Goal: Task Accomplishment & Management: Complete application form

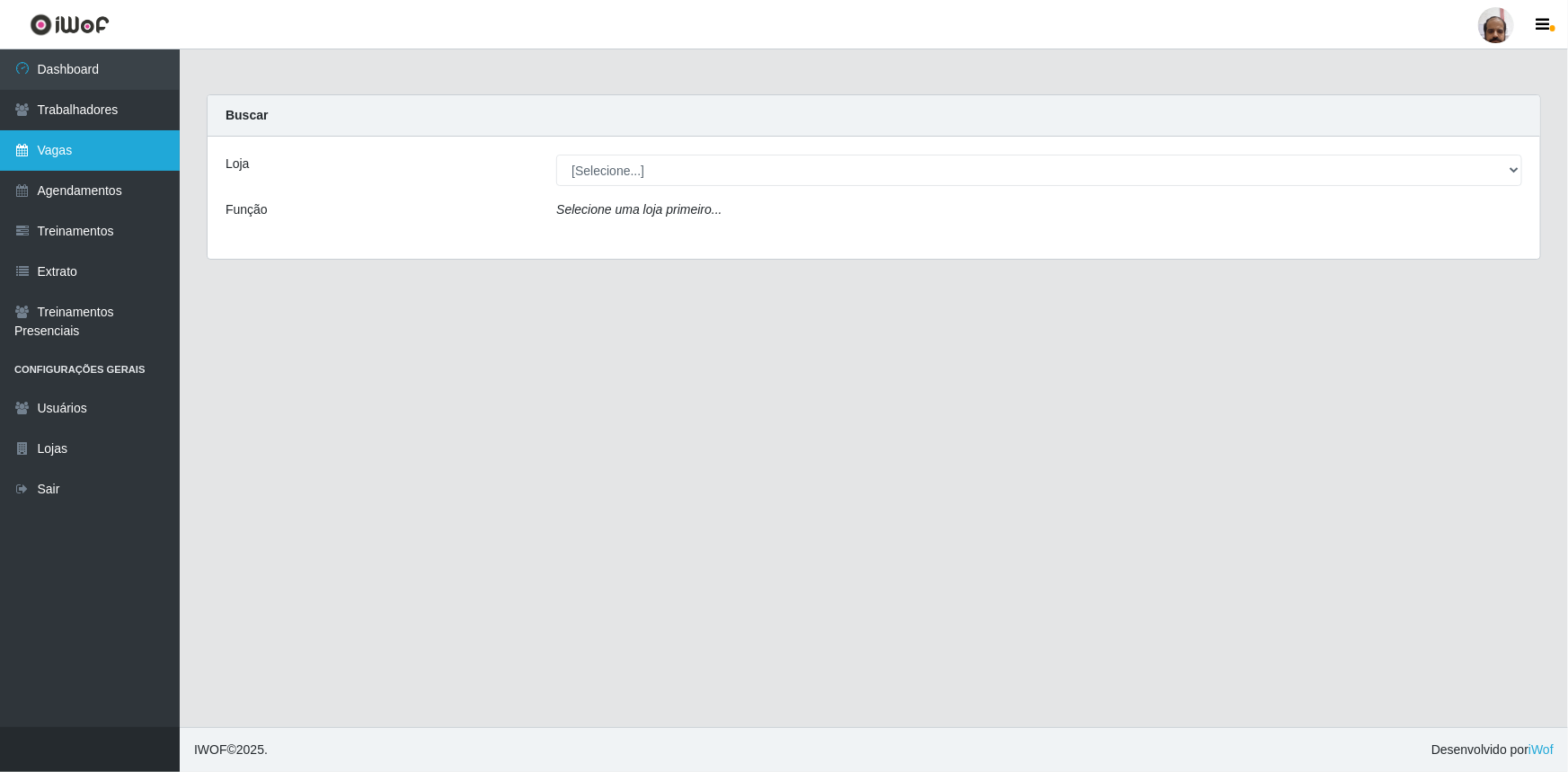
click at [80, 153] on link "Vagas" at bounding box center [89, 150] width 179 height 41
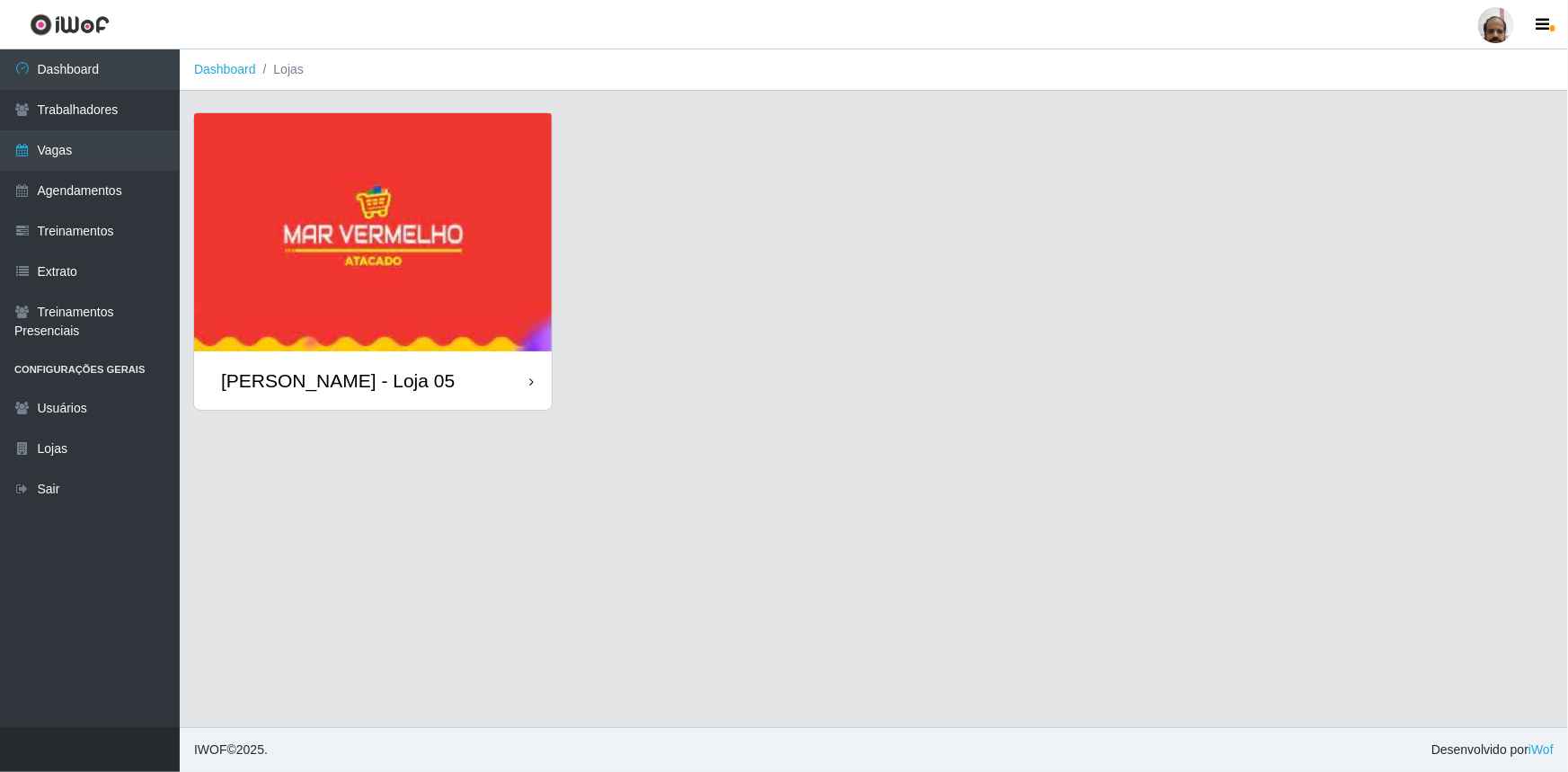
click at [312, 372] on div "[PERSON_NAME] - Loja 05" at bounding box center [337, 380] width 234 height 22
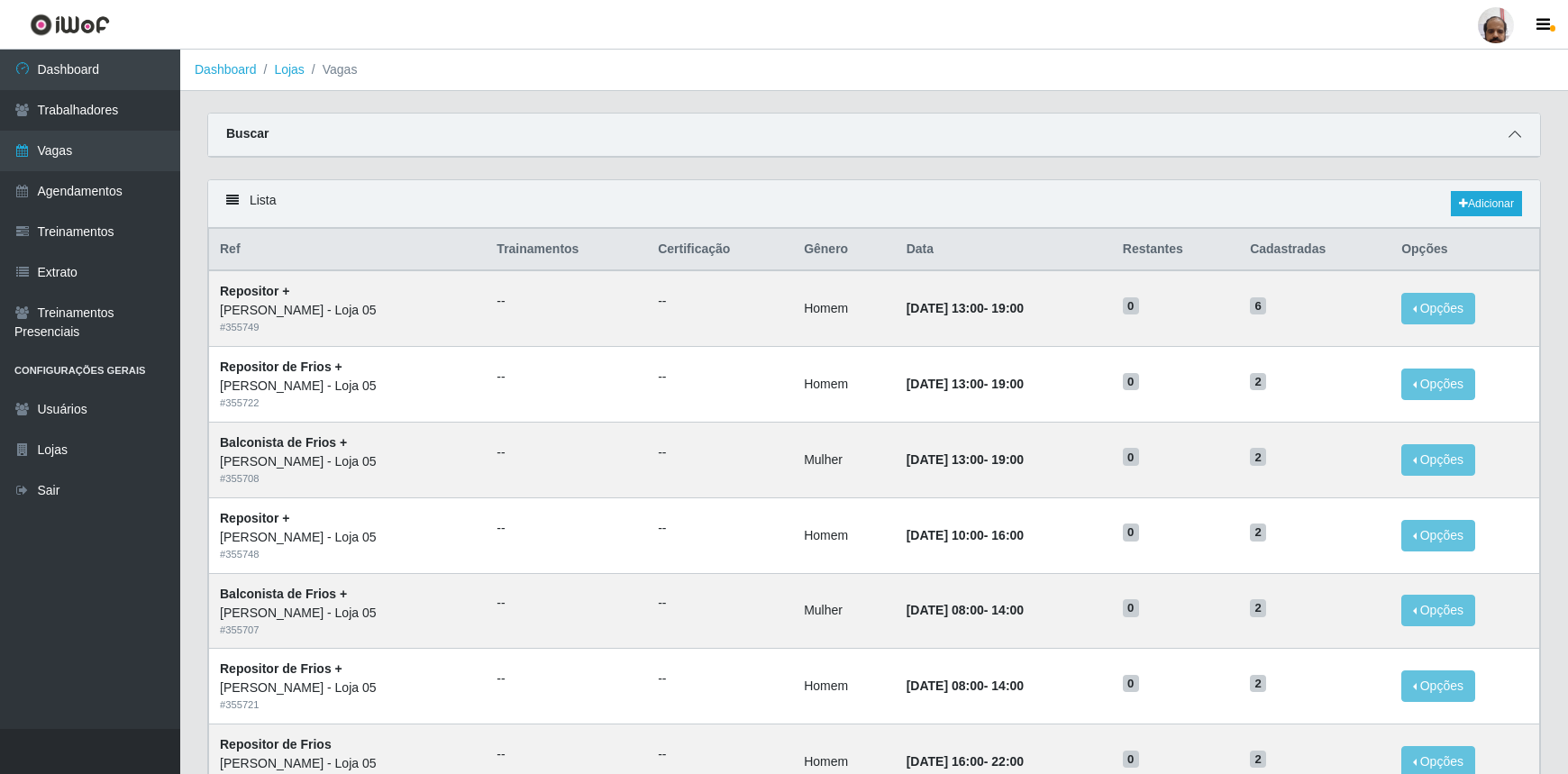
click at [1517, 131] on icon at bounding box center [1514, 134] width 13 height 13
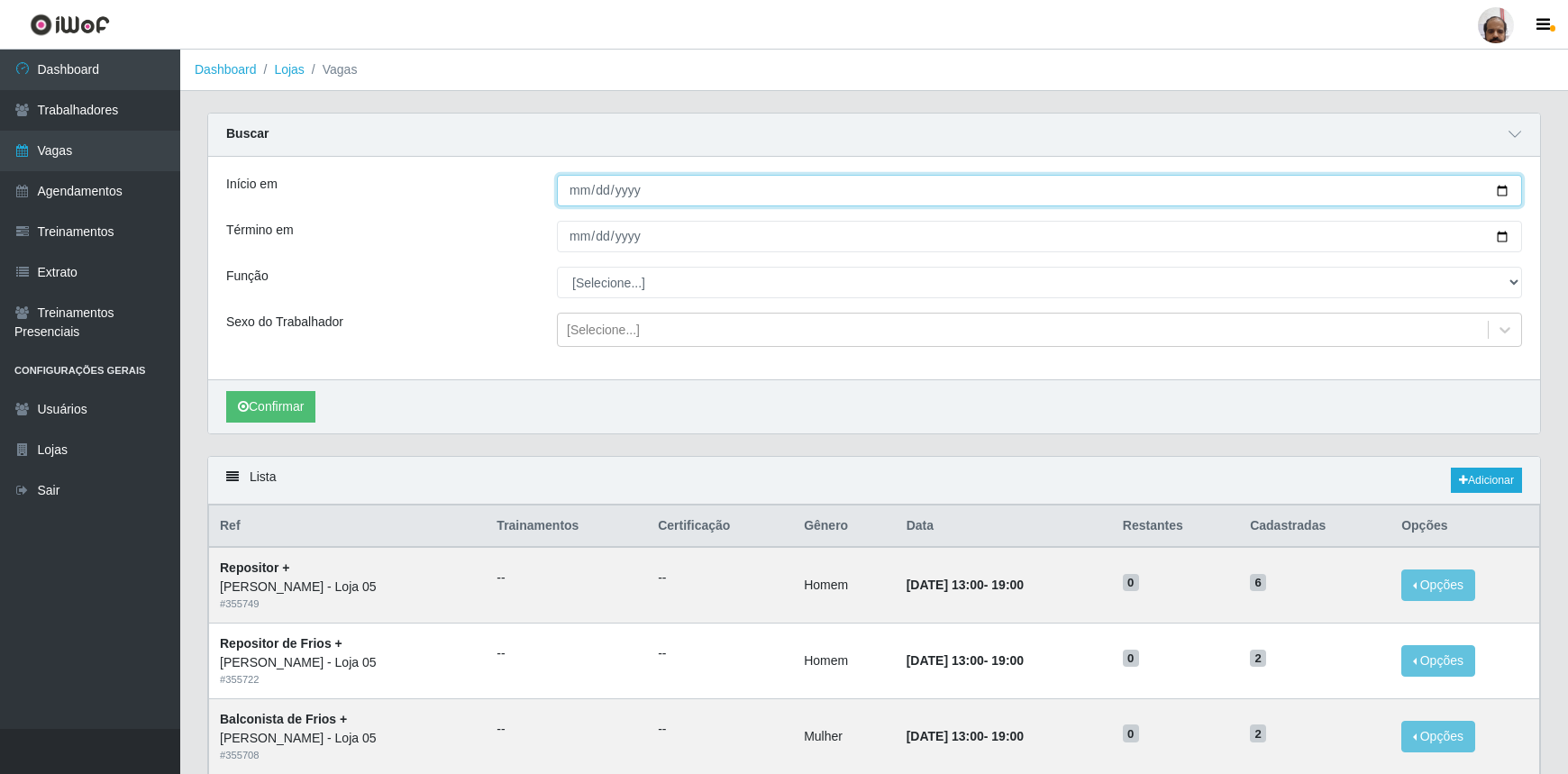
click at [1502, 192] on input "Início em" at bounding box center [1039, 191] width 965 height 31
type input "[DATE]"
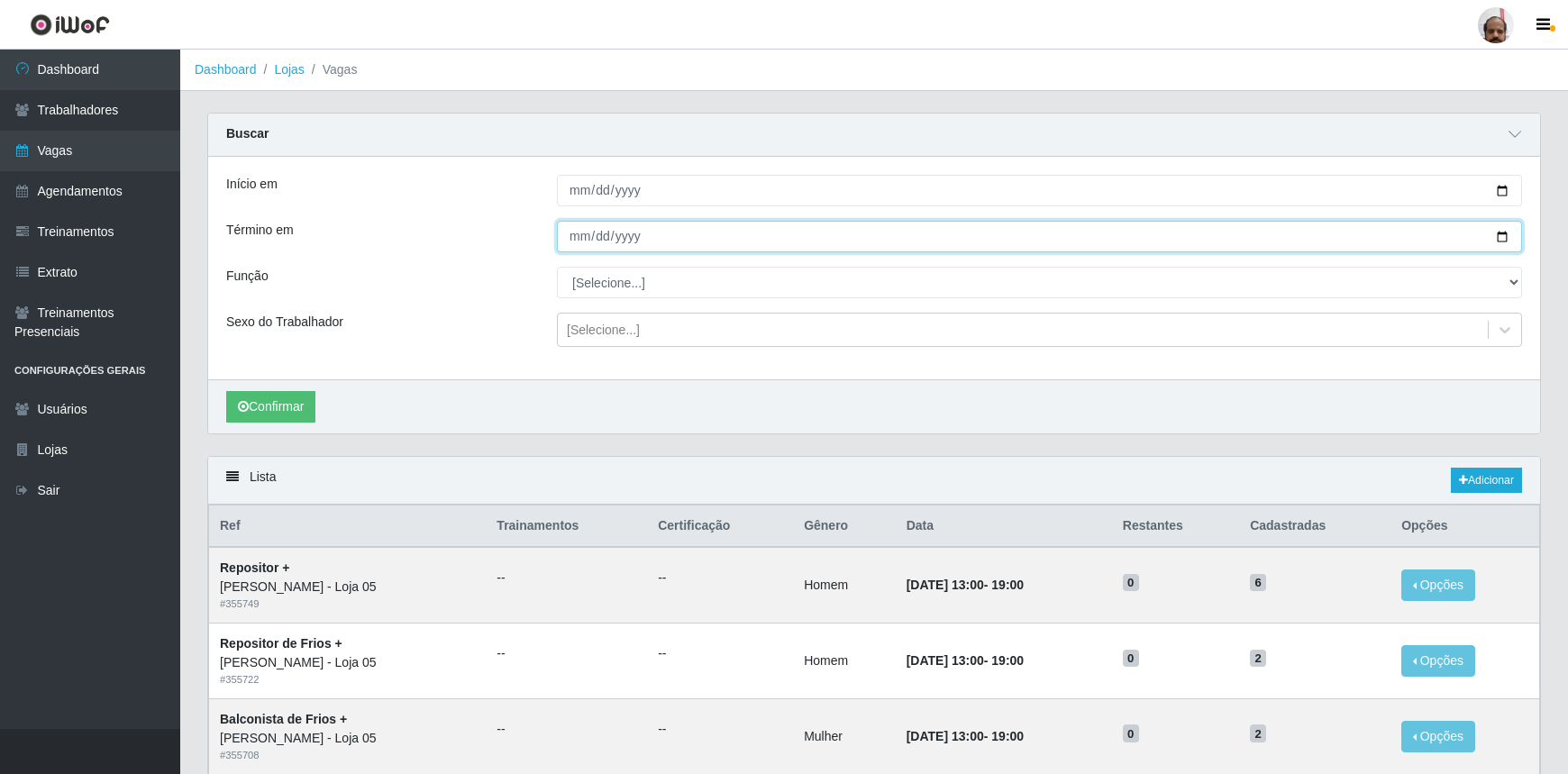
click at [1502, 234] on input "Término em" at bounding box center [1039, 236] width 965 height 31
type input "[DATE]"
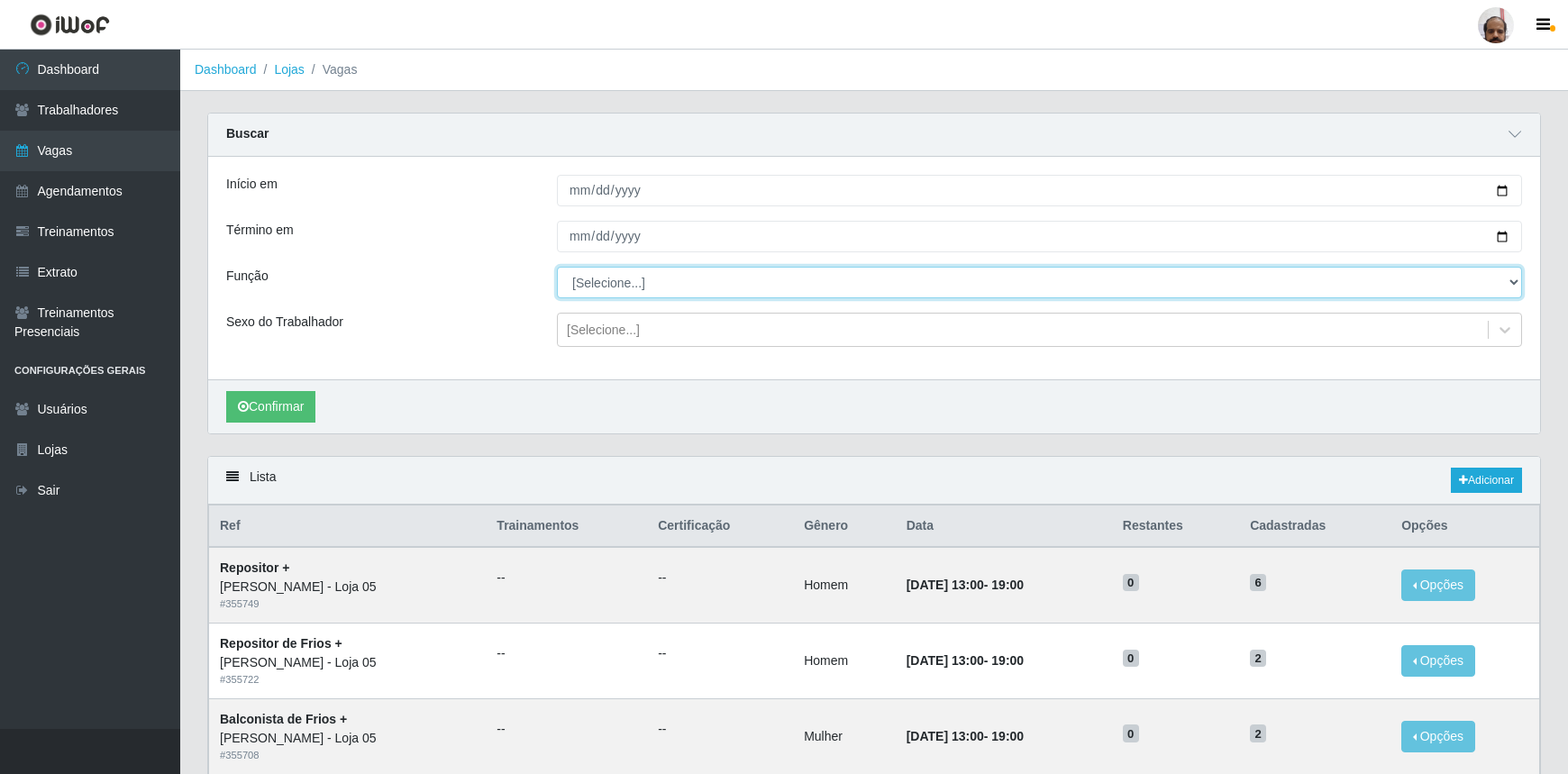
click at [615, 281] on select "[Selecione...] ASG ASG + ASG ++ Auxiliar de Depósito Auxiliar de Depósito + Aux…" at bounding box center [1039, 282] width 965 height 31
select select "112"
click at [557, 266] on select "[Selecione...] ASG ASG + ASG ++ Auxiliar de Depósito Auxiliar de Depósito + Aux…" at bounding box center [1039, 282] width 965 height 31
click at [606, 327] on div "[Selecione...]" at bounding box center [603, 330] width 73 height 18
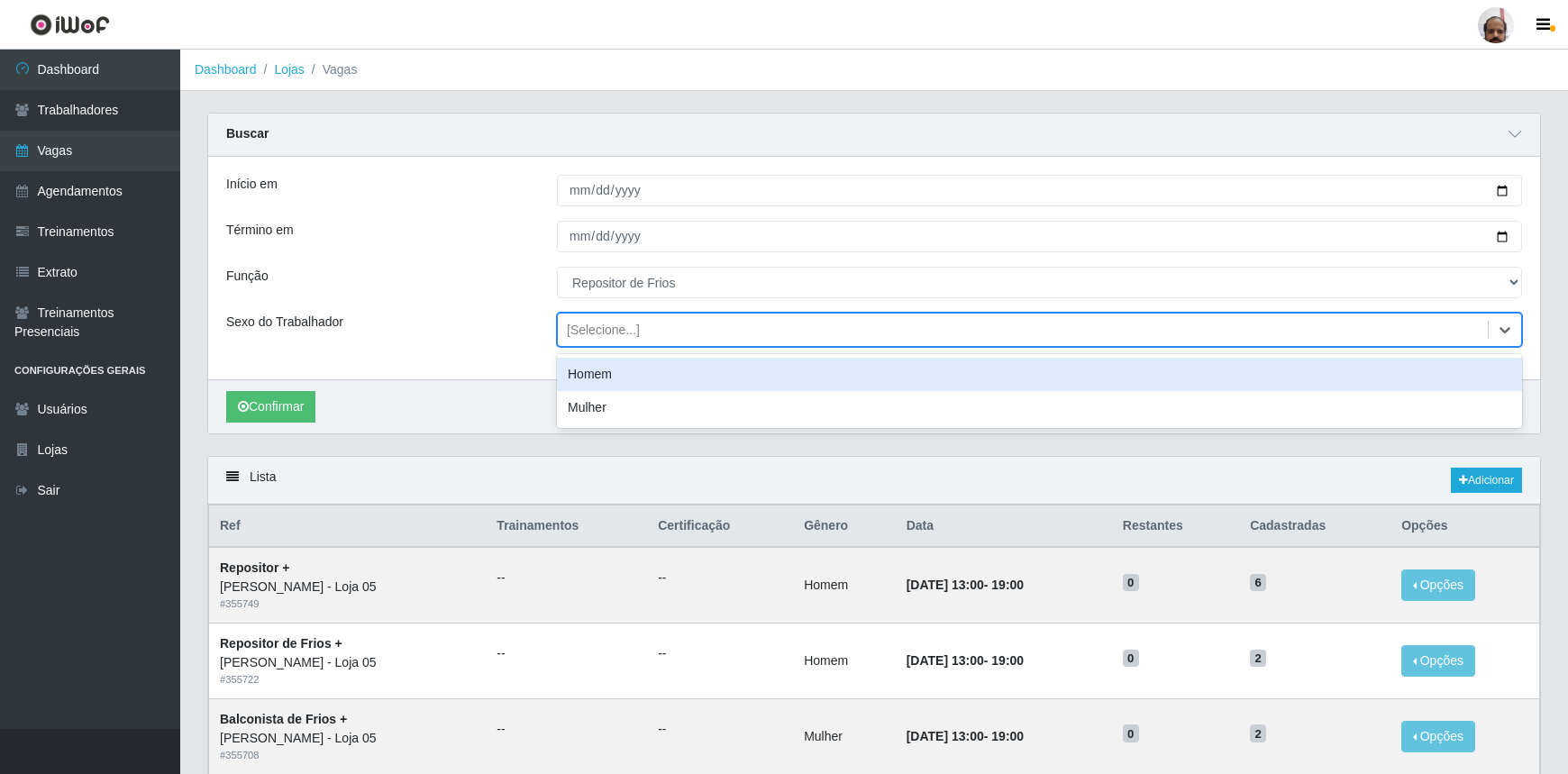
click at [610, 375] on div "Homem" at bounding box center [1039, 374] width 965 height 33
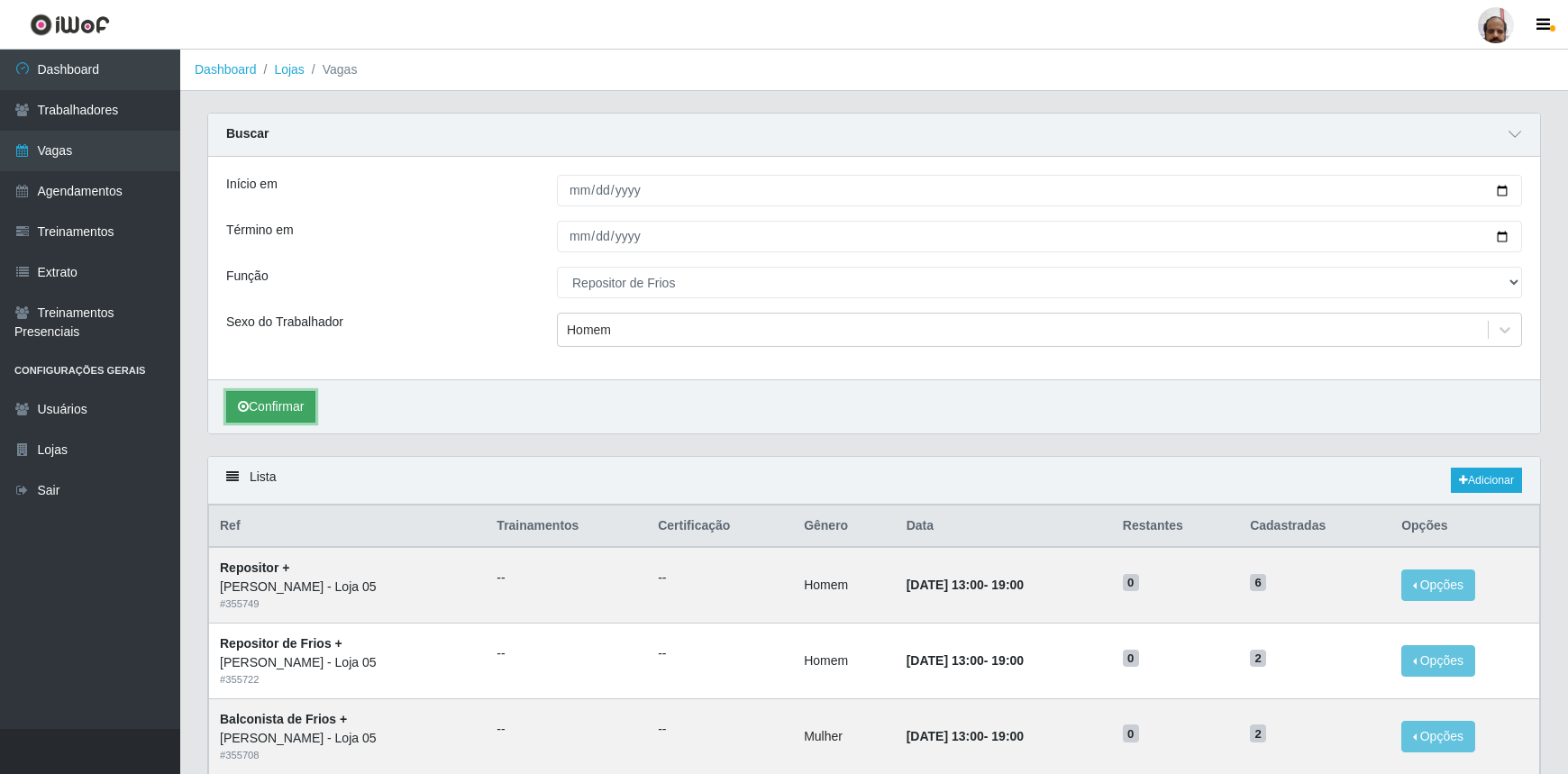
click at [271, 398] on button "Confirmar" at bounding box center [271, 406] width 89 height 31
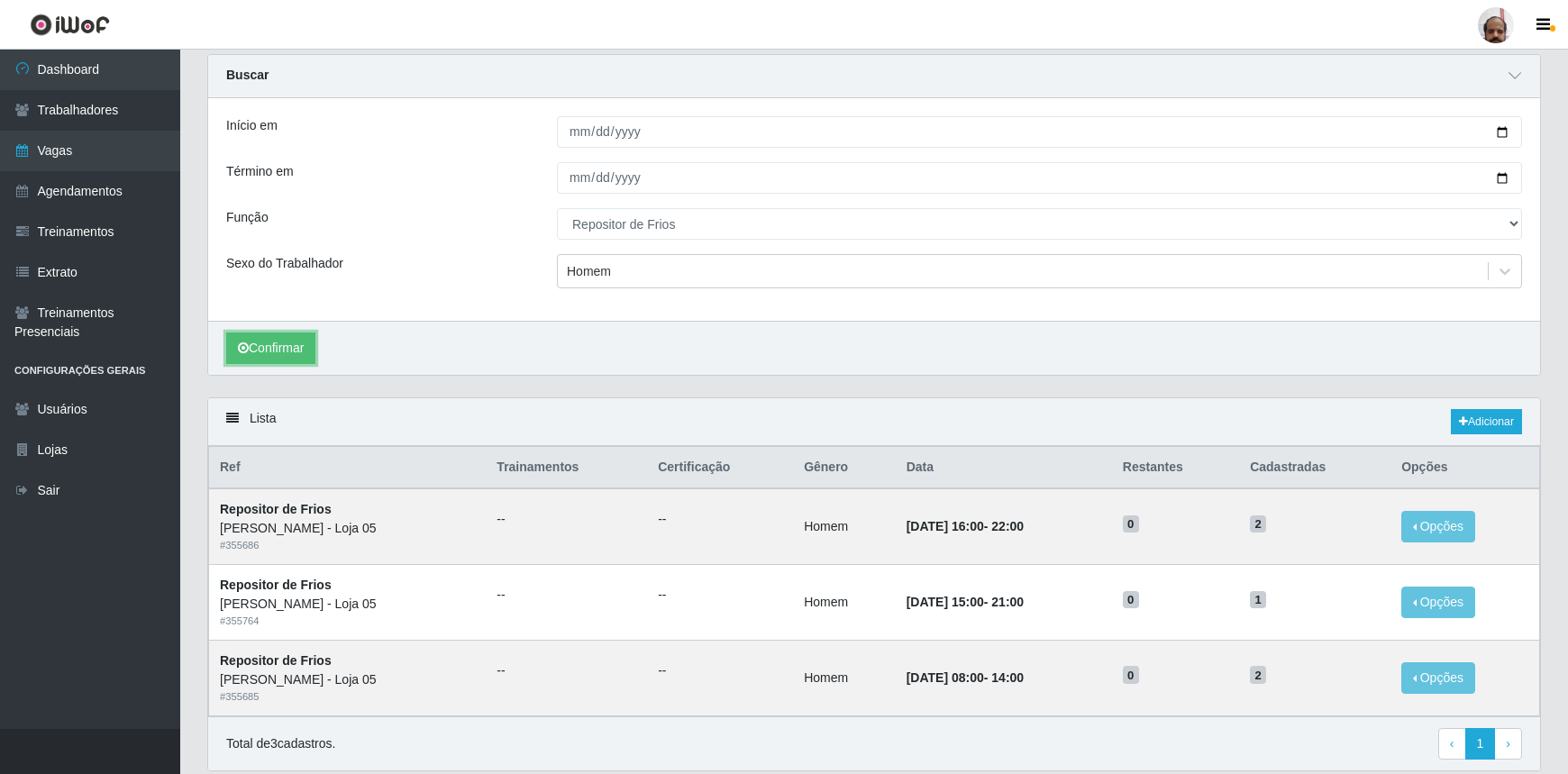
scroll to position [122, 0]
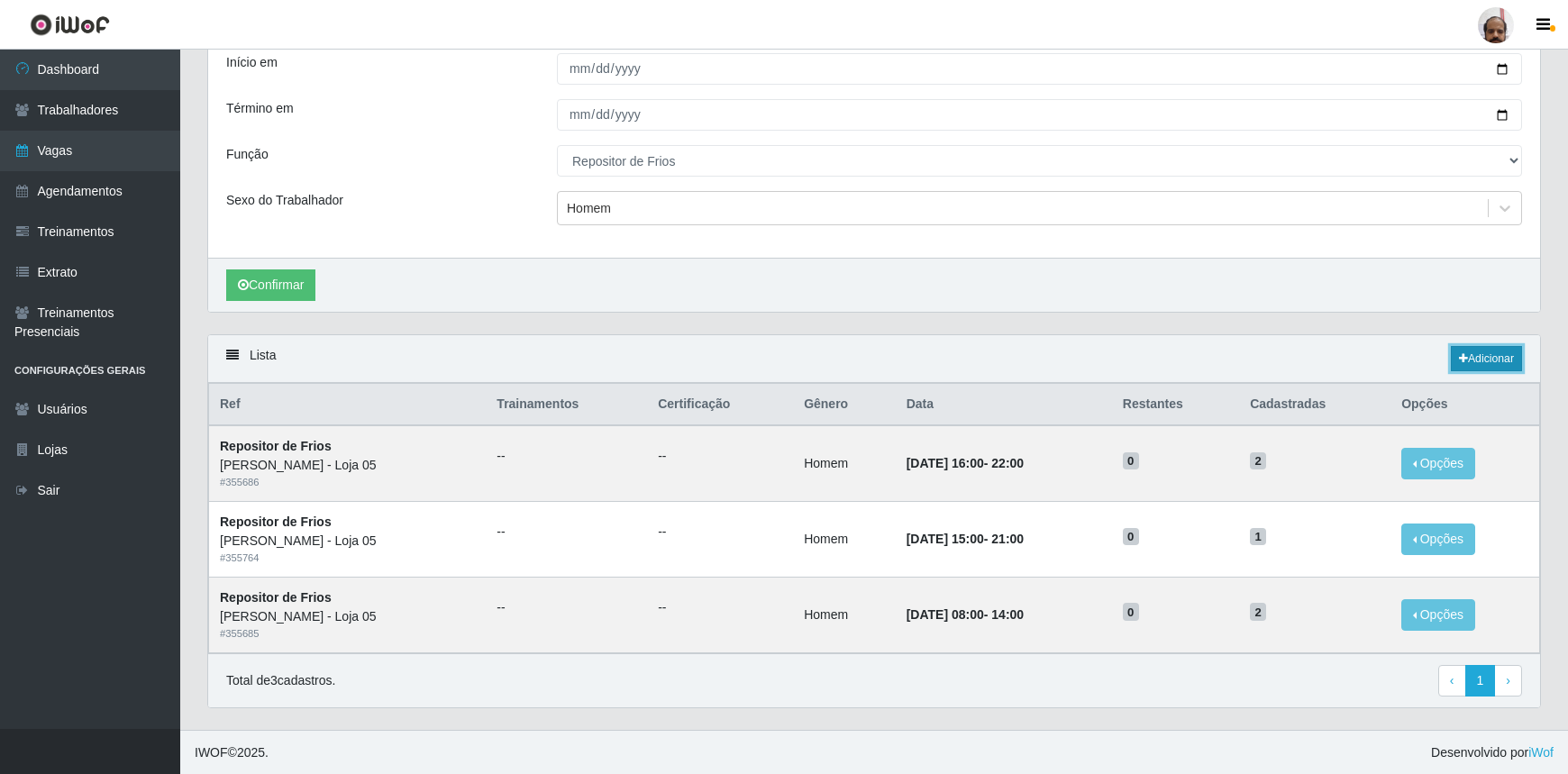
click at [1491, 356] on link "Adicionar" at bounding box center [1485, 359] width 71 height 25
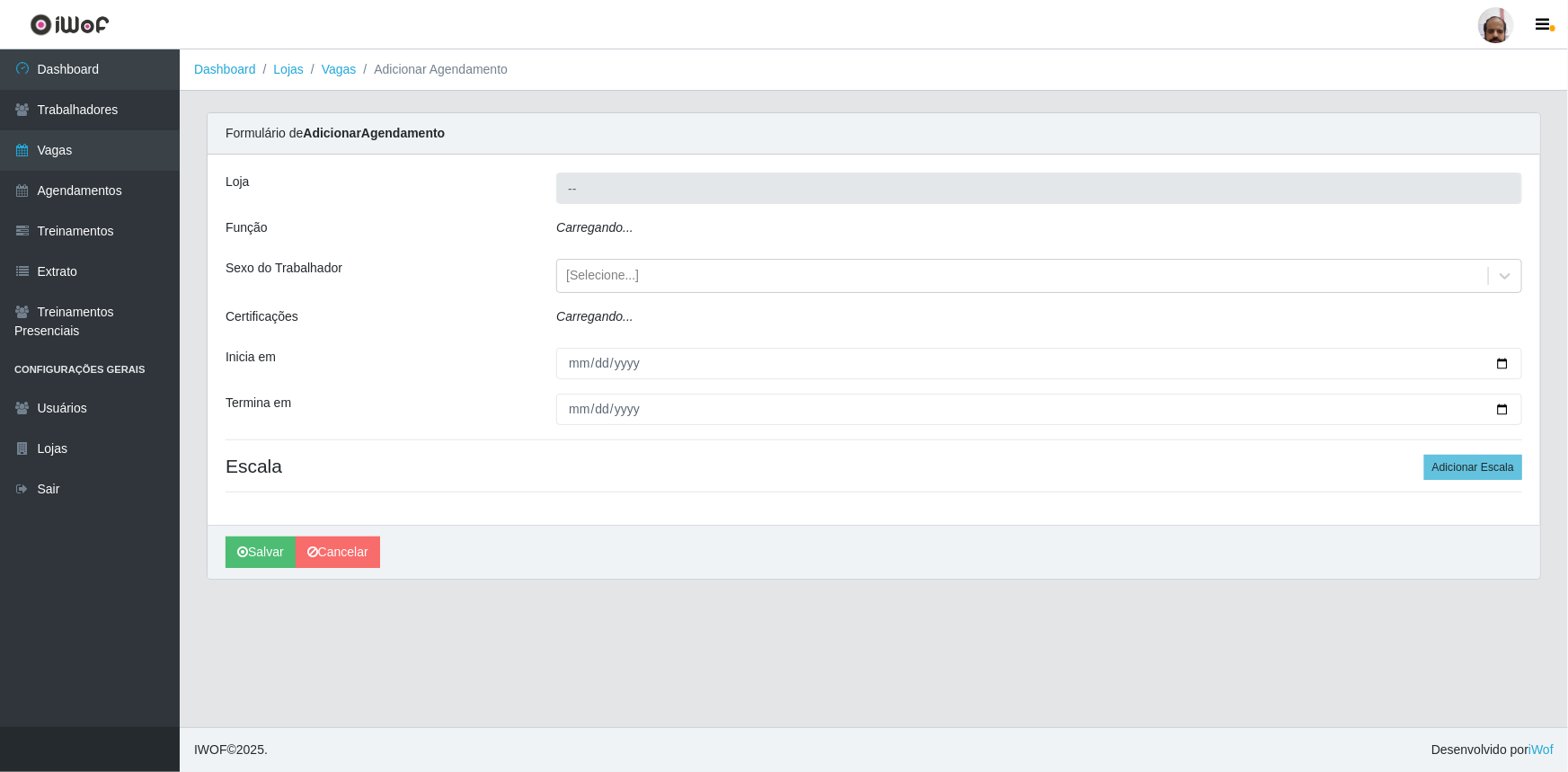
type input "[PERSON_NAME] - Loja 05"
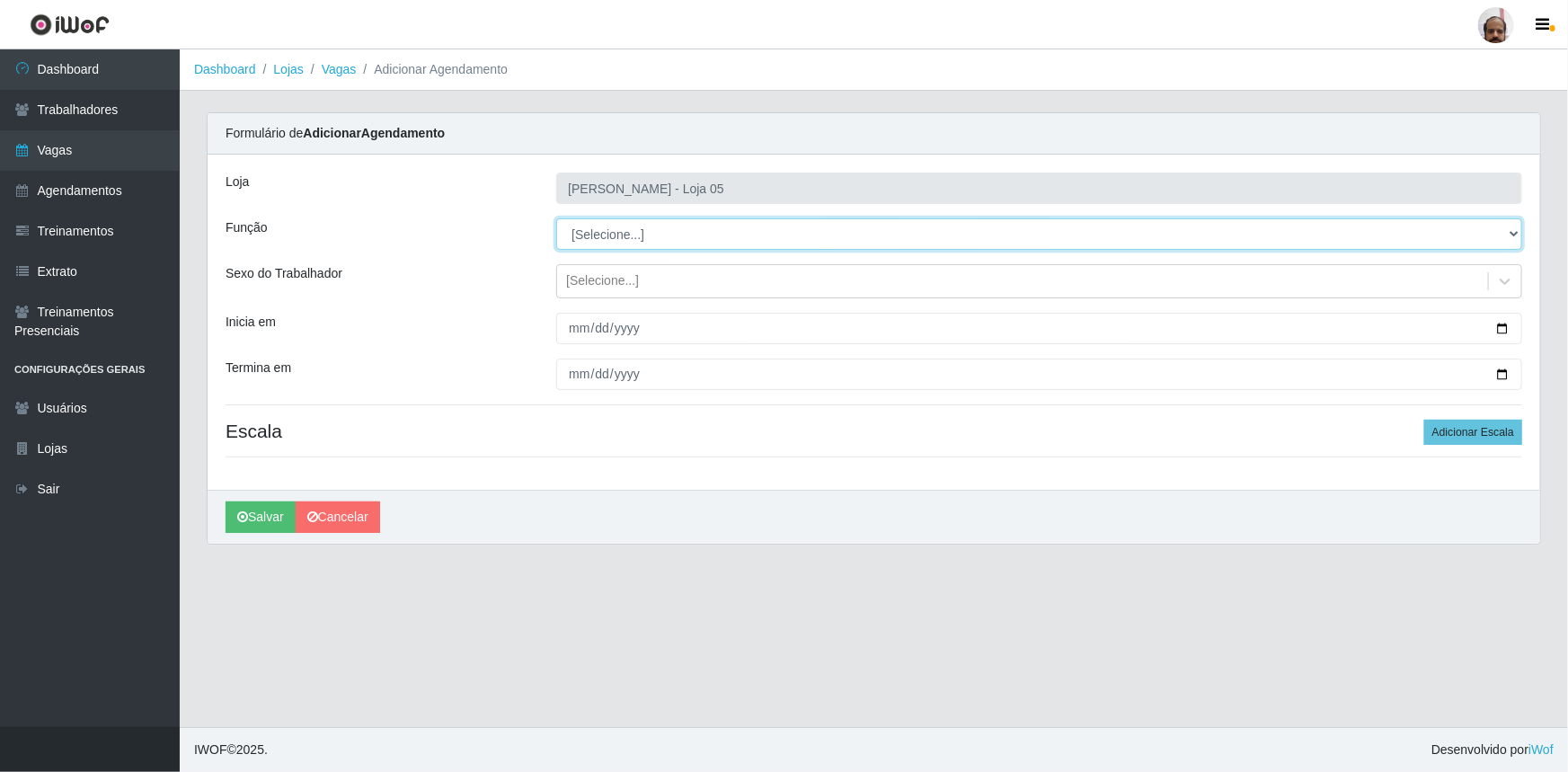
click at [645, 234] on select "[Selecione...] ASG ASG + ASG ++ Auxiliar de Depósito Auxiliar de Depósito + Aux…" at bounding box center [1040, 234] width 966 height 31
select select "112"
click at [557, 218] on select "[Selecione...] ASG ASG + ASG ++ Auxiliar de Depósito Auxiliar de Depósito + Aux…" at bounding box center [1040, 234] width 966 height 31
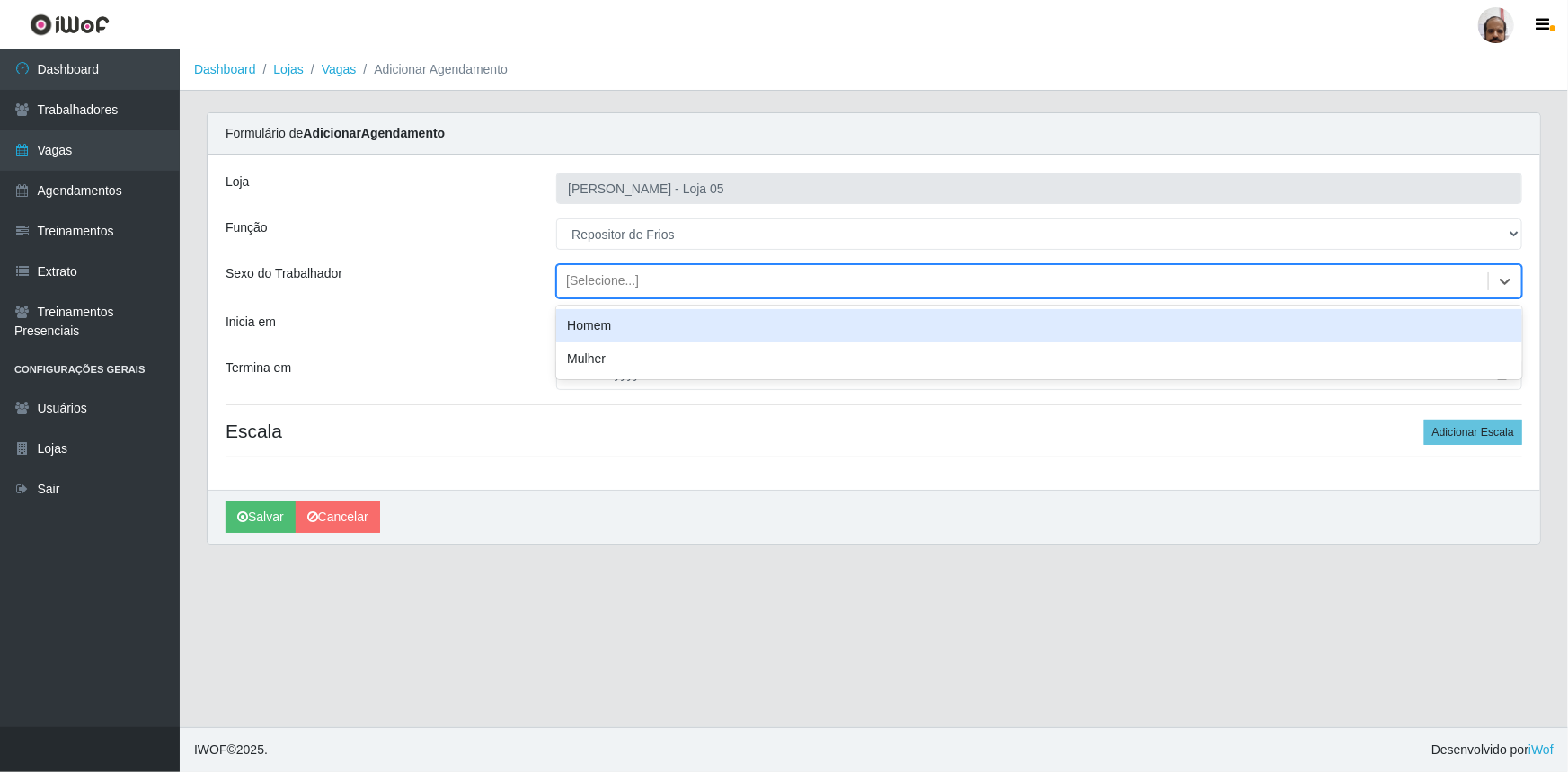
click at [637, 278] on div "[Selecione...]" at bounding box center [1023, 281] width 931 height 30
click at [638, 322] on div "Homem" at bounding box center [1040, 326] width 966 height 33
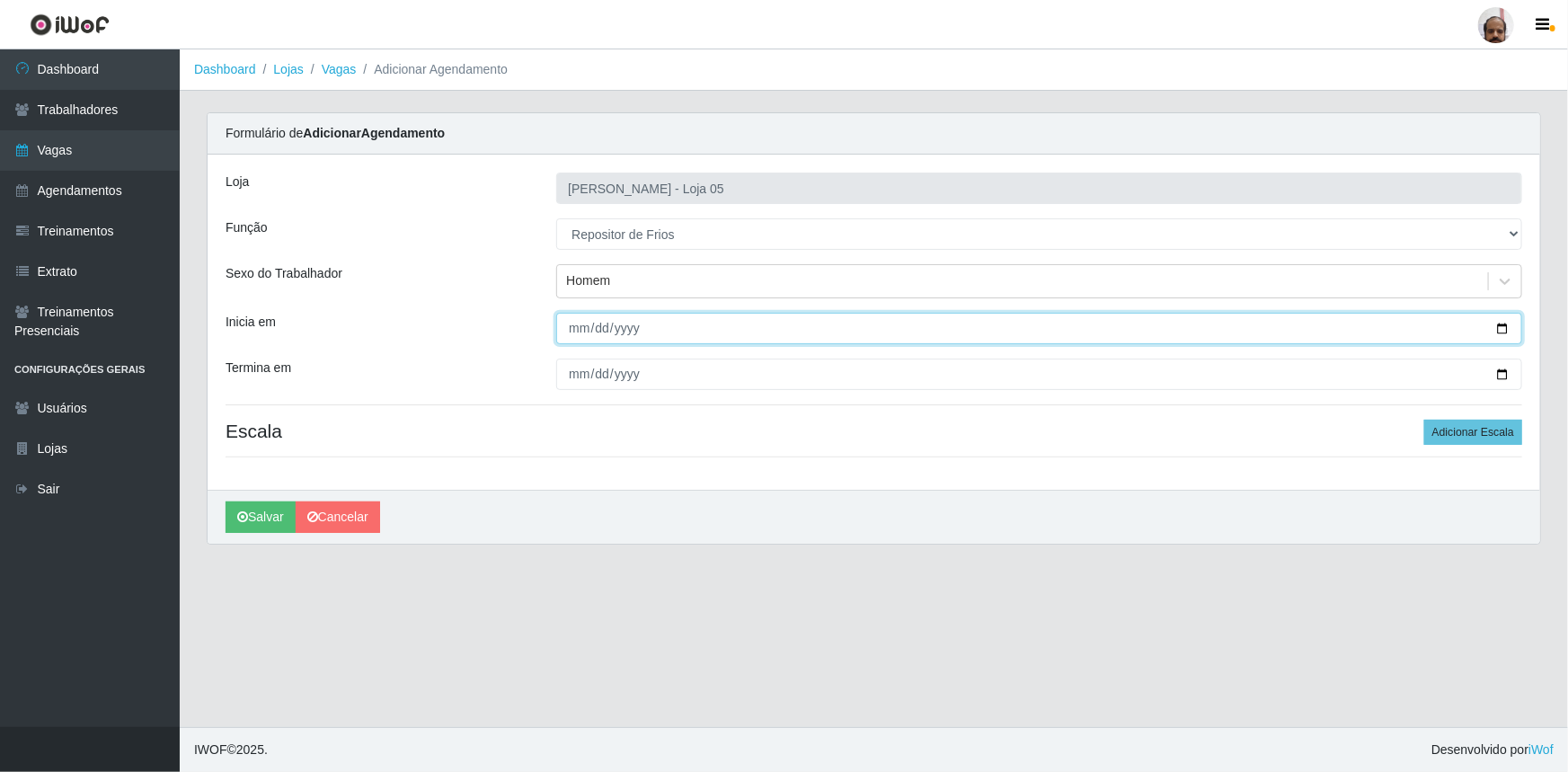
click at [1504, 326] on input "Inicia em" at bounding box center [1040, 329] width 966 height 31
type input "[DATE]"
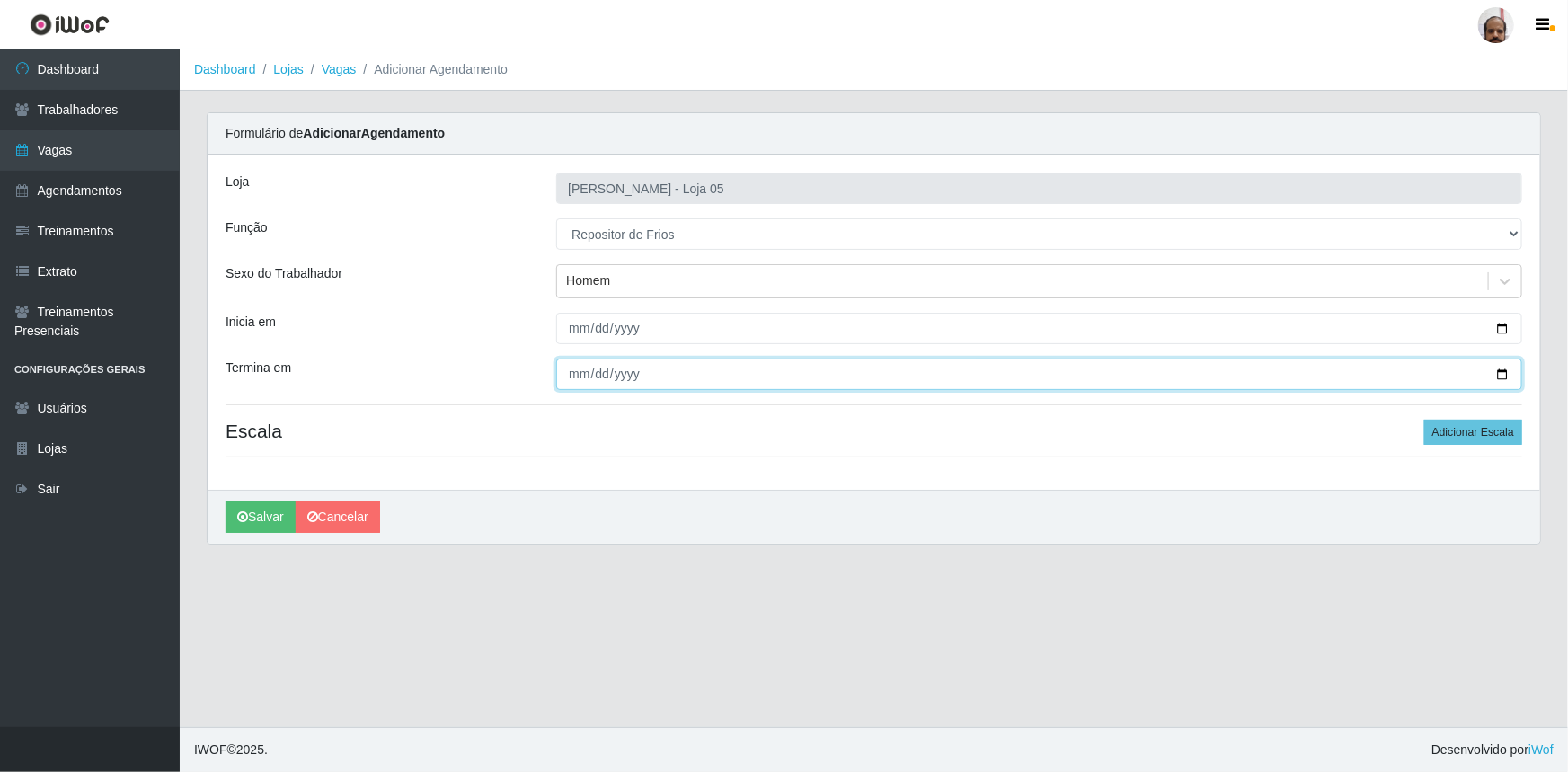
click at [1502, 373] on input "Termina em" at bounding box center [1040, 374] width 966 height 31
type input "[DATE]"
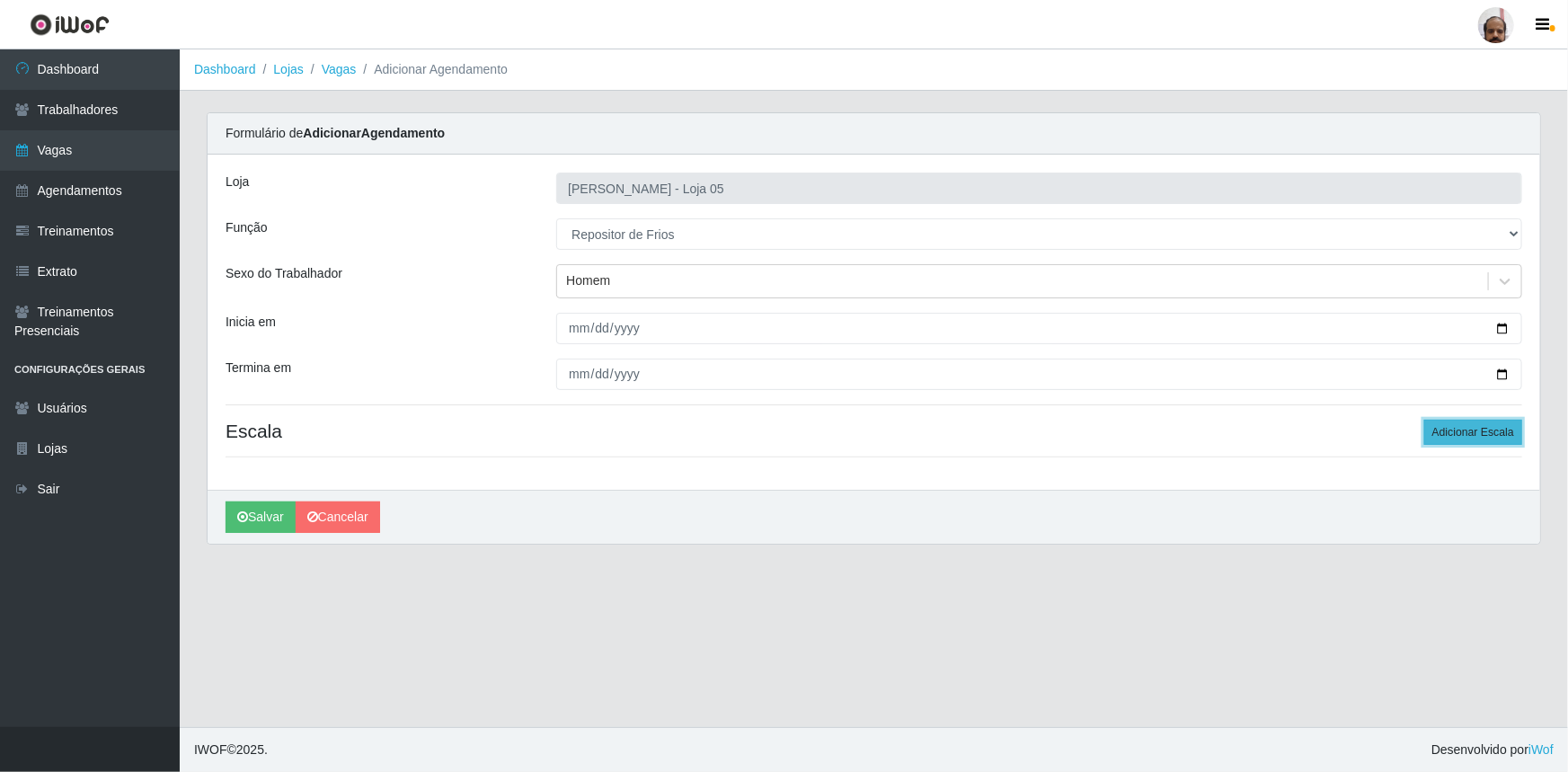
click at [1480, 422] on button "Adicionar Escala" at bounding box center [1473, 433] width 98 height 25
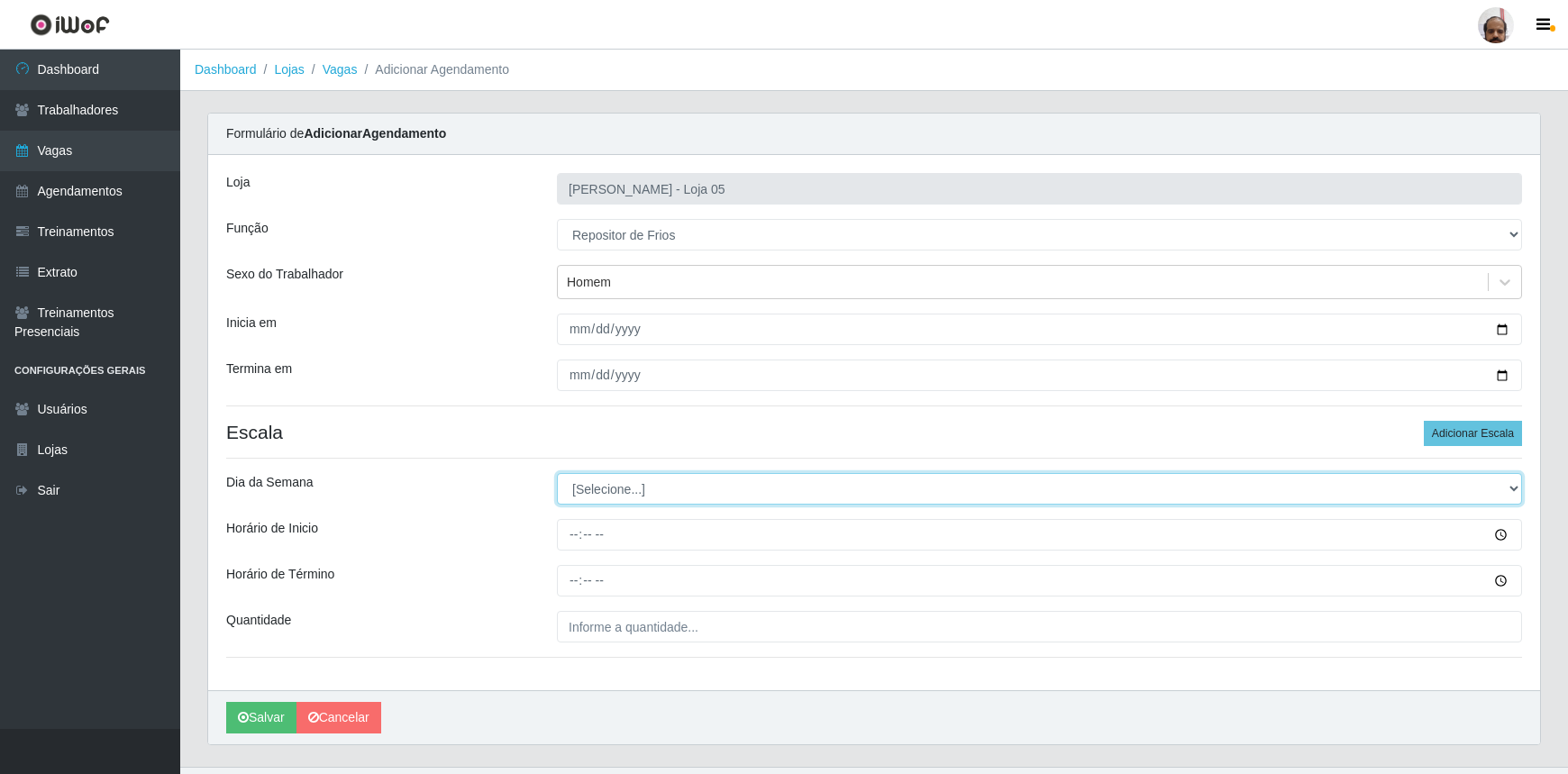
click at [622, 477] on select "[Selecione...] Segunda Terça Quarta Quinta Sexta Sábado Domingo" at bounding box center [1039, 489] width 965 height 31
select select "4"
click at [557, 474] on select "[Selecione...] Segunda Terça Quarta Quinta Sexta Sábado Domingo" at bounding box center [1039, 489] width 965 height 31
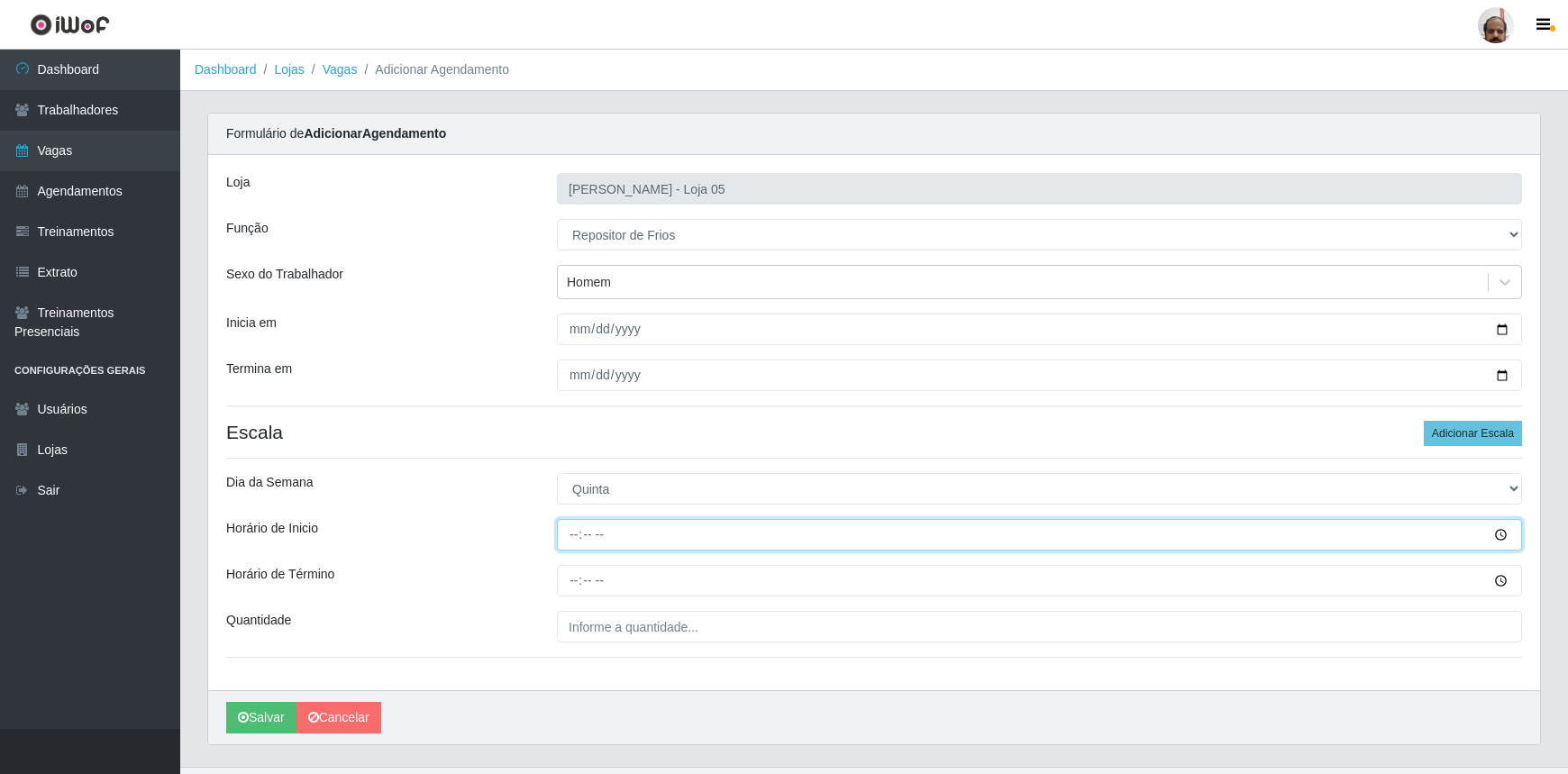
click at [580, 528] on input "Horário de Inicio" at bounding box center [1039, 535] width 965 height 31
type input "16:00"
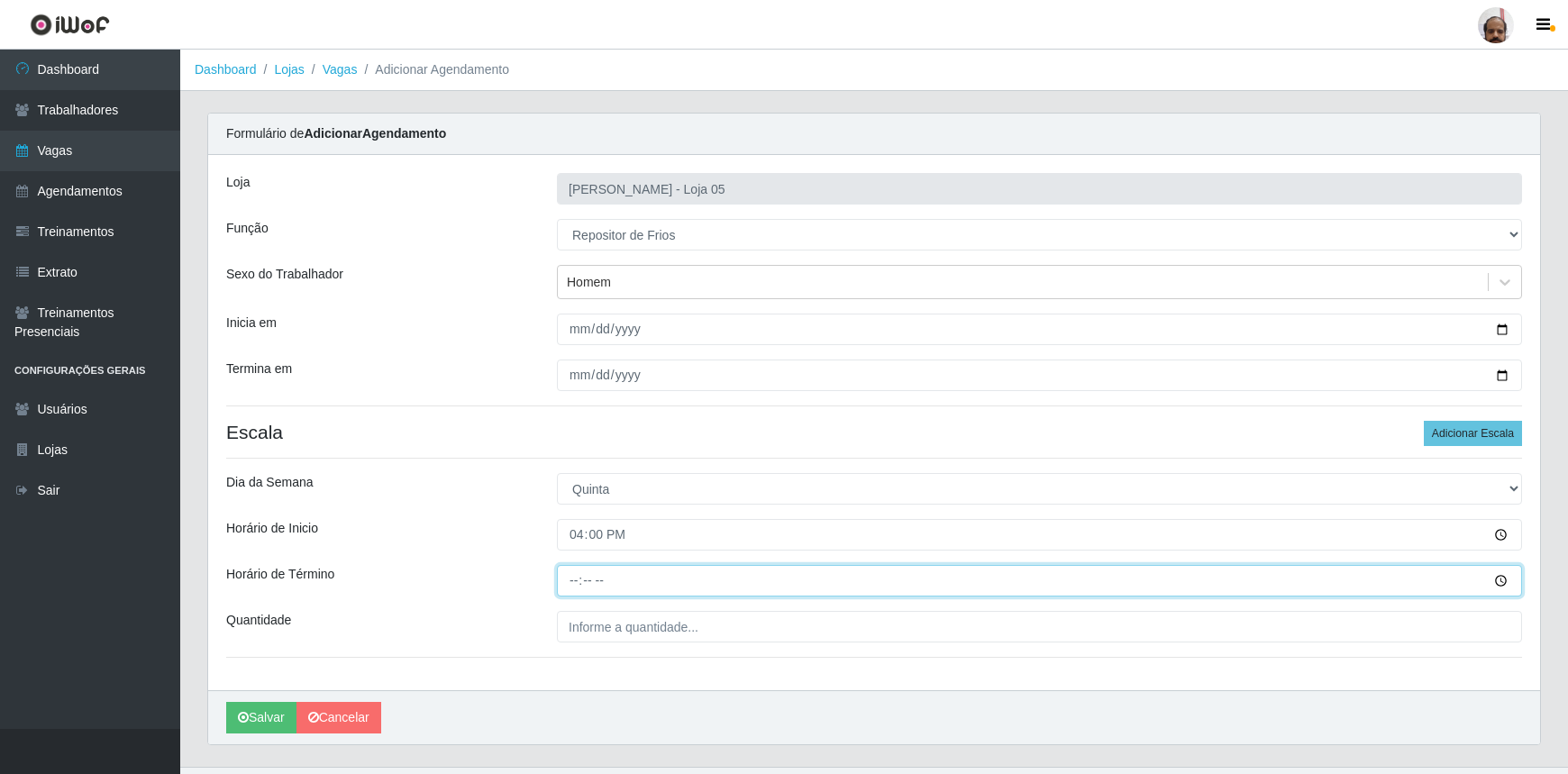
type input "22:00"
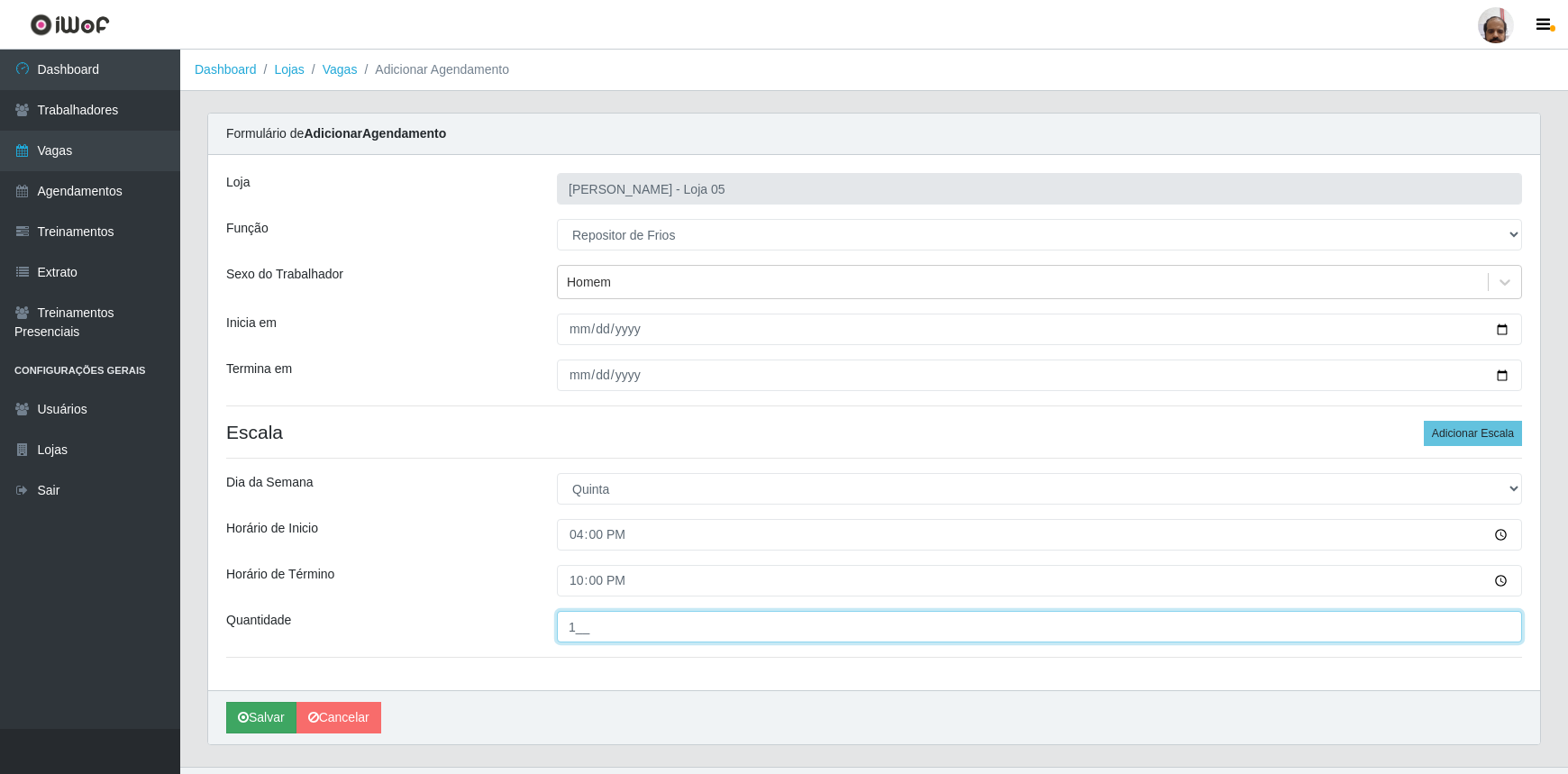
type input "1__"
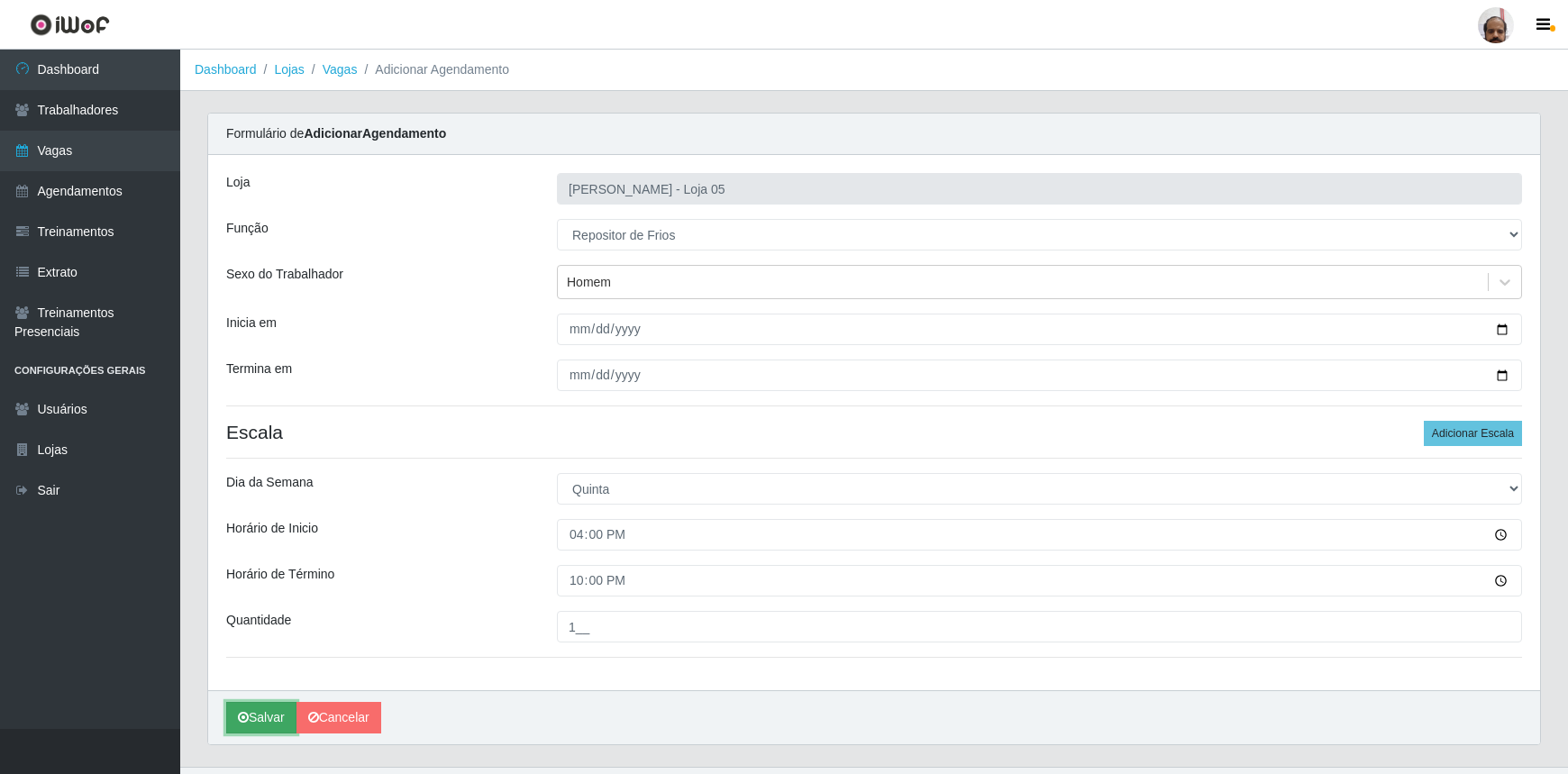
click at [268, 721] on button "Salvar" at bounding box center [261, 718] width 70 height 31
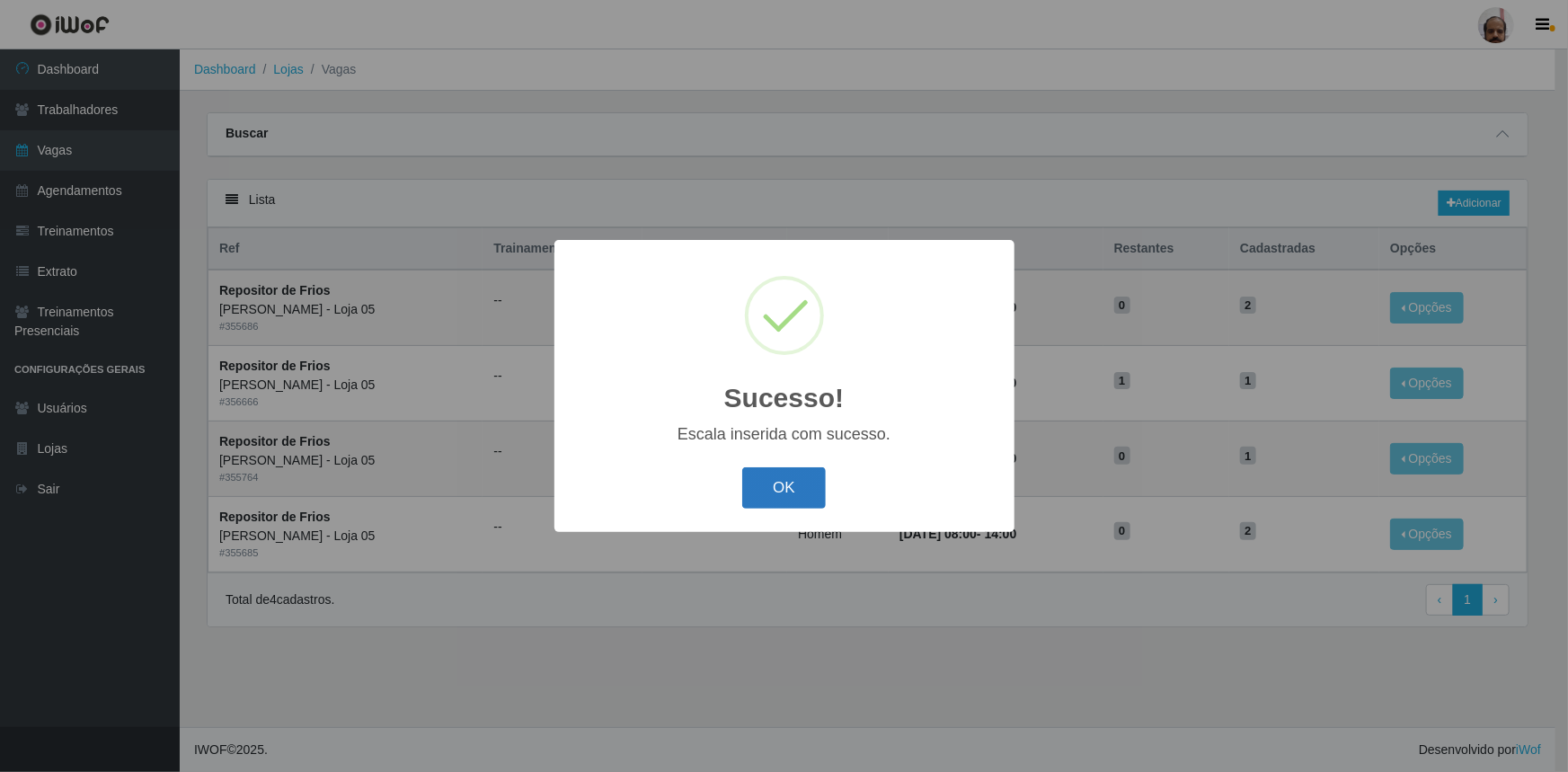
click at [783, 486] on button "OK" at bounding box center [784, 489] width 83 height 43
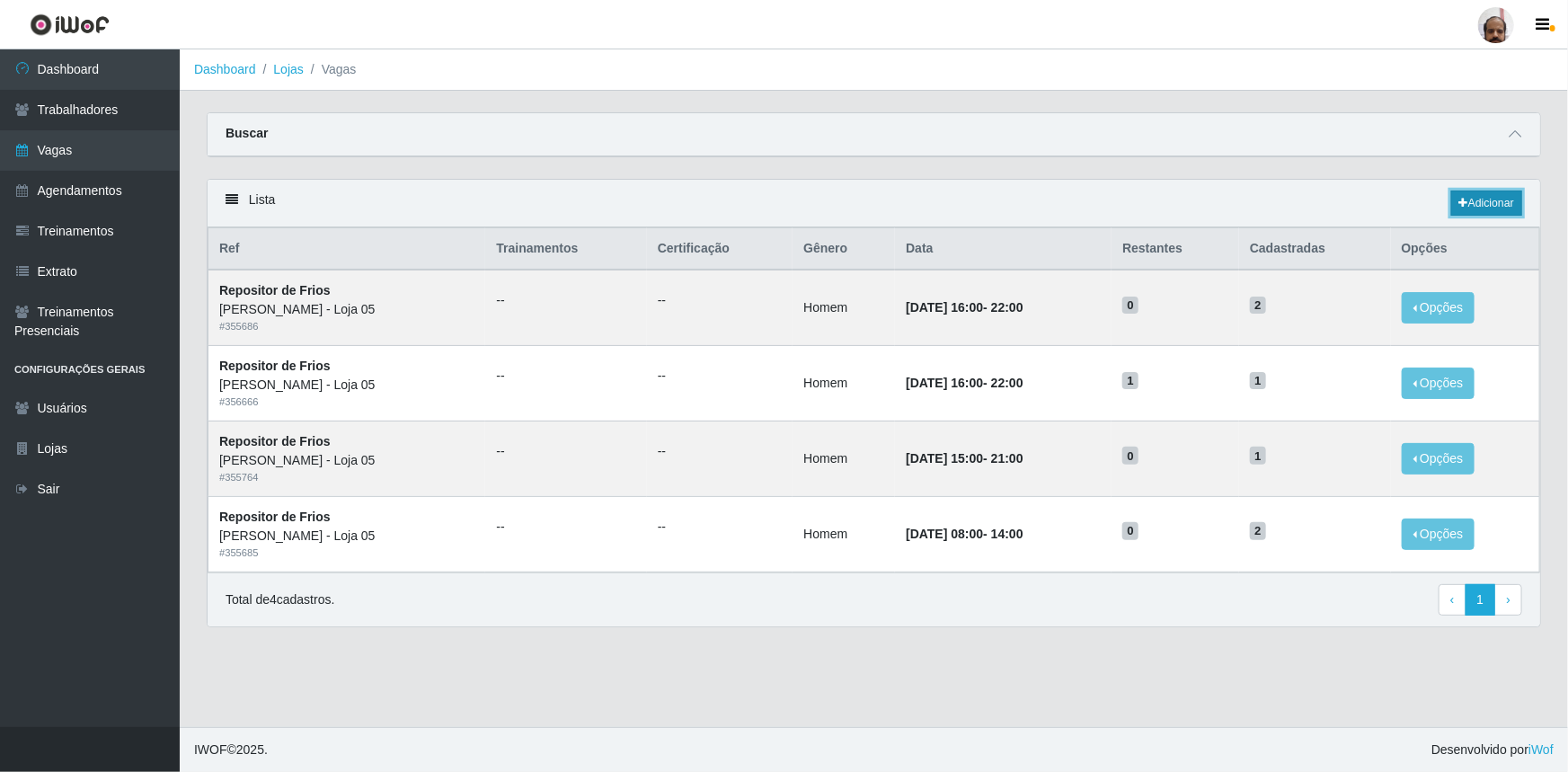
click at [1486, 208] on link "Adicionar" at bounding box center [1487, 203] width 71 height 25
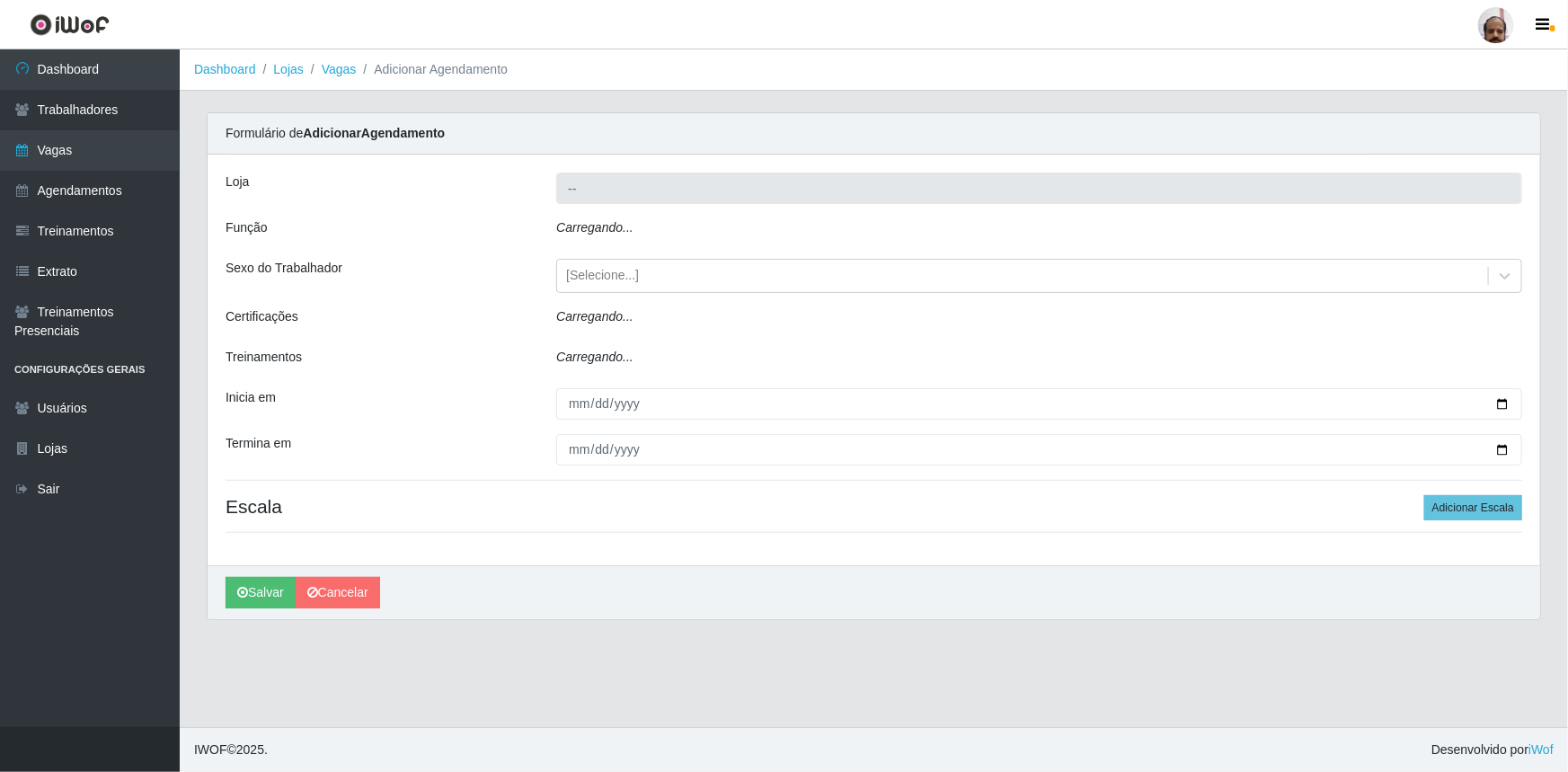
type input "[PERSON_NAME] - Loja 05"
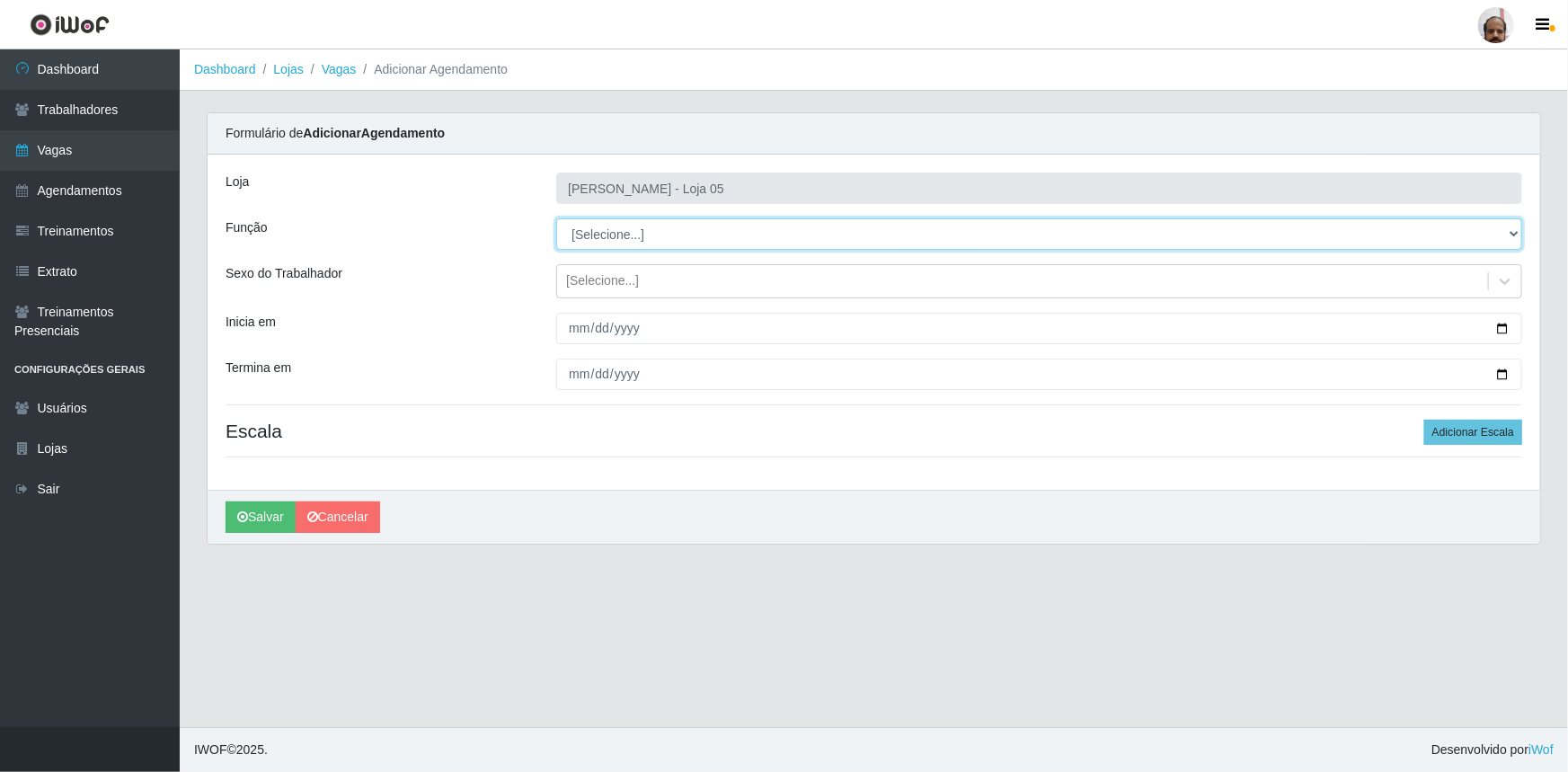
click at [638, 233] on select "[Selecione...] ASG ASG + ASG ++ Auxiliar de Depósito Auxiliar de Depósito + Aux…" at bounding box center [1040, 234] width 966 height 31
select select "112"
click at [557, 218] on select "[Selecione...] ASG ASG + ASG ++ Auxiliar de Depósito Auxiliar de Depósito + Aux…" at bounding box center [1040, 234] width 966 height 31
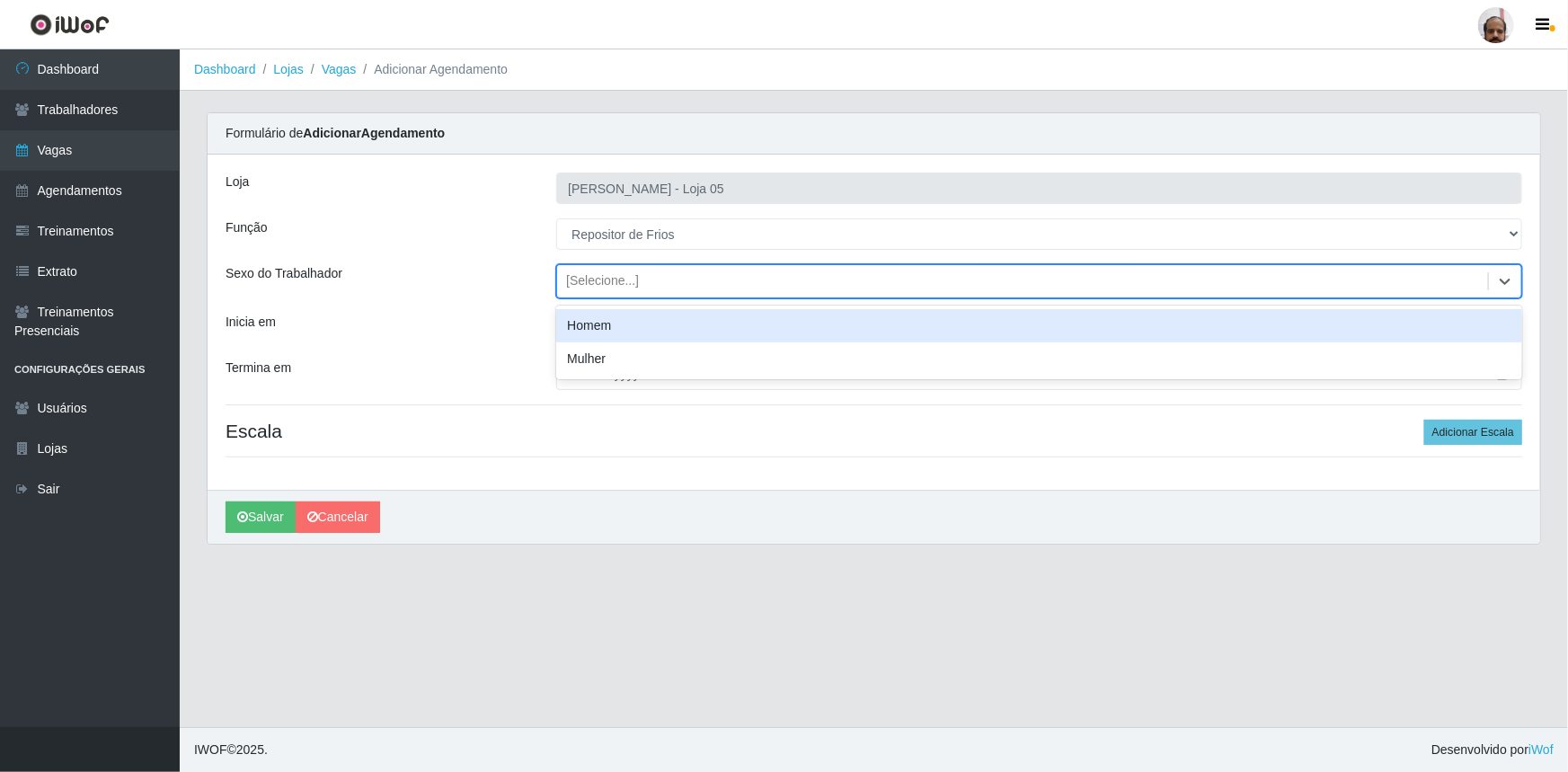
click at [615, 286] on div "[Selecione...]" at bounding box center [602, 281] width 73 height 18
click at [612, 324] on div "Homem" at bounding box center [1040, 326] width 966 height 33
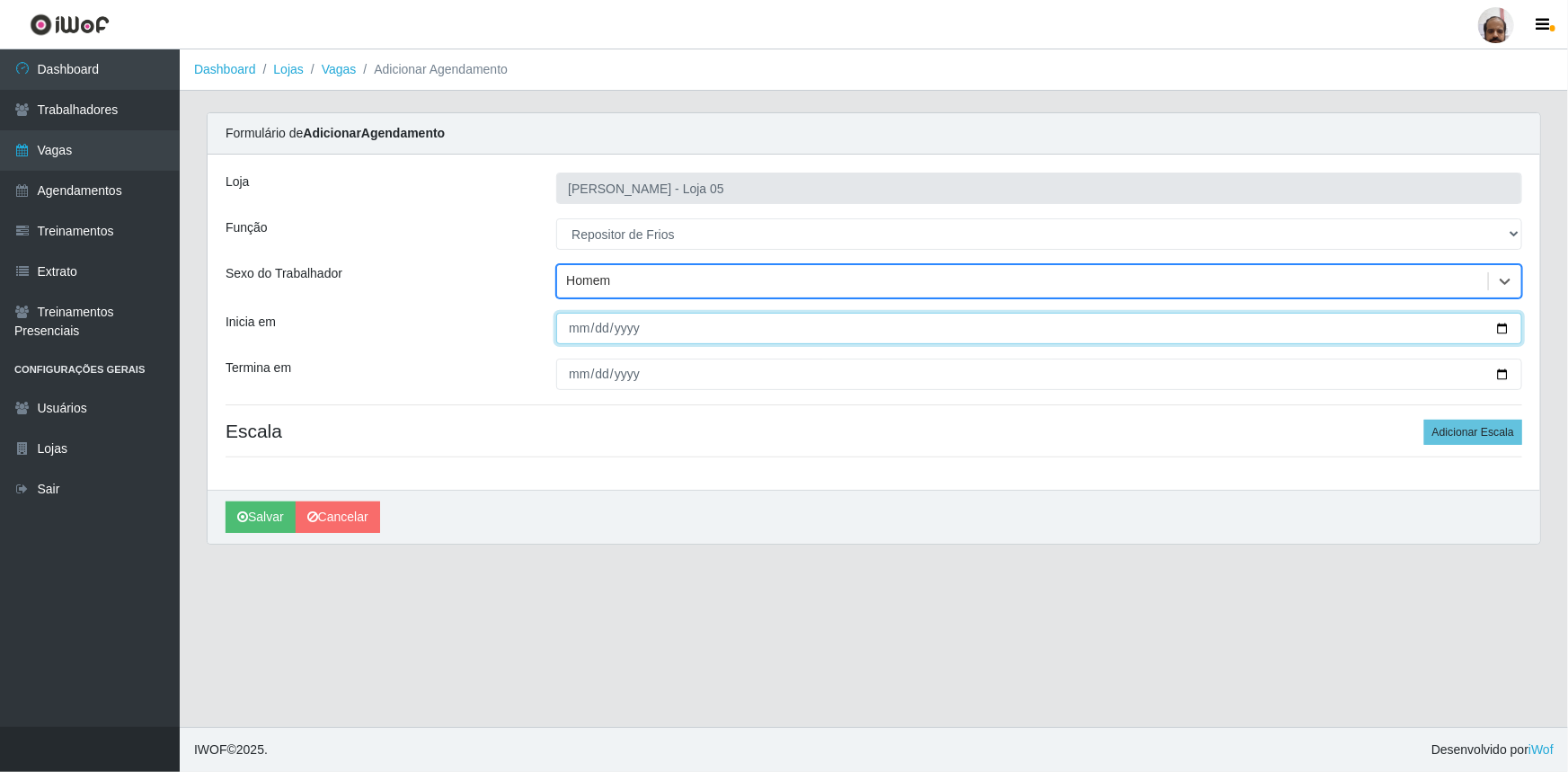
click at [1500, 324] on input "Inicia em" at bounding box center [1040, 329] width 966 height 31
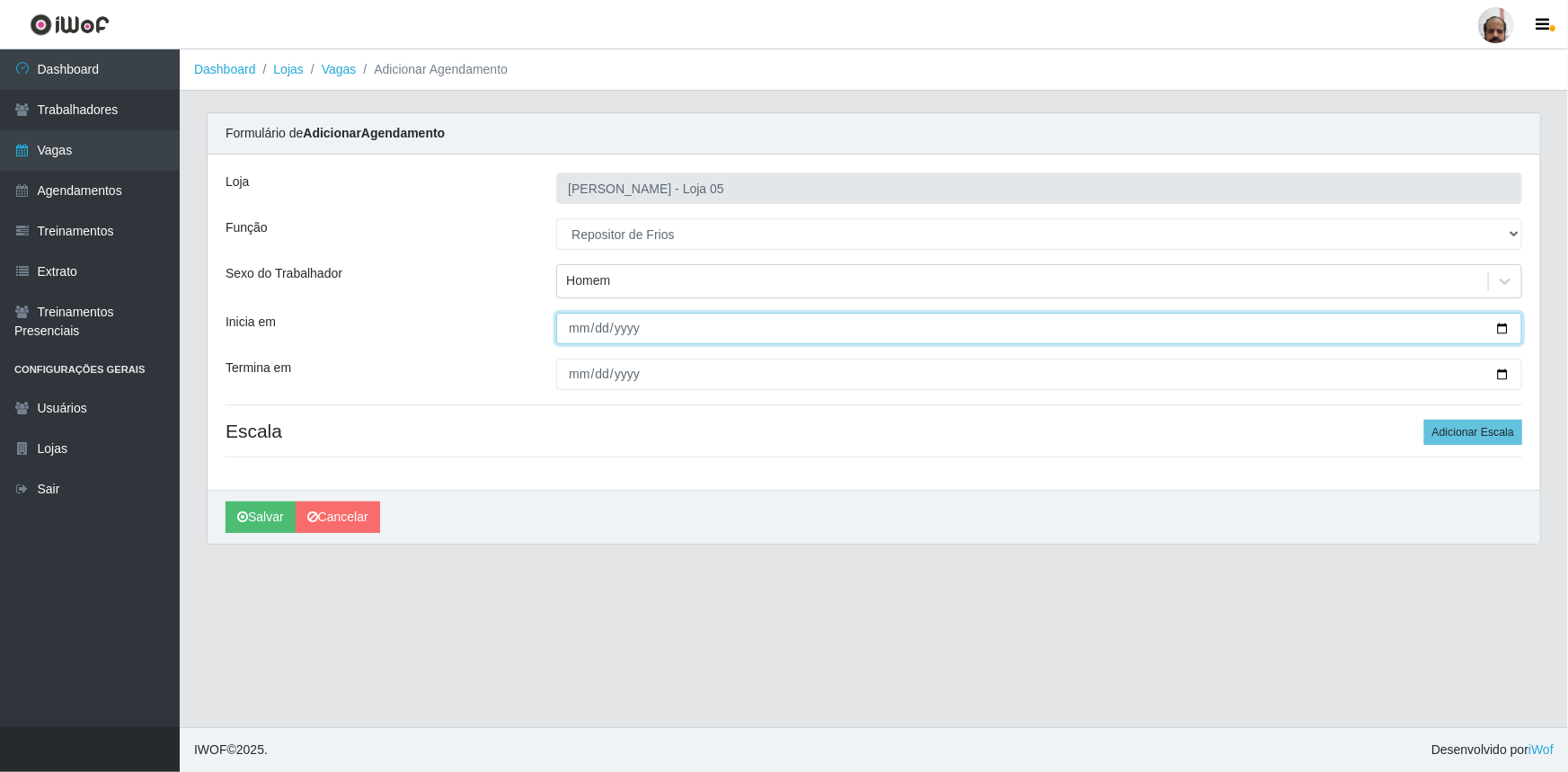
type input "[DATE]"
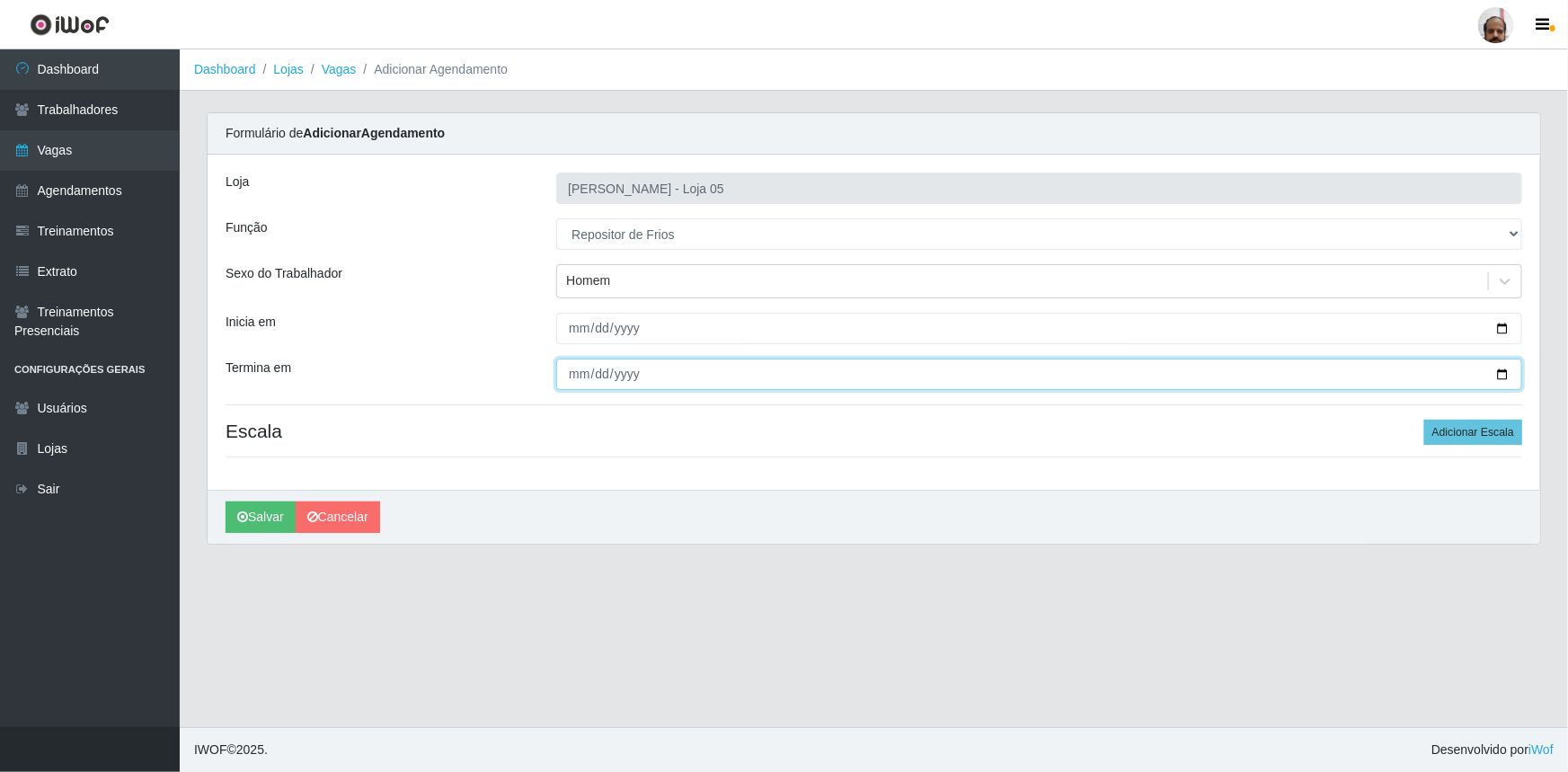
click at [1503, 373] on input "Termina em" at bounding box center [1040, 374] width 966 height 31
type input "[DATE]"
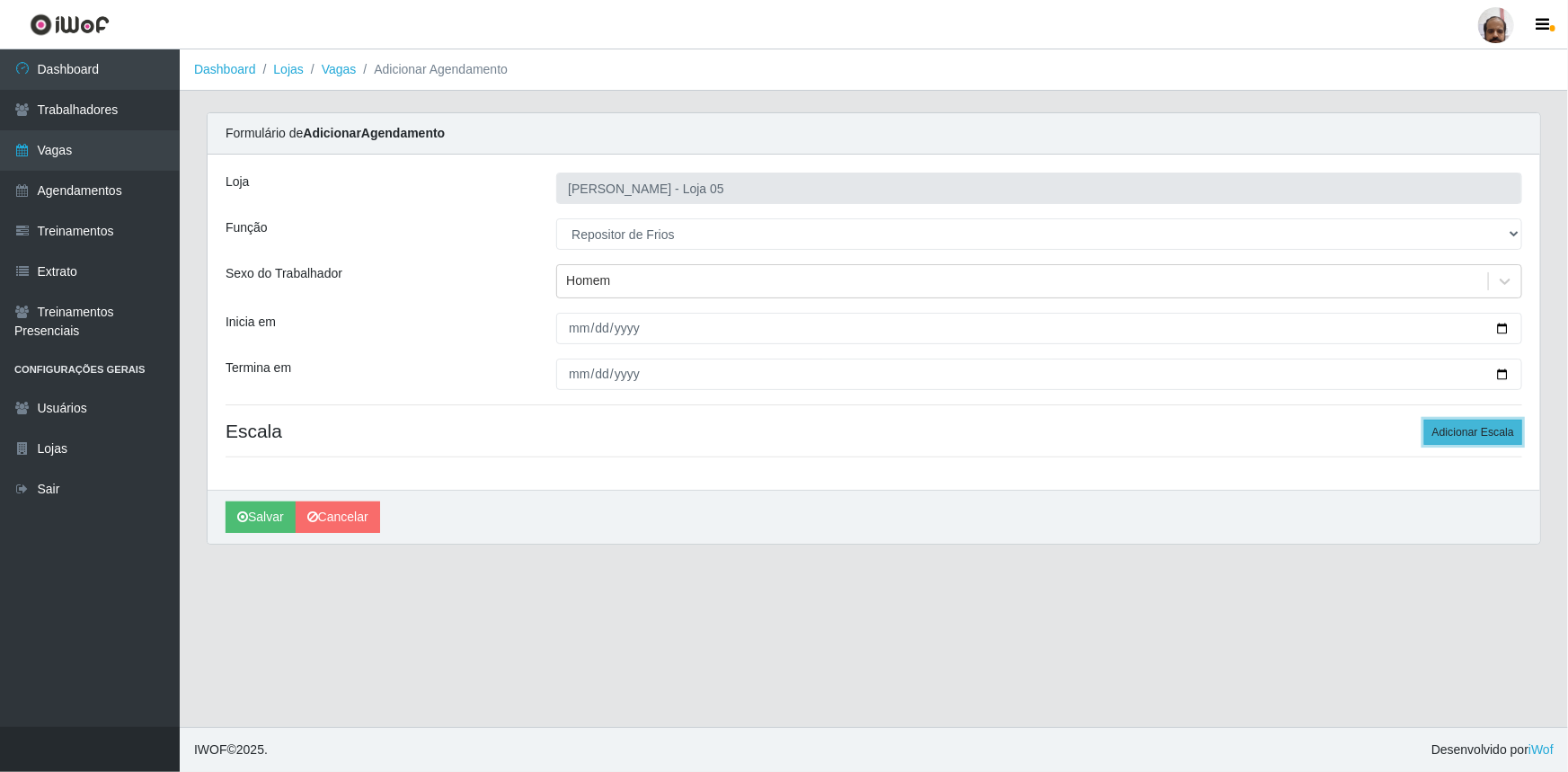
click at [1489, 433] on button "Adicionar Escala" at bounding box center [1473, 433] width 98 height 25
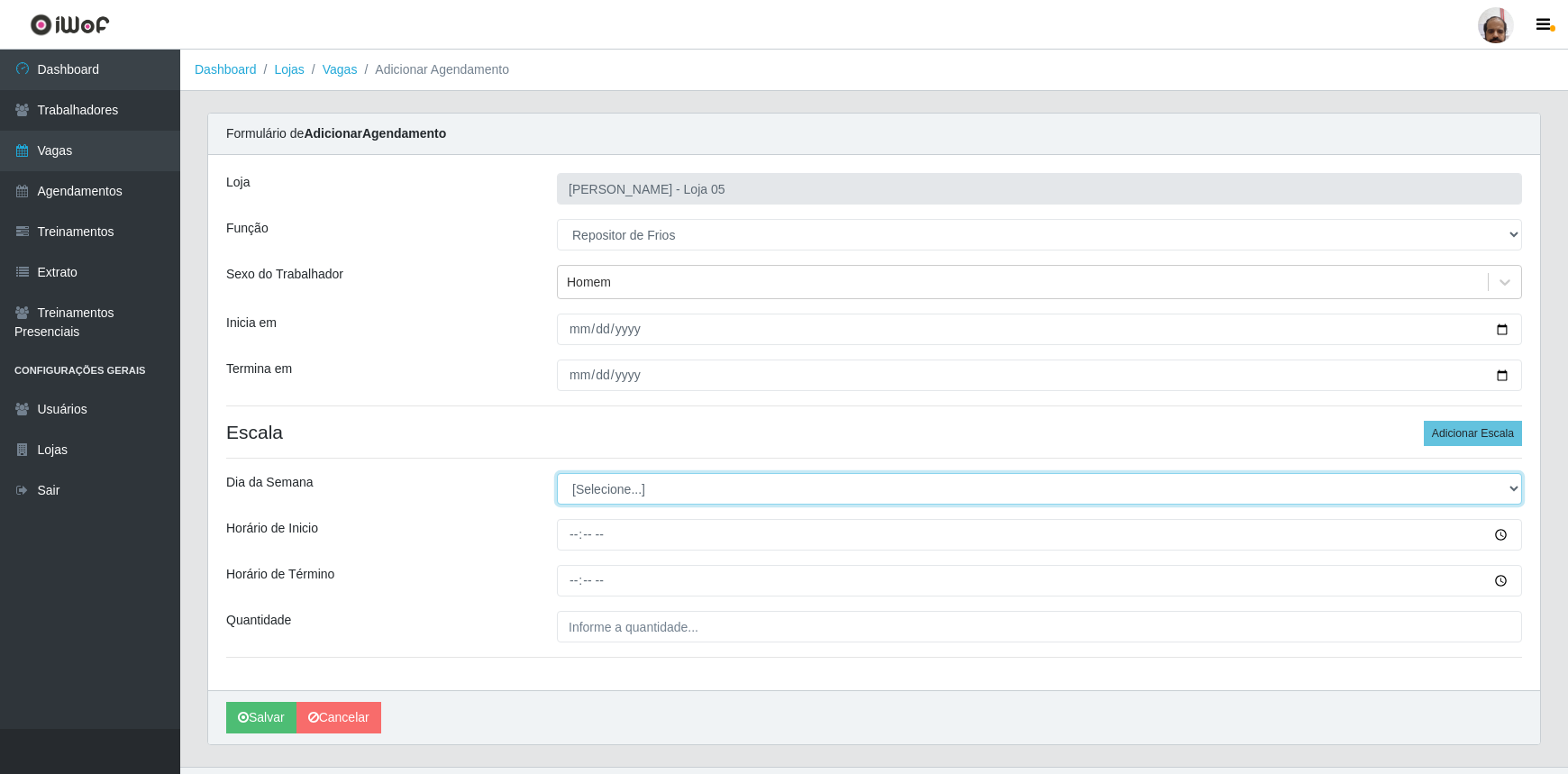
click at [649, 482] on select "[Selecione...] Segunda Terça Quarta Quinta Sexta Sábado Domingo" at bounding box center [1039, 489] width 965 height 31
select select "5"
click at [557, 474] on select "[Selecione...] Segunda Terça Quarta Quinta Sexta Sábado Domingo" at bounding box center [1039, 489] width 965 height 31
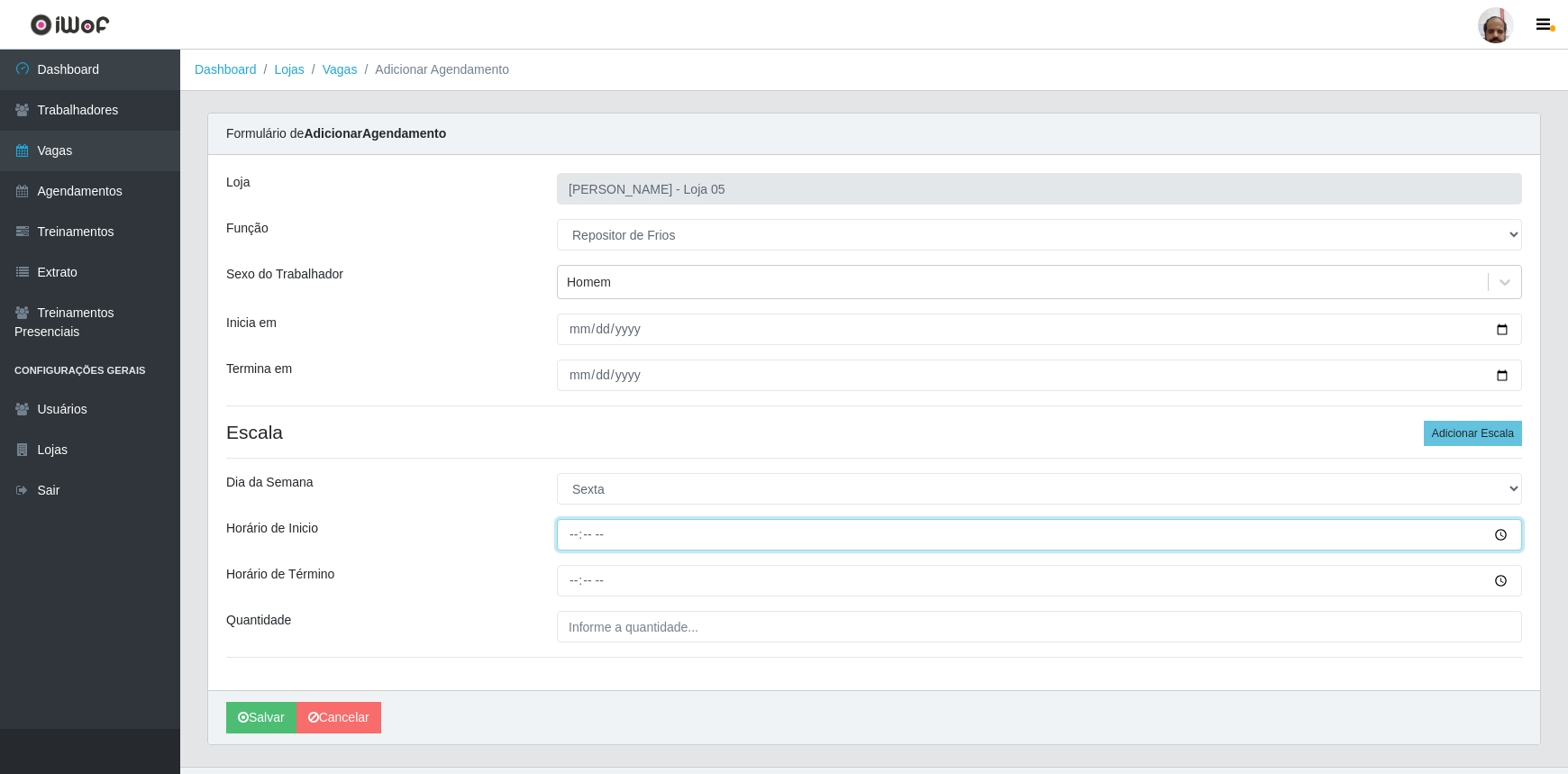
click at [569, 541] on input "Horário de Inicio" at bounding box center [1039, 535] width 965 height 31
type input "16:00"
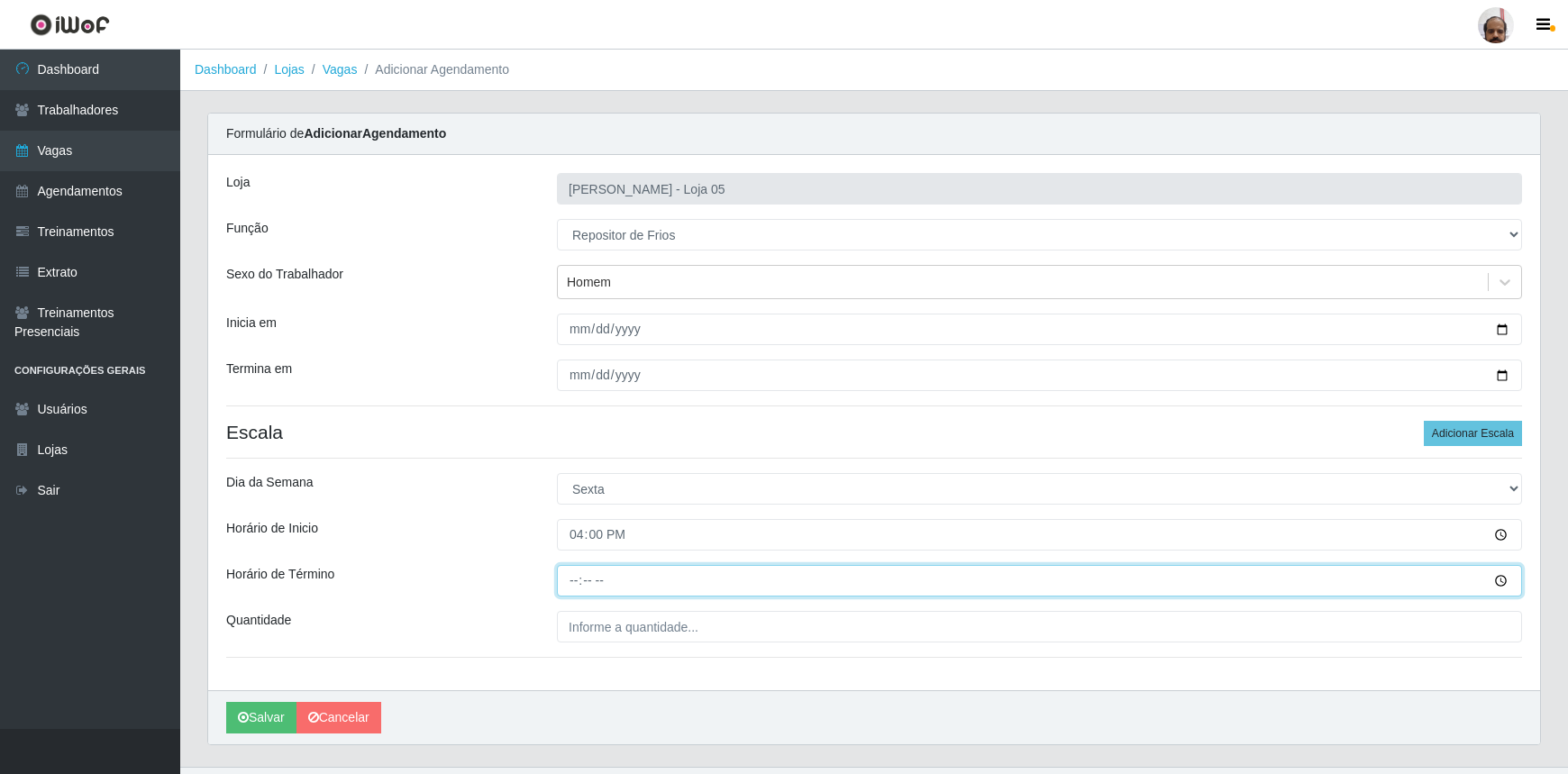
type input "22:00"
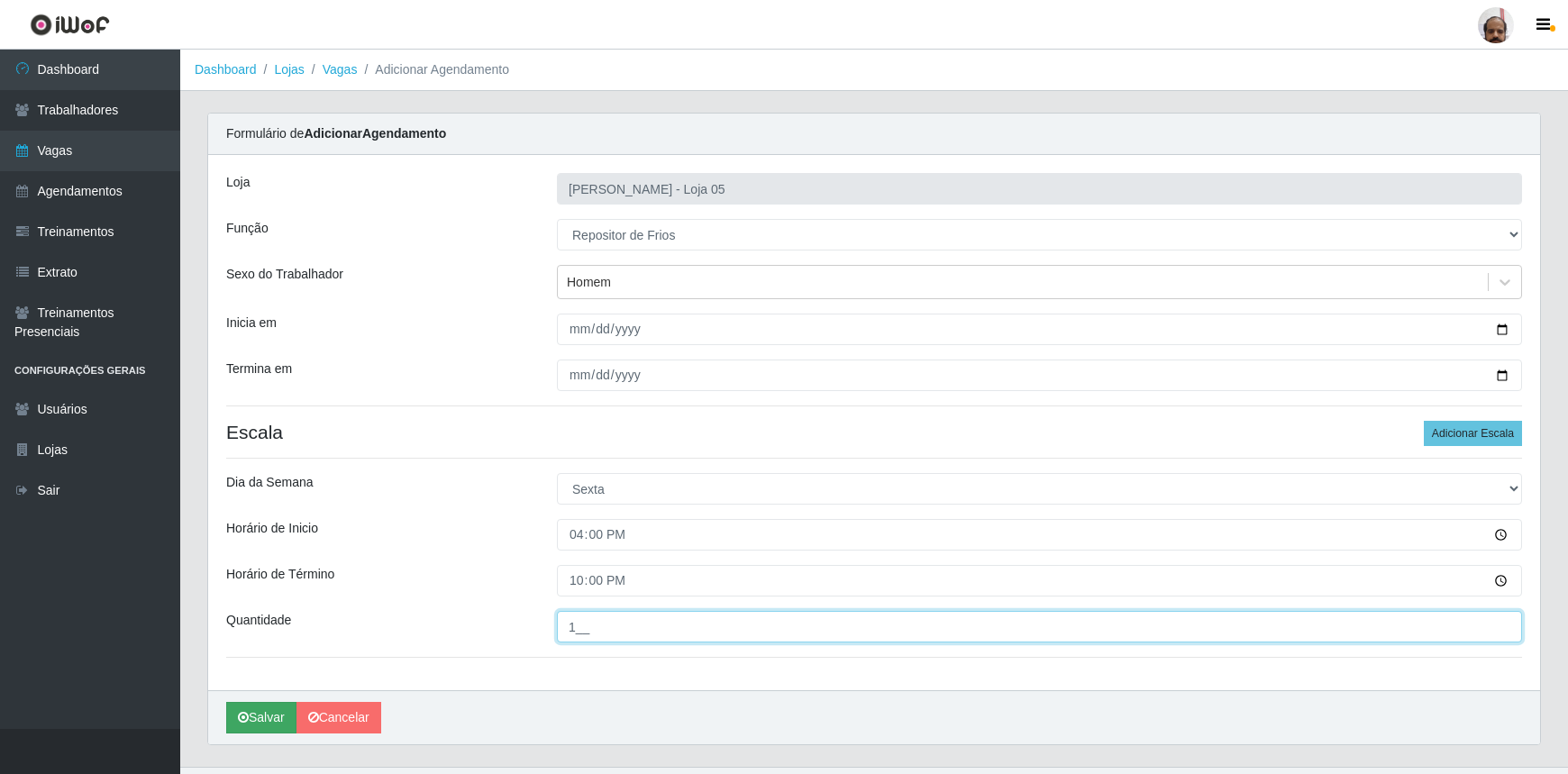
type input "1__"
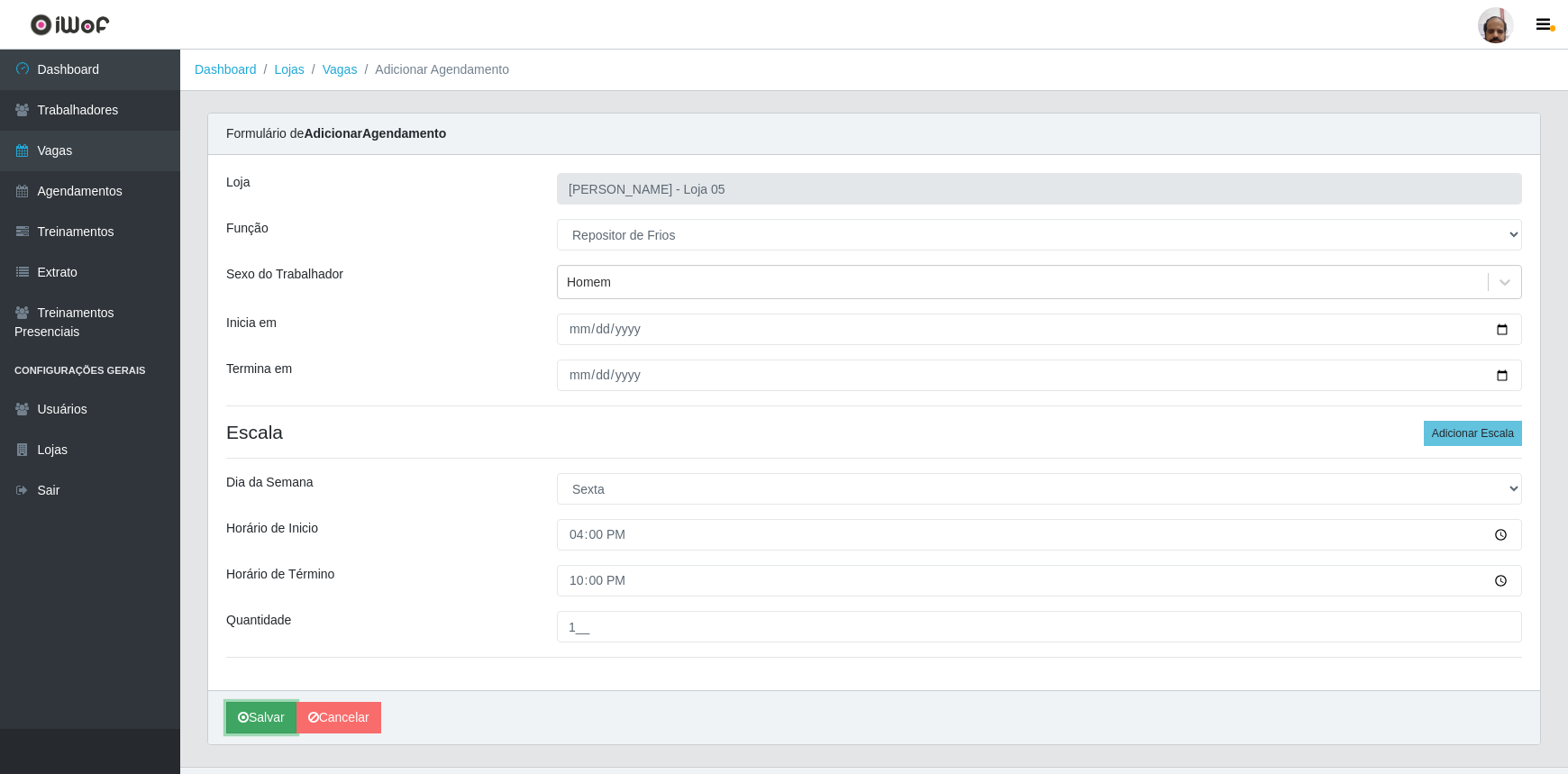
click at [270, 712] on button "Salvar" at bounding box center [261, 718] width 70 height 31
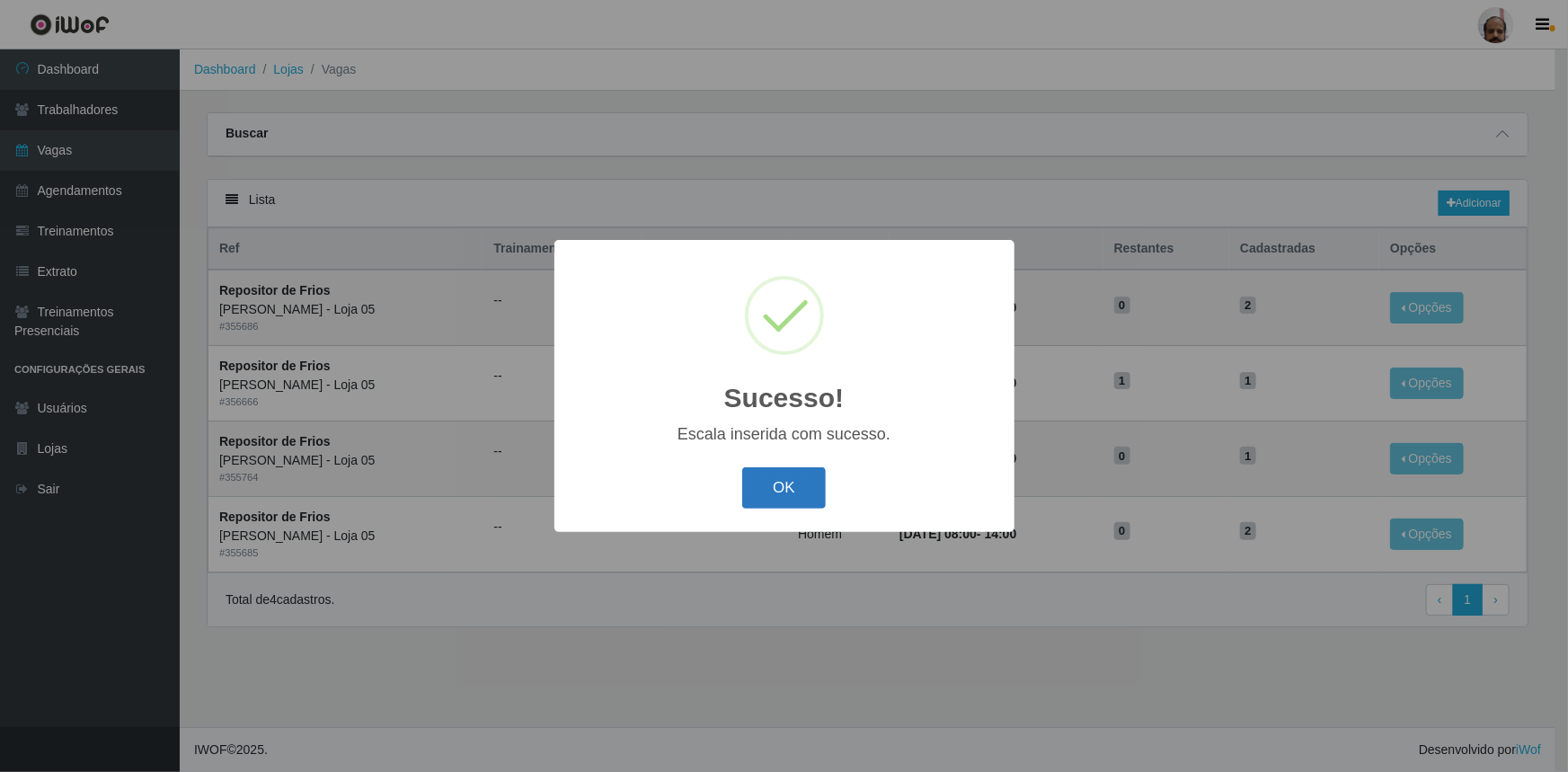
select select "112"
click at [800, 477] on button "OK" at bounding box center [784, 489] width 83 height 43
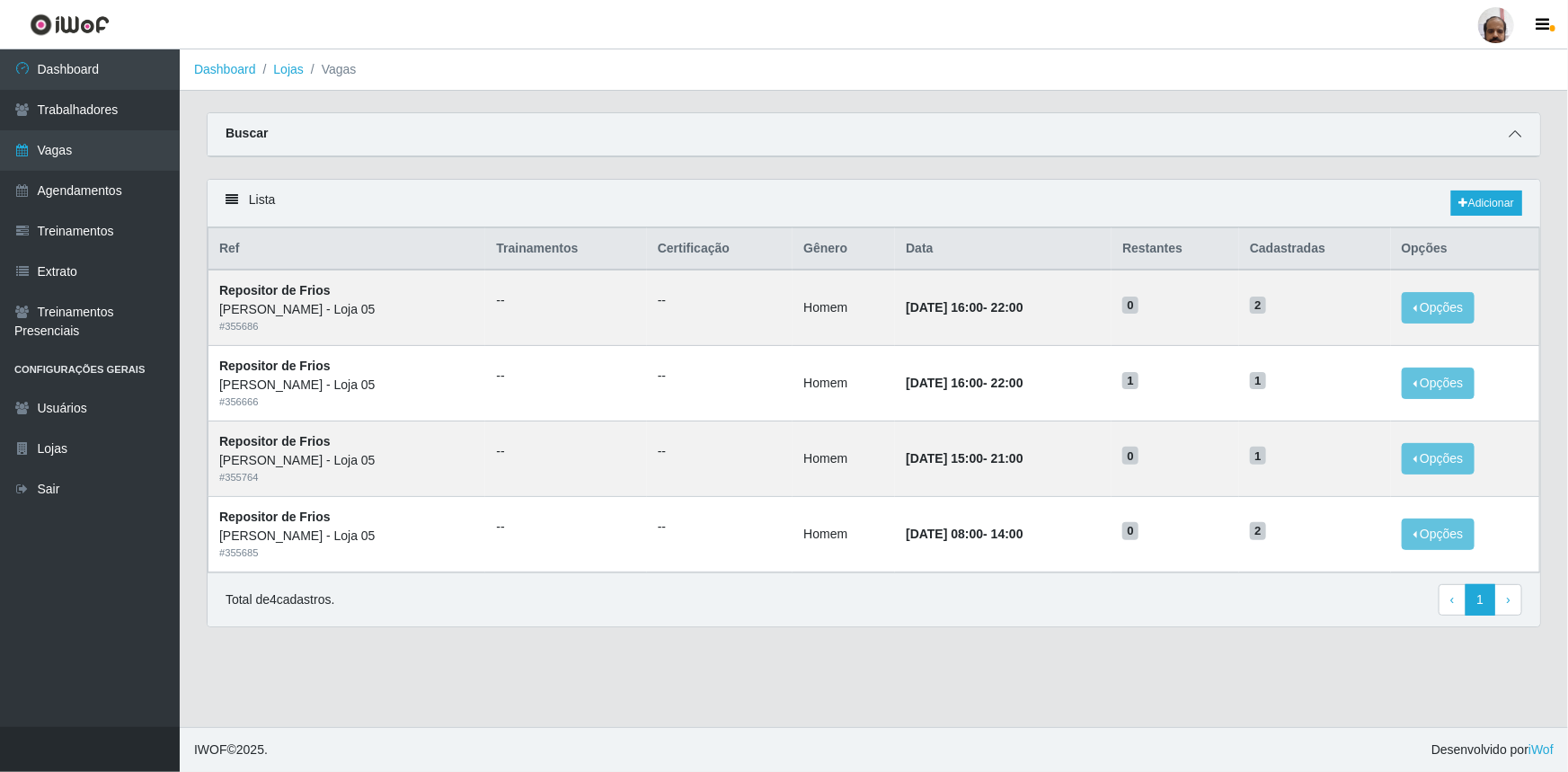
click at [1510, 137] on icon at bounding box center [1515, 134] width 13 height 13
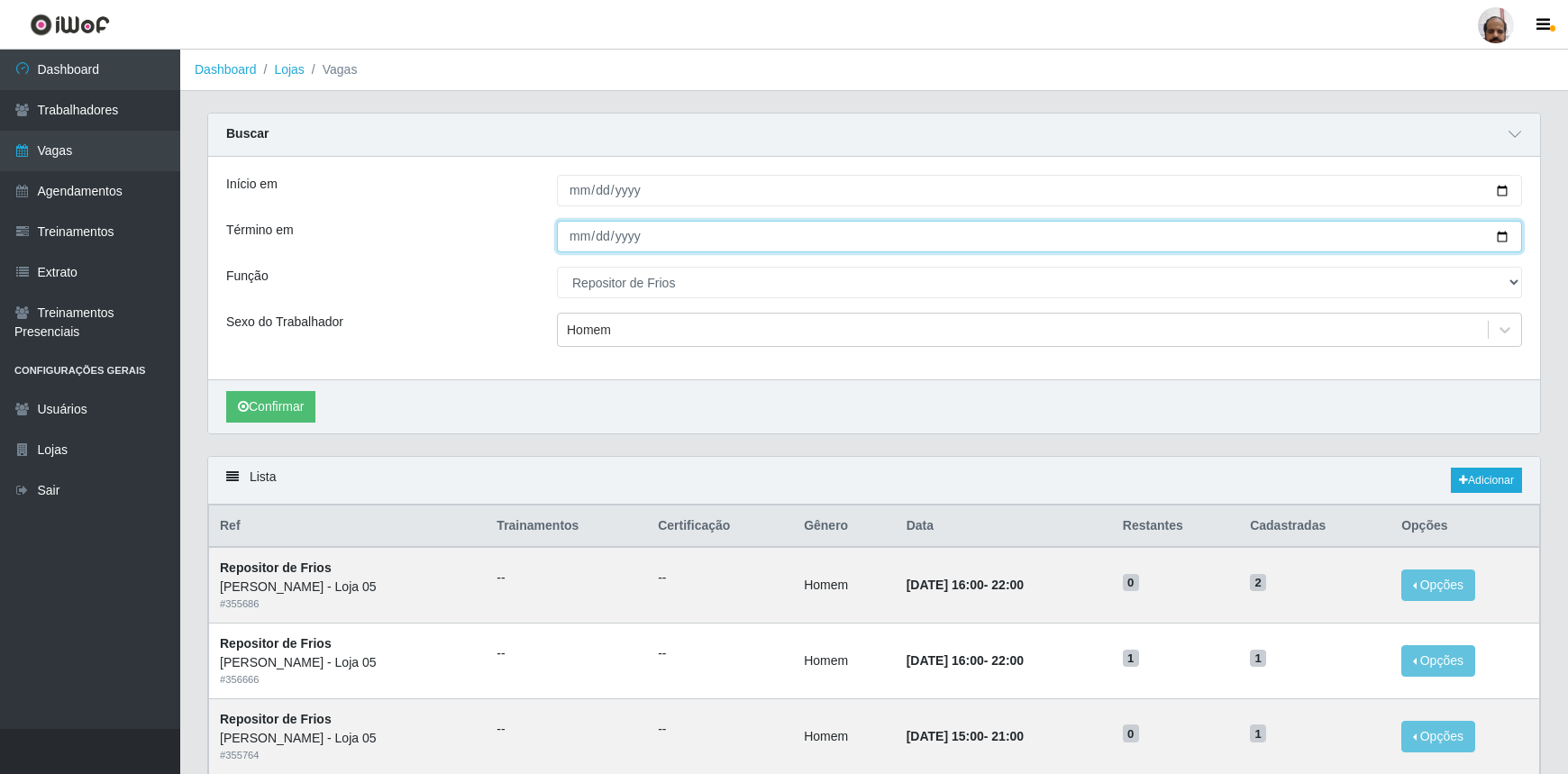
click at [660, 236] on input "[DATE]" at bounding box center [1039, 236] width 965 height 31
click at [1507, 233] on input "[DATE]" at bounding box center [1039, 236] width 965 height 31
type input "[DATE]"
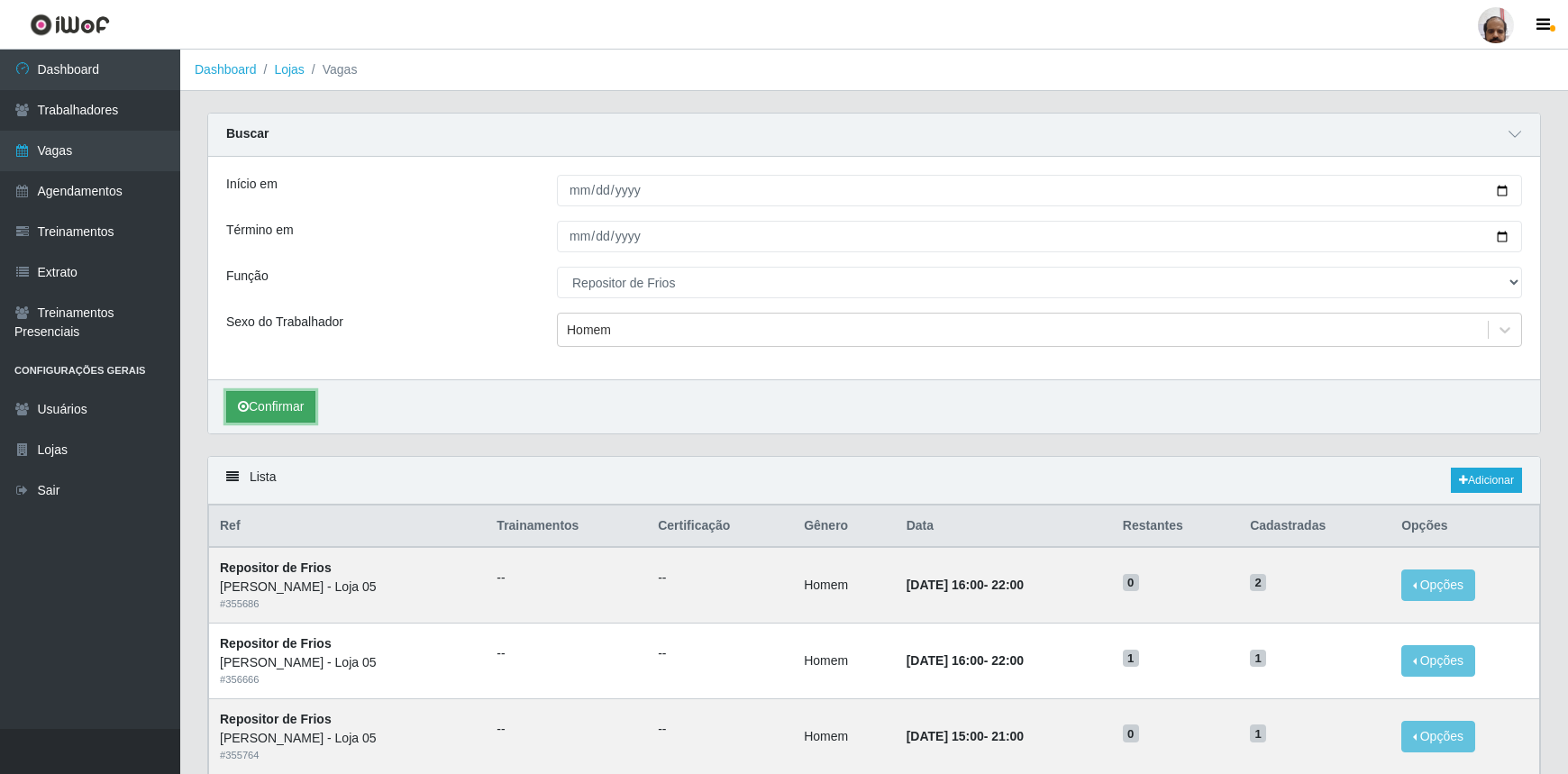
click at [289, 405] on button "Confirmar" at bounding box center [271, 406] width 89 height 31
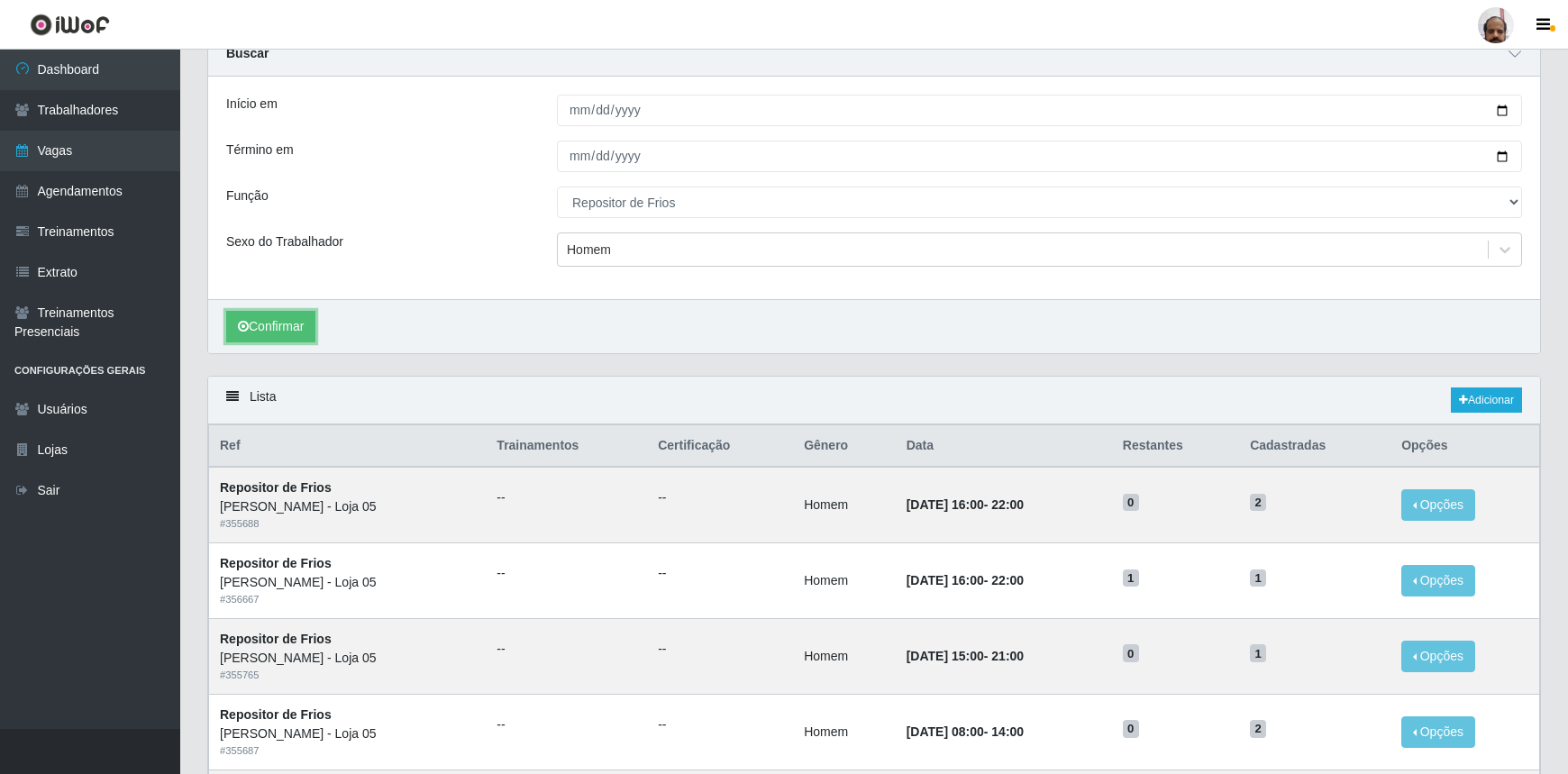
scroll to position [409, 0]
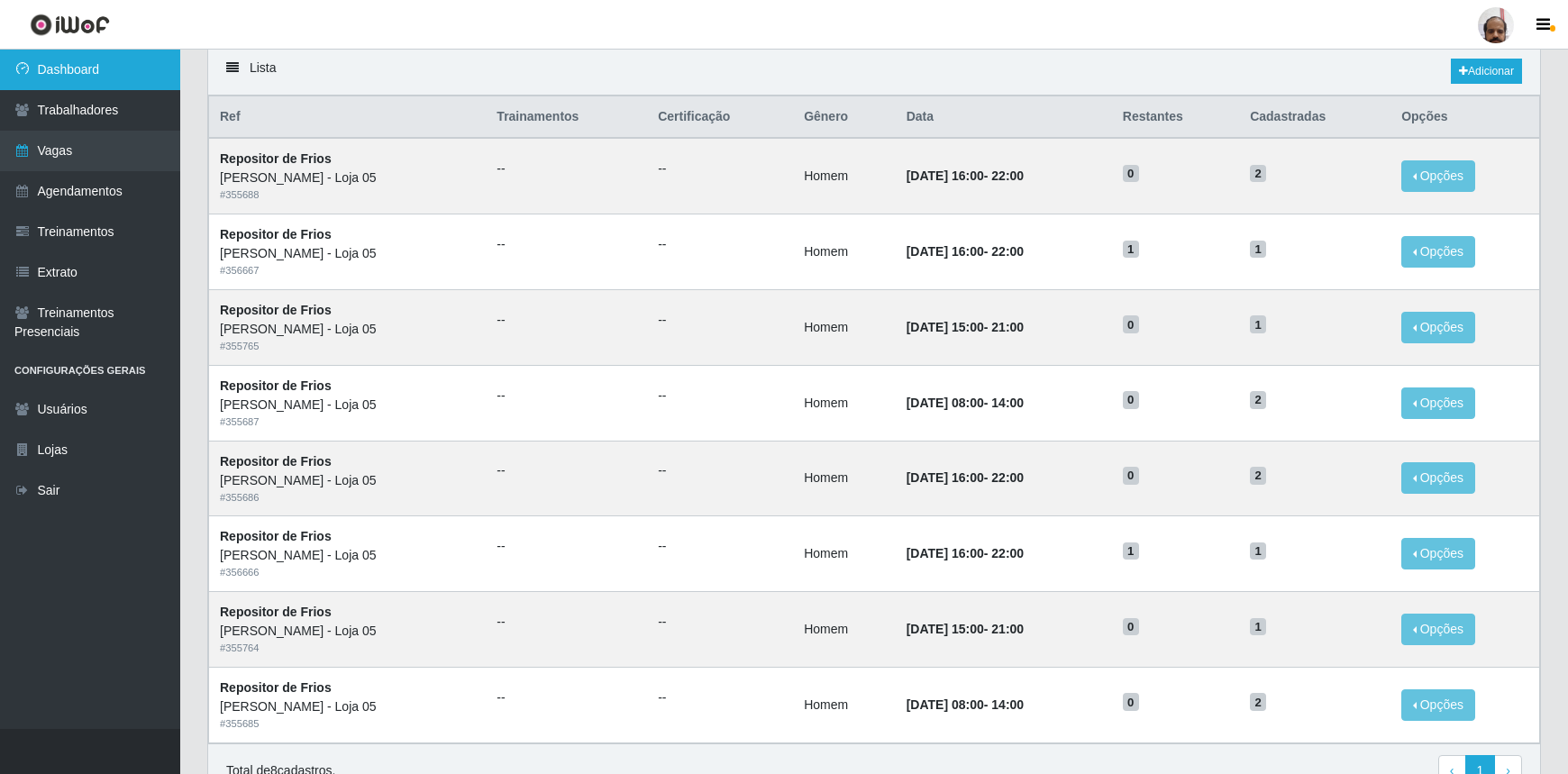
click at [118, 62] on link "Dashboard" at bounding box center [89, 70] width 180 height 41
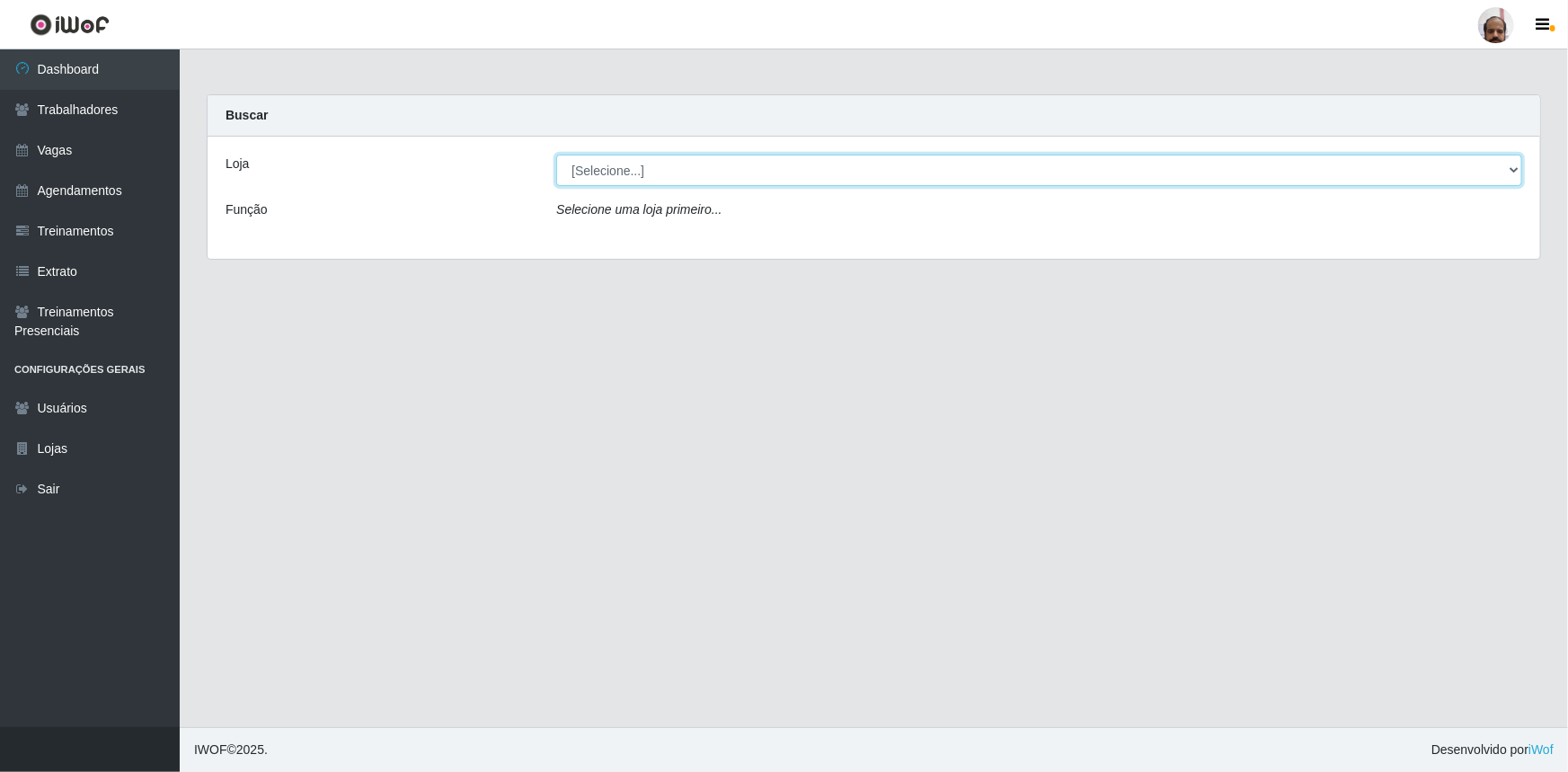
click at [654, 173] on select "[Selecione...] Mar Vermelho - Loja 05" at bounding box center [1040, 170] width 966 height 31
select select "252"
click at [557, 154] on select "[Selecione...] Mar Vermelho - Loja 05" at bounding box center [1040, 170] width 966 height 31
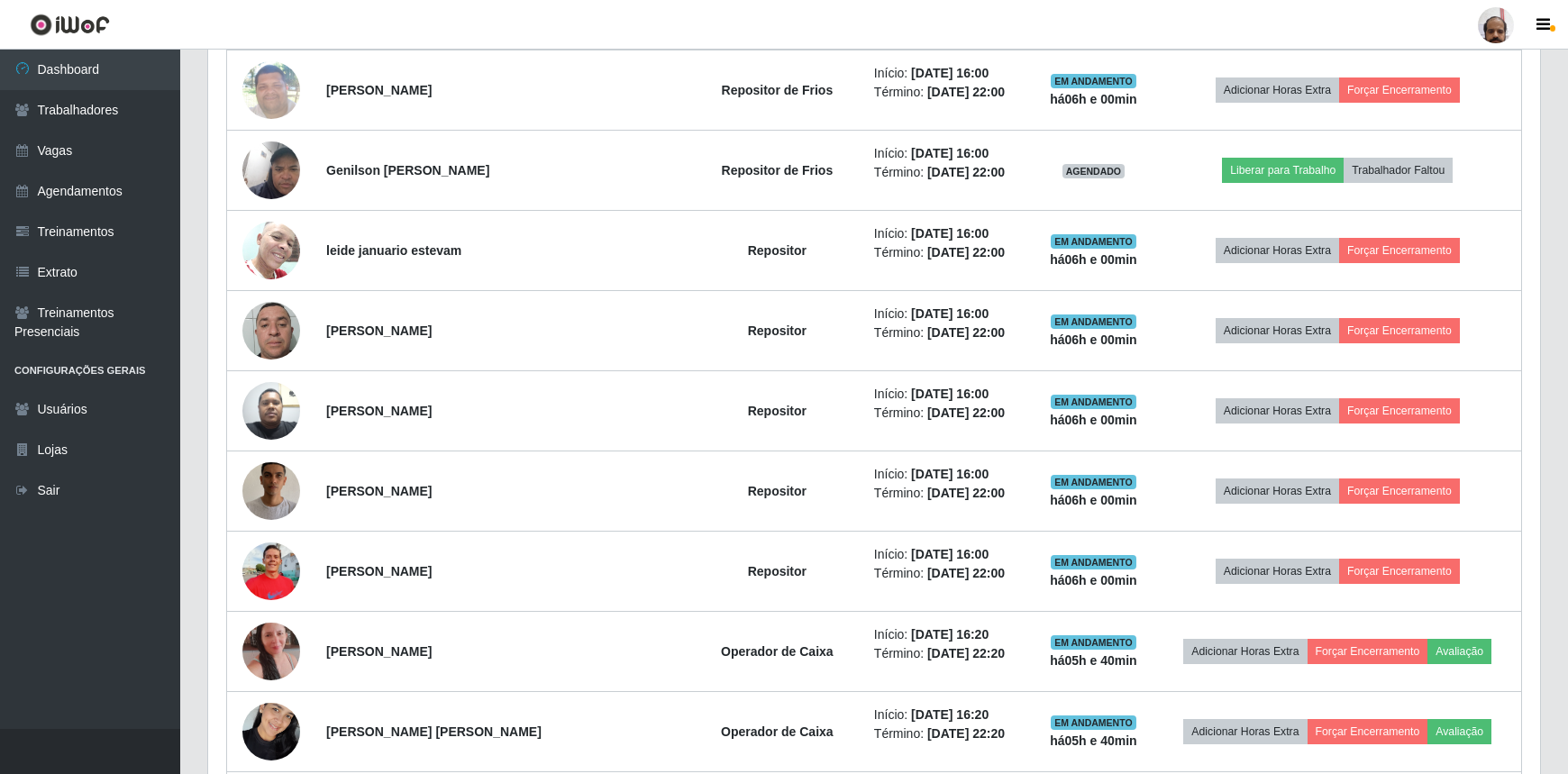
scroll to position [982, 0]
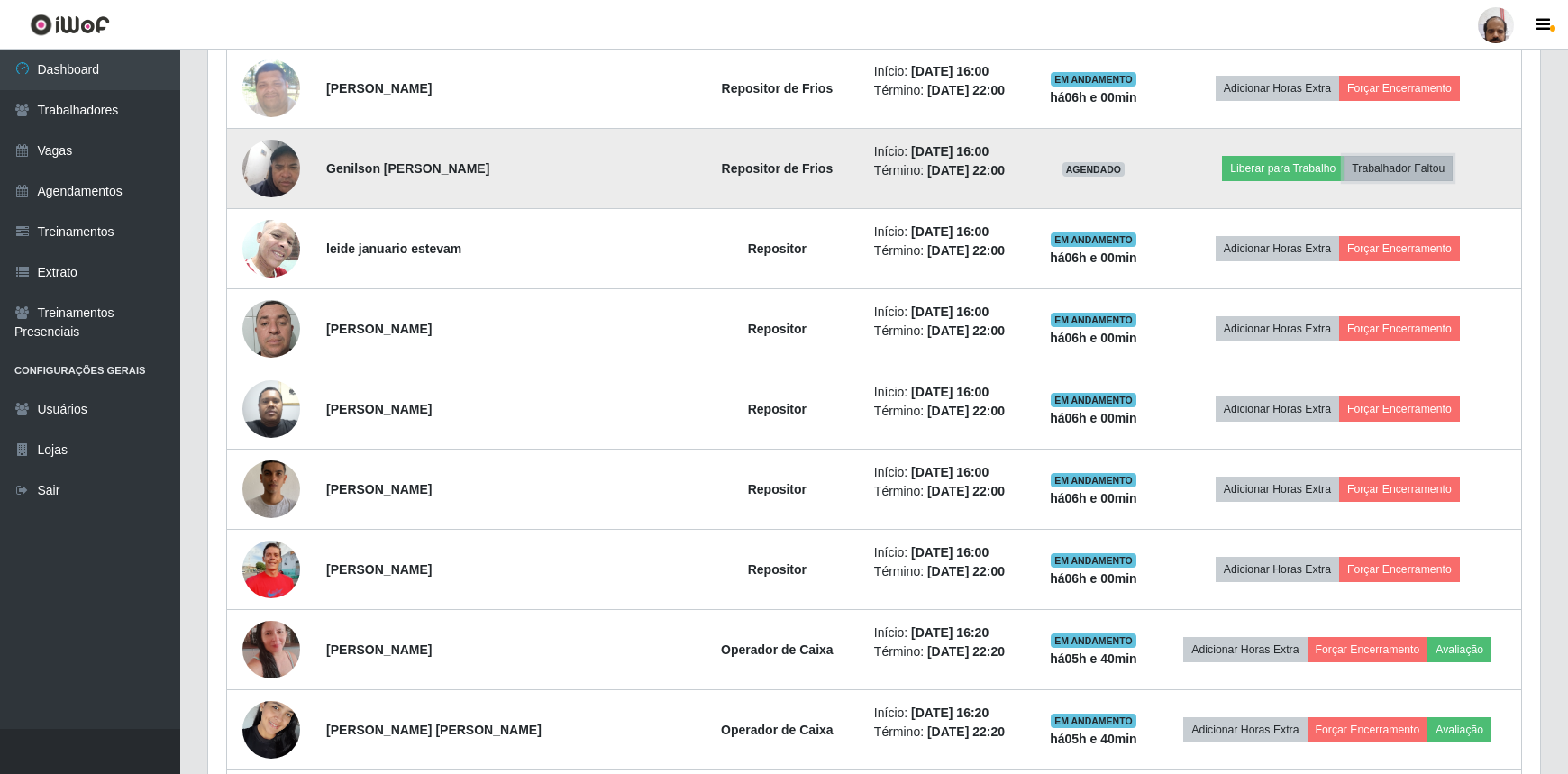
click at [1378, 165] on button "Trabalhador Faltou" at bounding box center [1398, 168] width 109 height 25
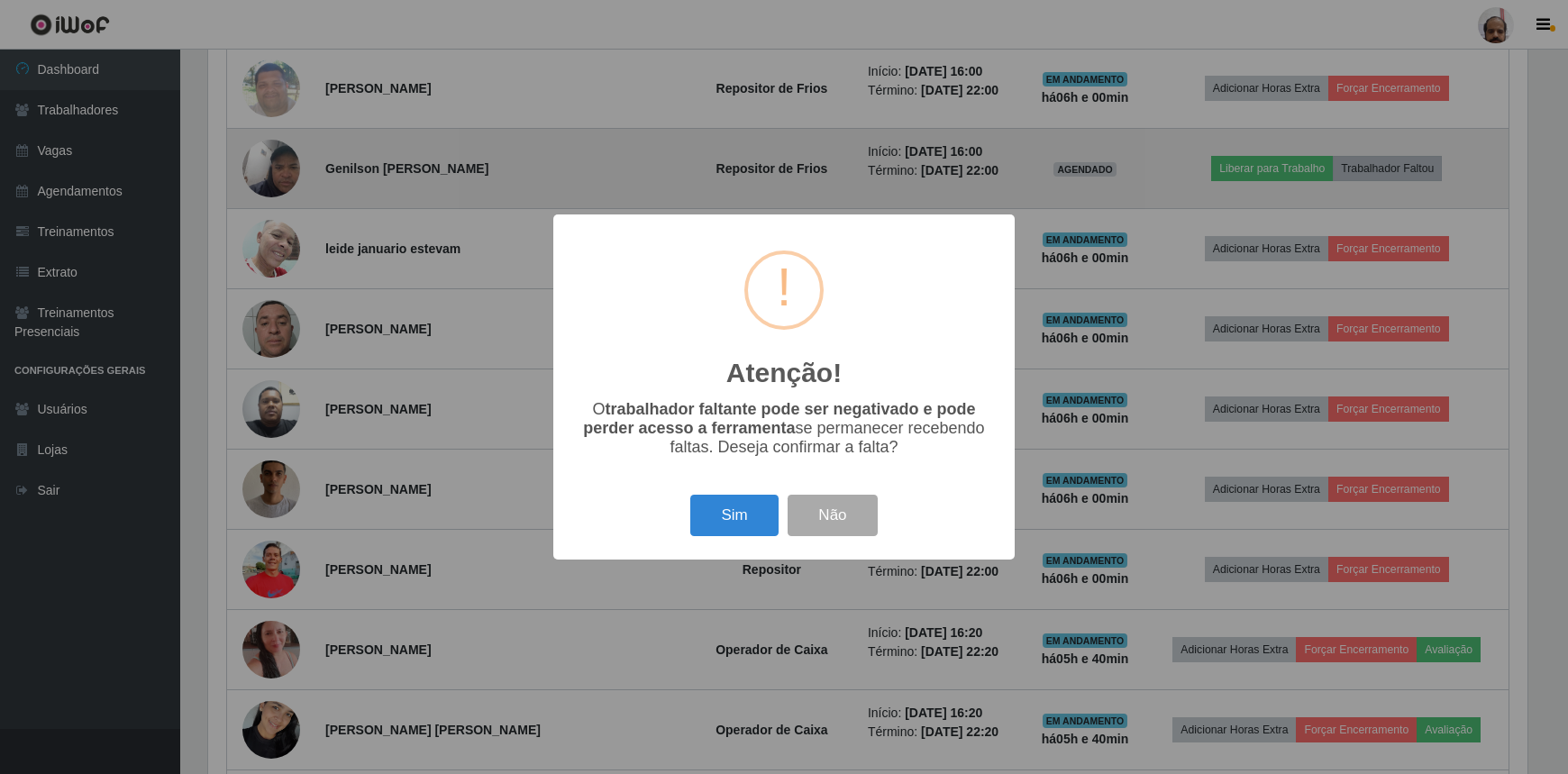
scroll to position [374, 1323]
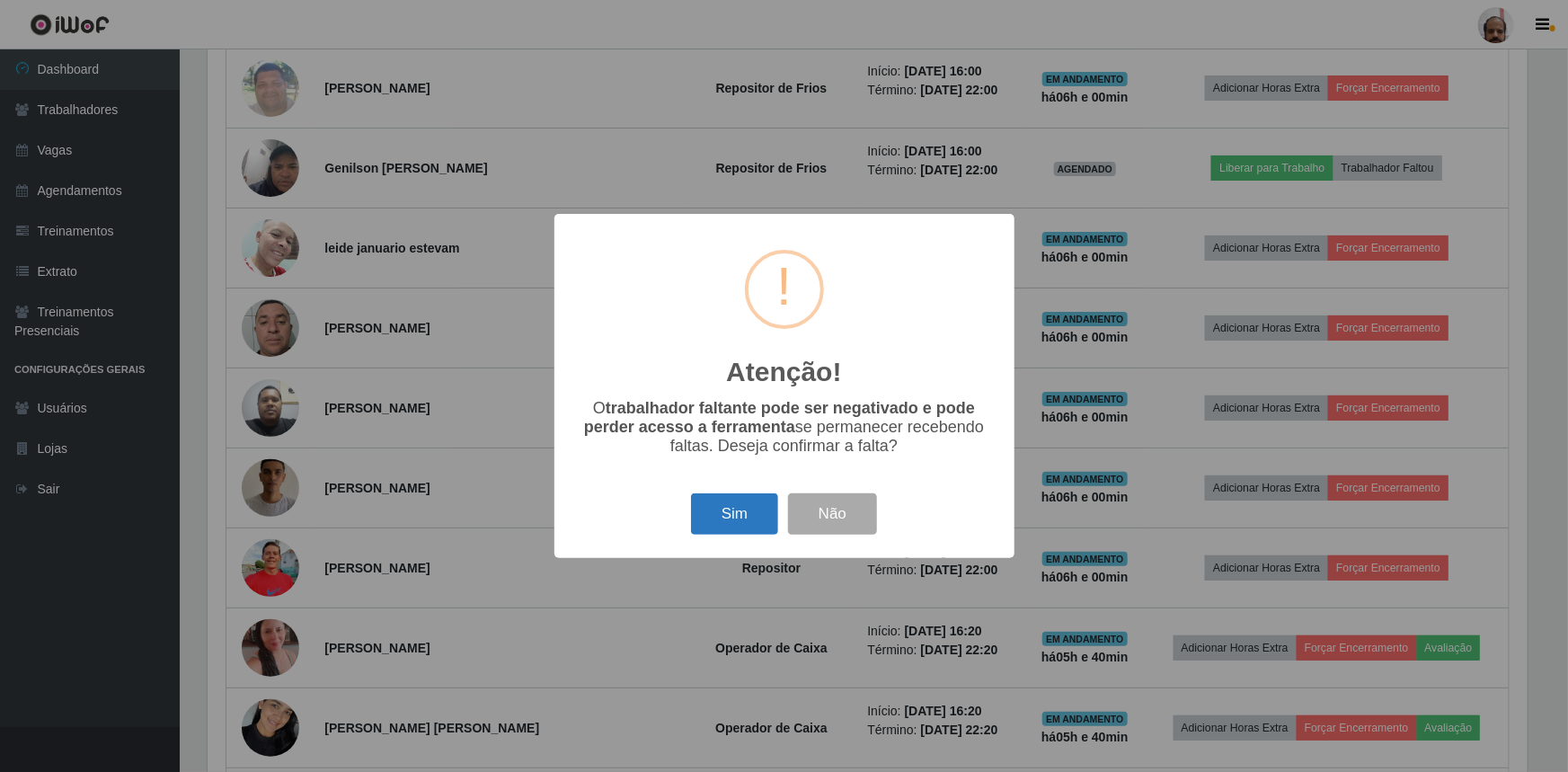
click at [741, 511] on button "Sim" at bounding box center [735, 515] width 87 height 43
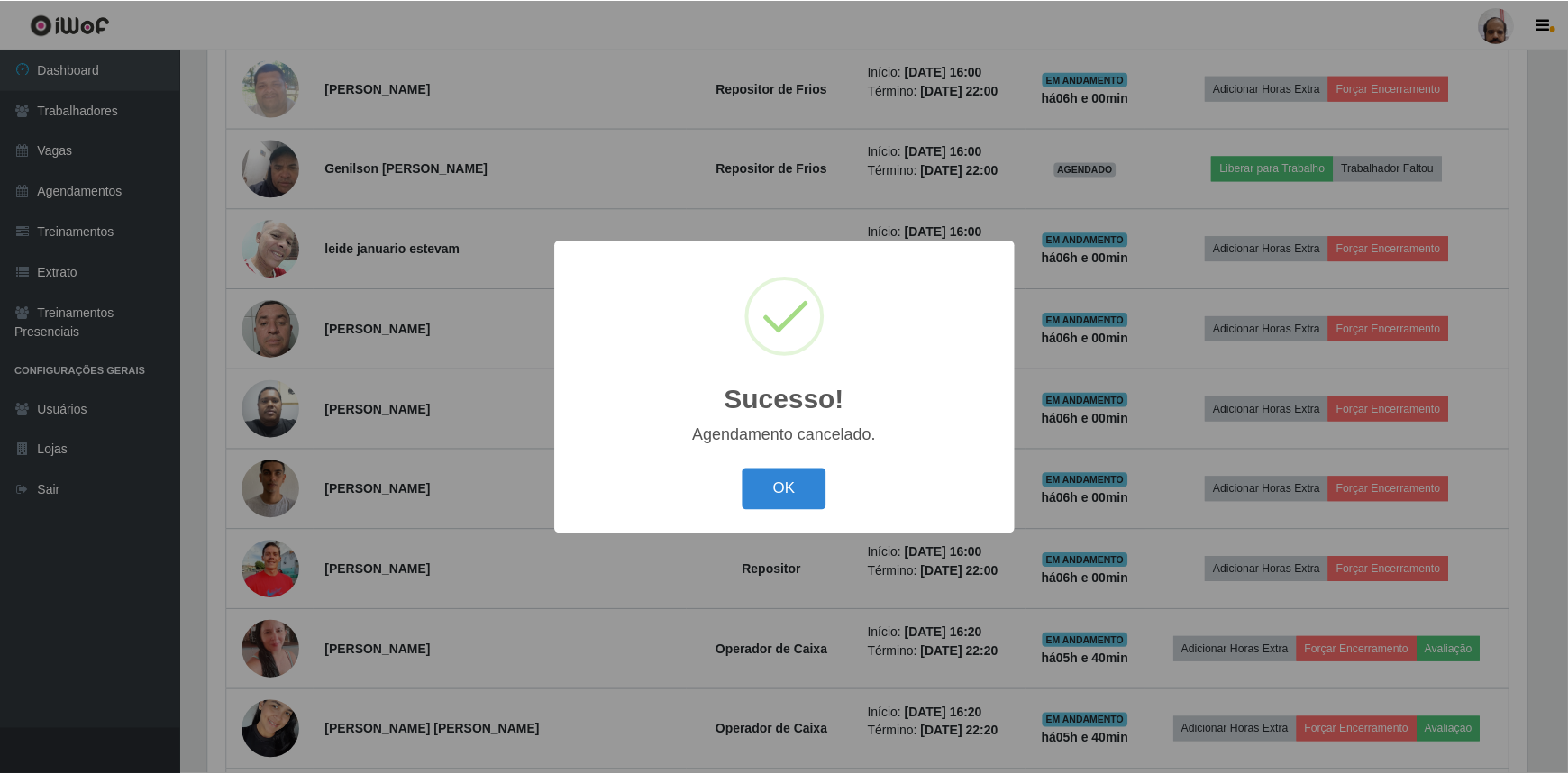
scroll to position [995, 0]
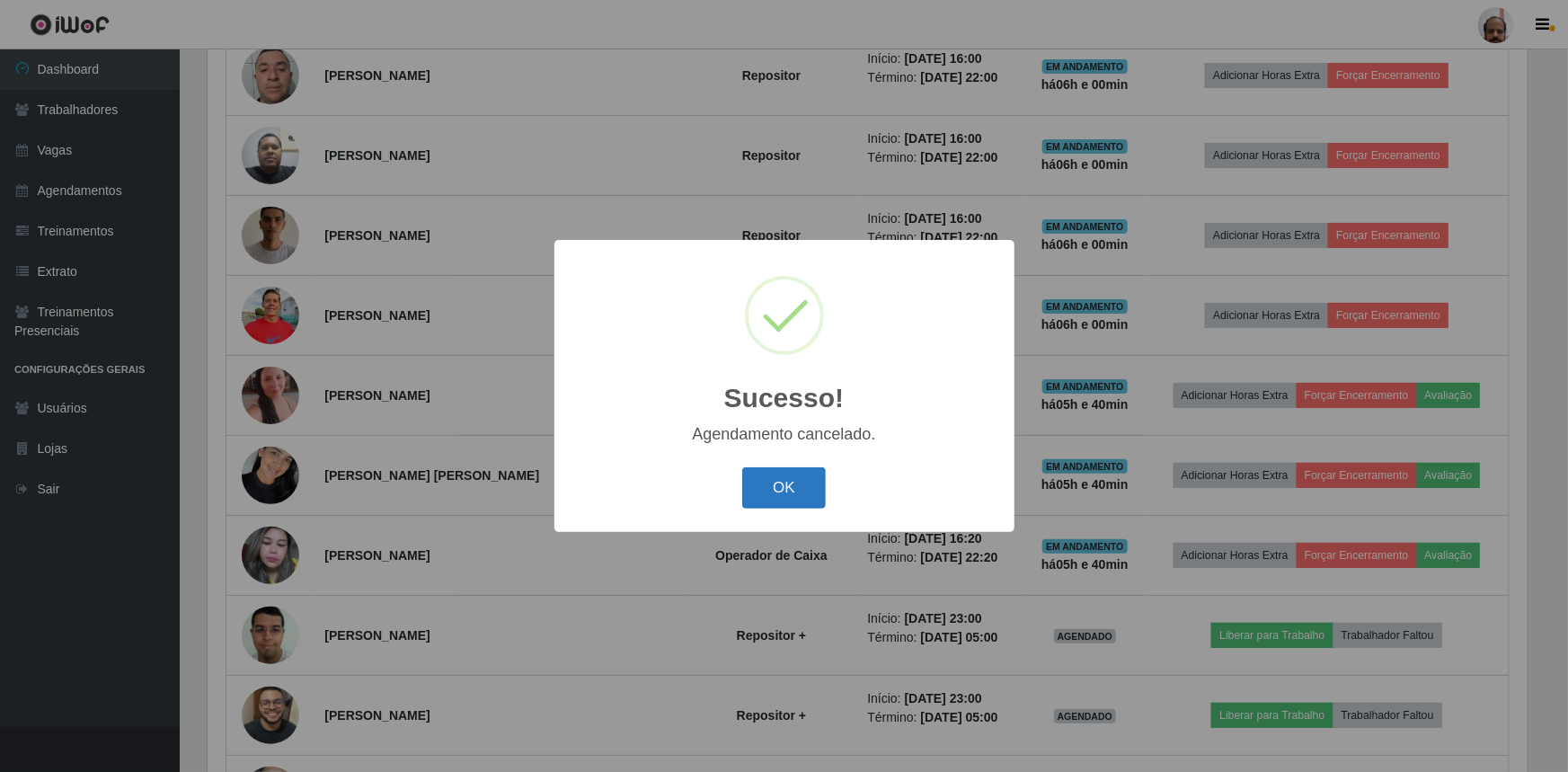
click at [799, 479] on button "OK" at bounding box center [784, 489] width 83 height 43
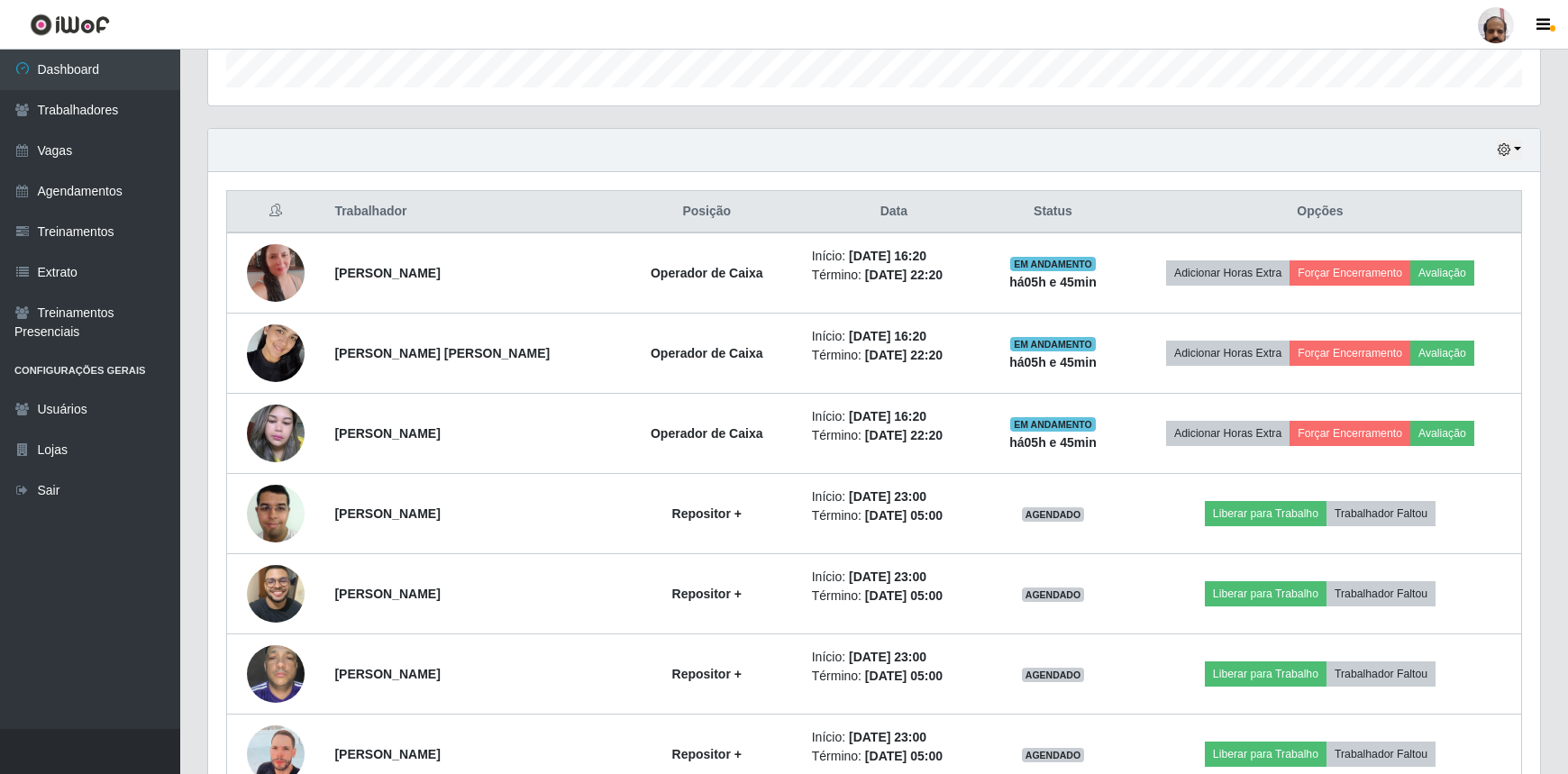
scroll to position [573, 0]
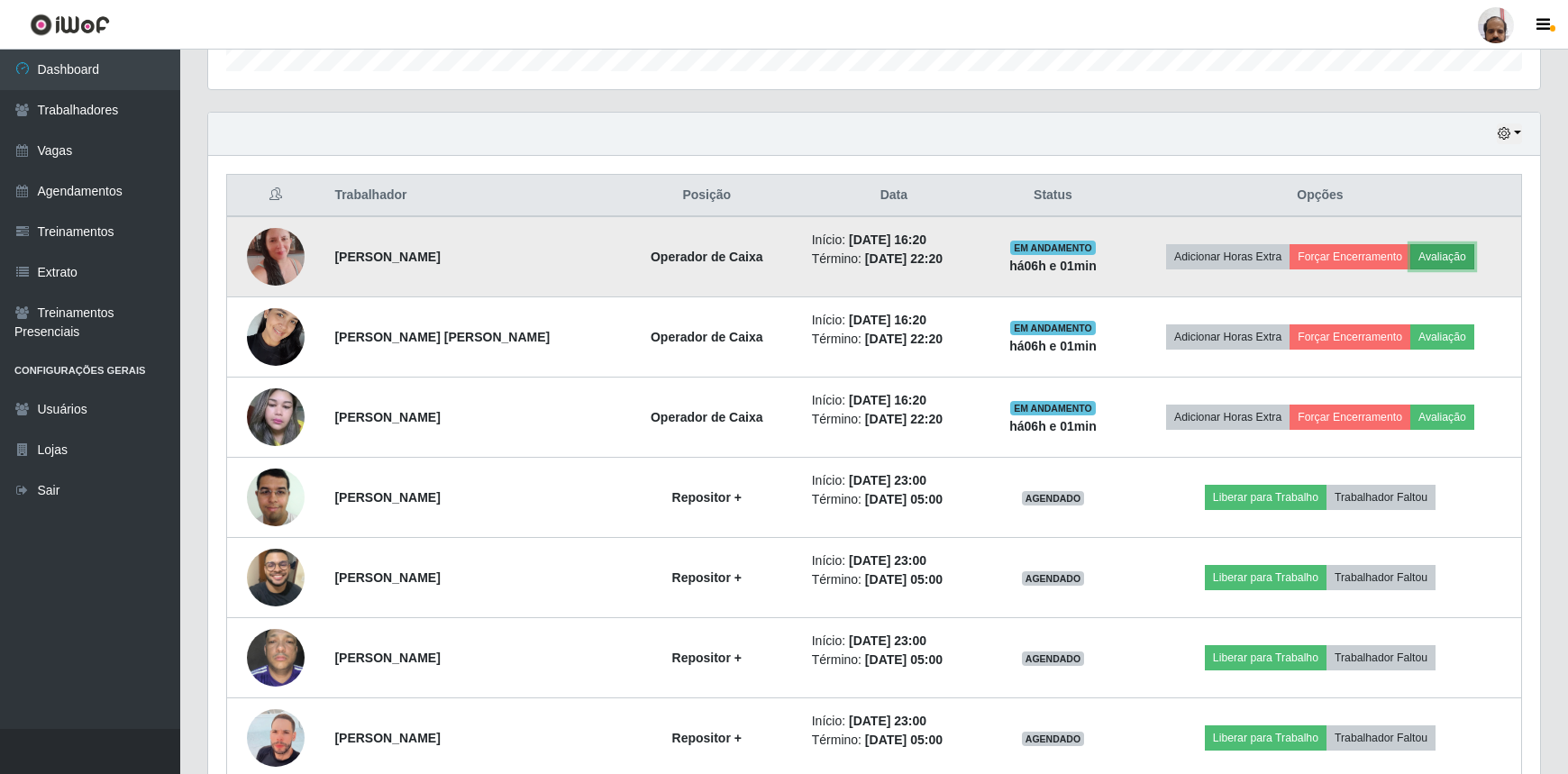
click at [1436, 244] on button "Avaliação" at bounding box center [1442, 257] width 64 height 25
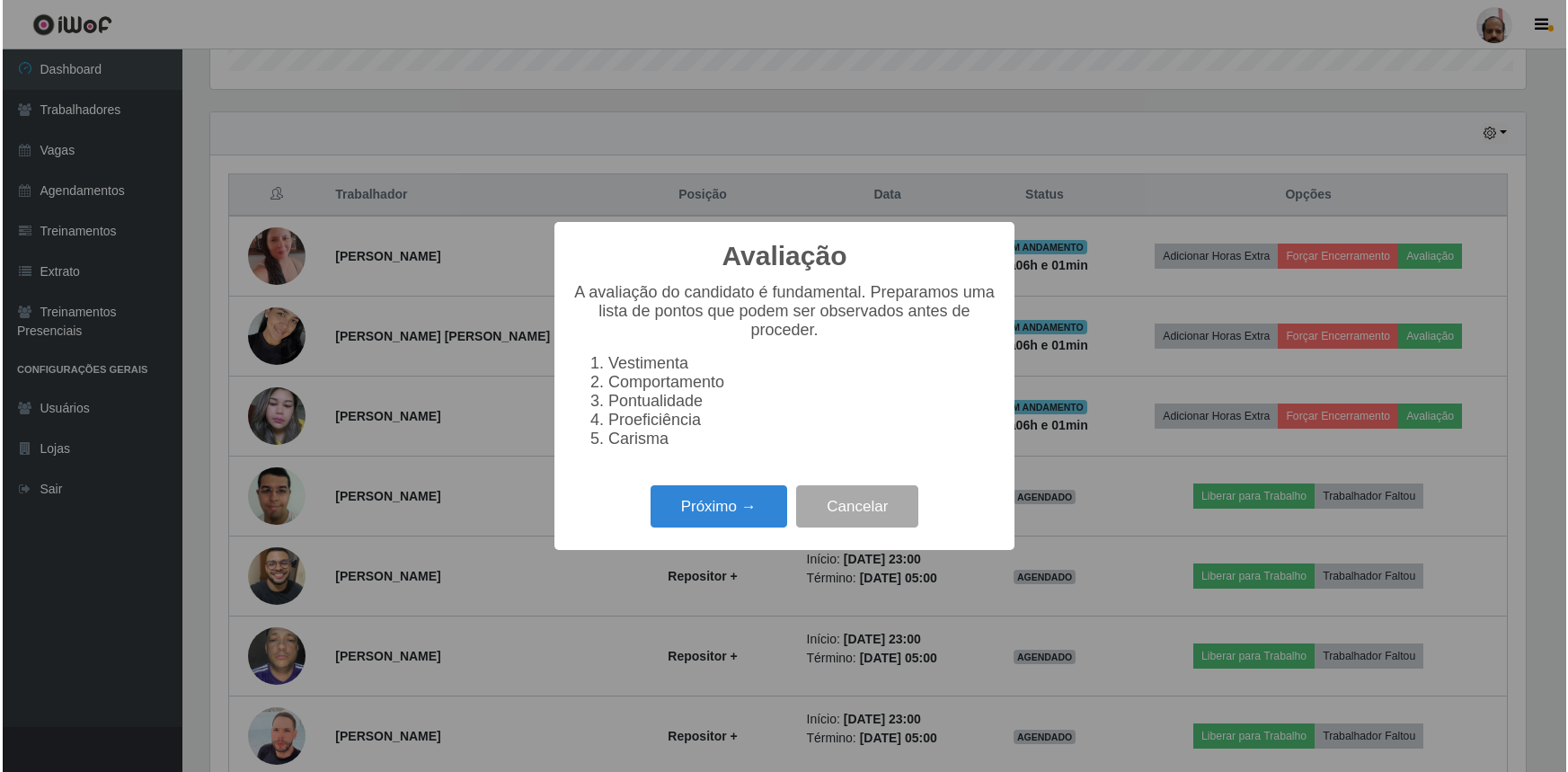
scroll to position [373, 1320]
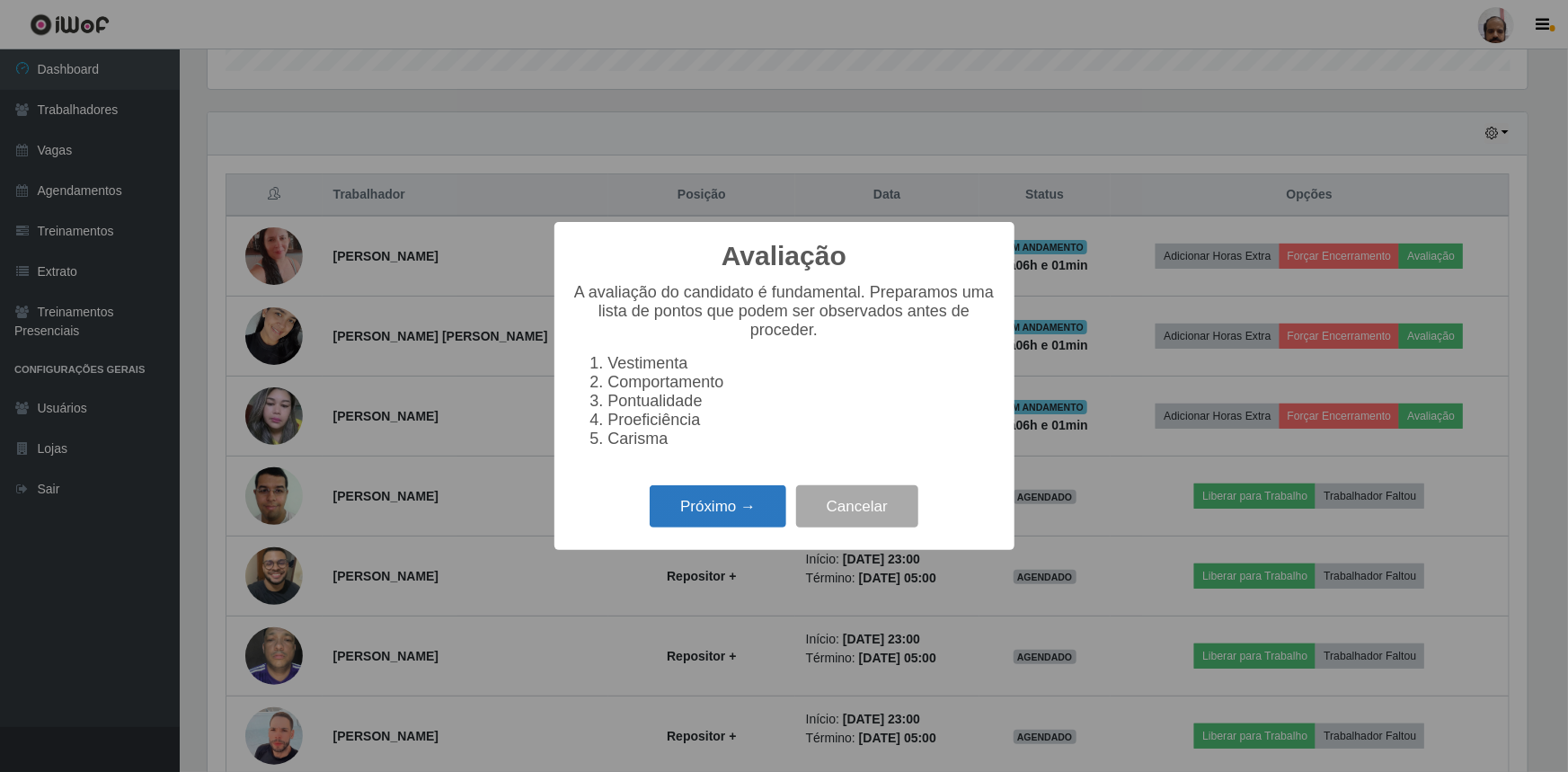
click at [677, 515] on button "Próximo →" at bounding box center [718, 506] width 137 height 43
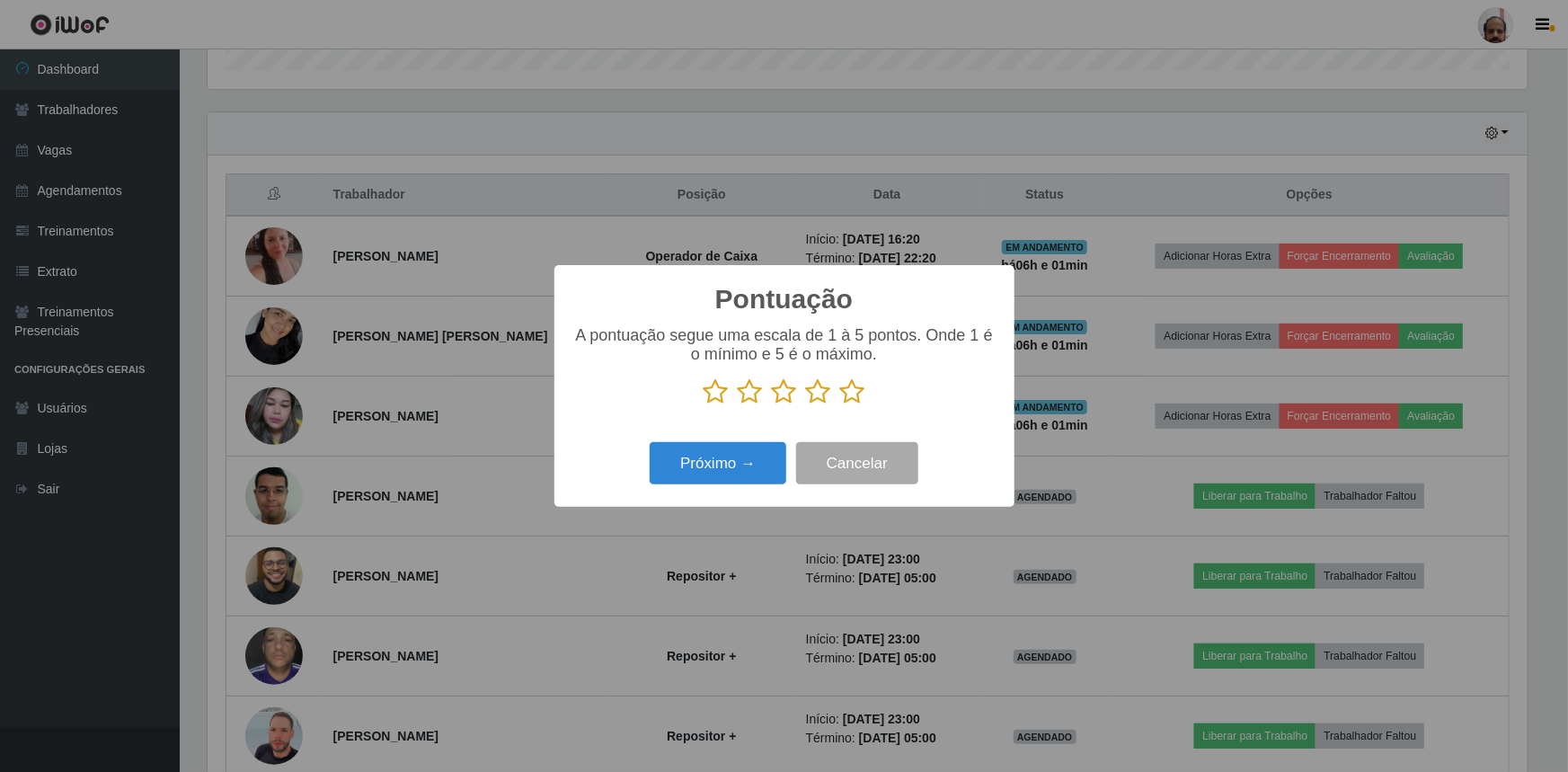
click at [849, 395] on icon at bounding box center [853, 392] width 25 height 27
click at [841, 405] on input "radio" at bounding box center [841, 405] width 0 height 0
click at [774, 459] on button "Próximo →" at bounding box center [718, 464] width 137 height 43
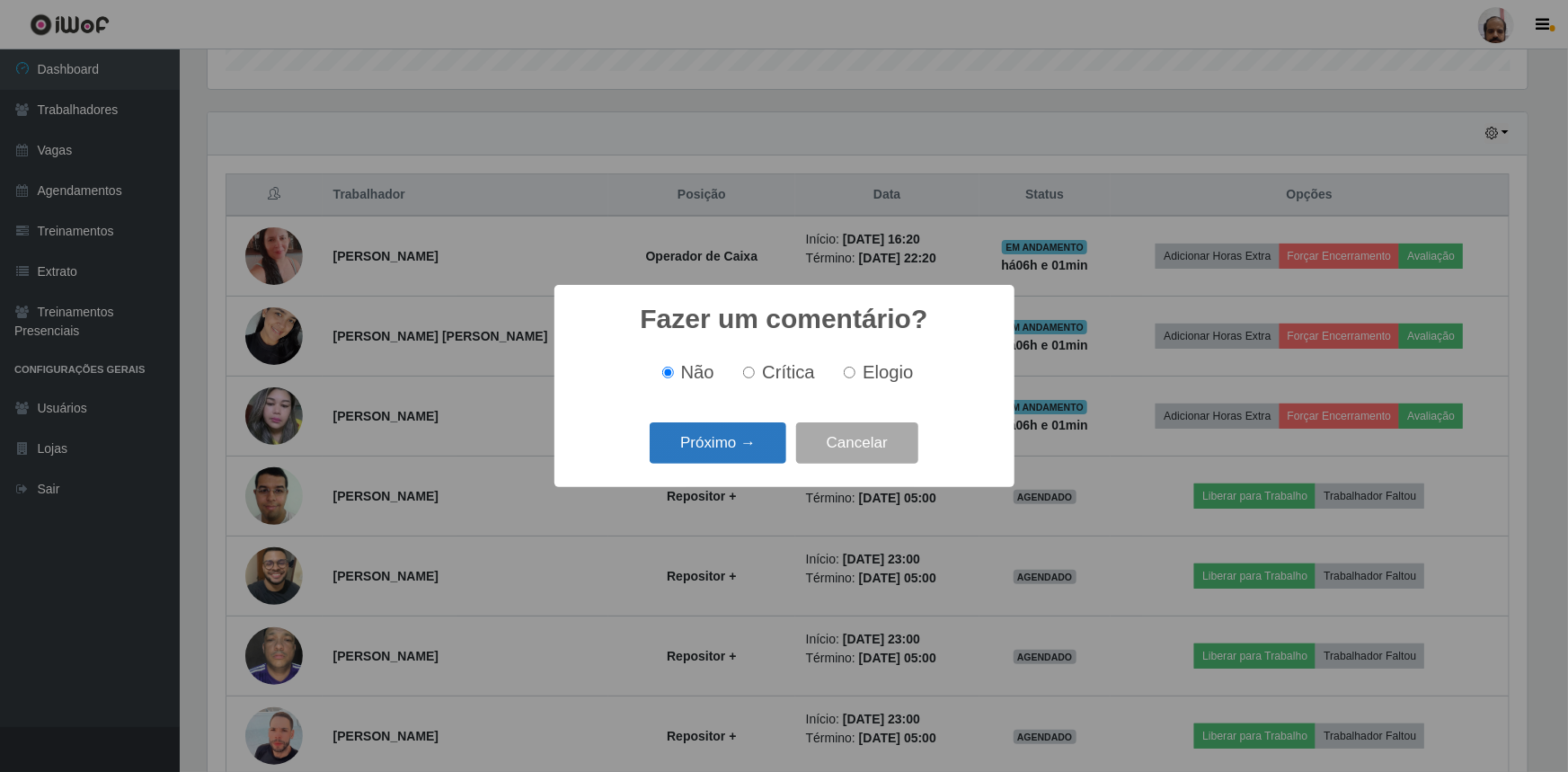
click at [755, 459] on button "Próximo →" at bounding box center [718, 444] width 137 height 43
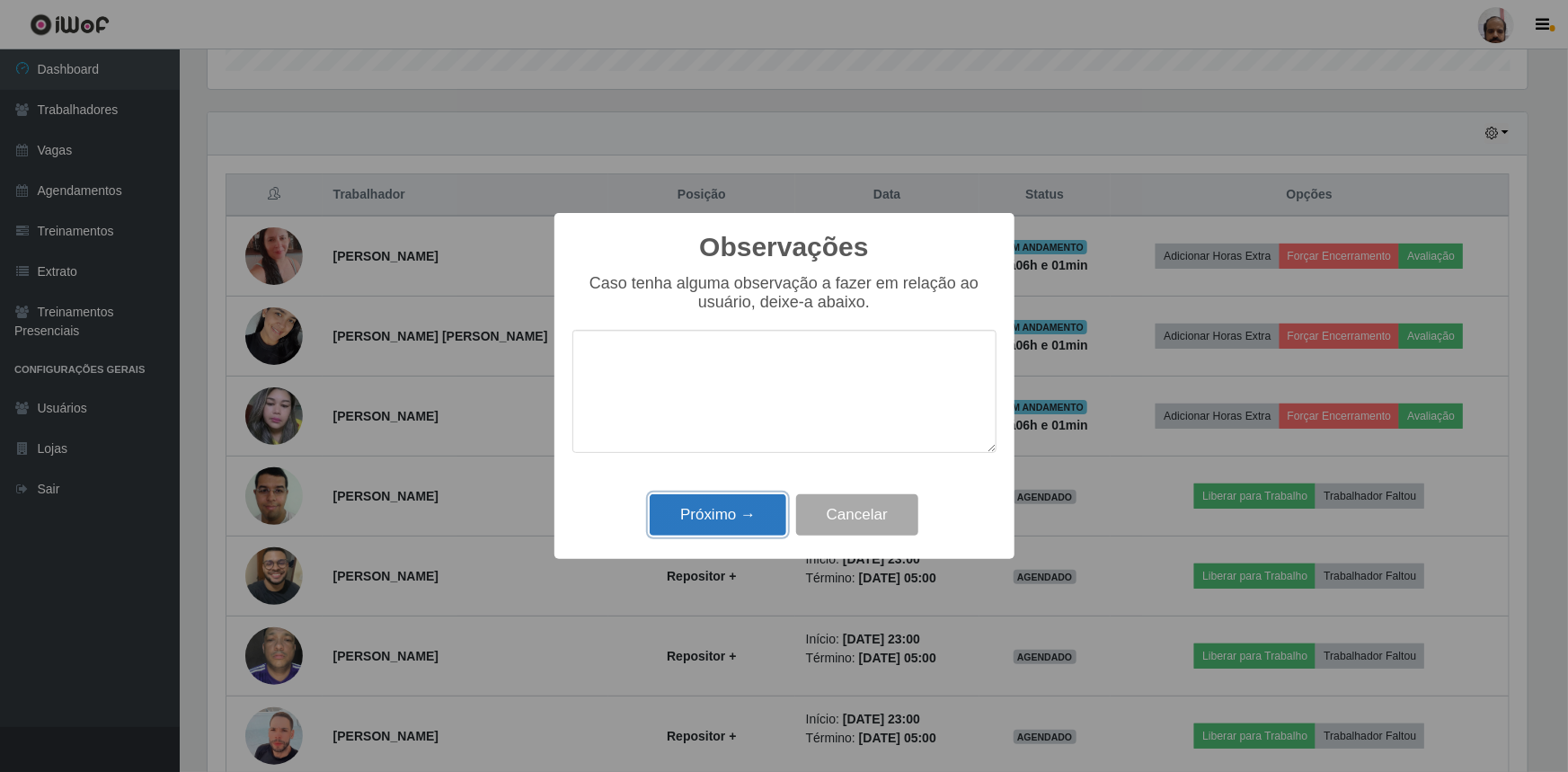
click at [755, 520] on button "Próximo →" at bounding box center [718, 516] width 137 height 43
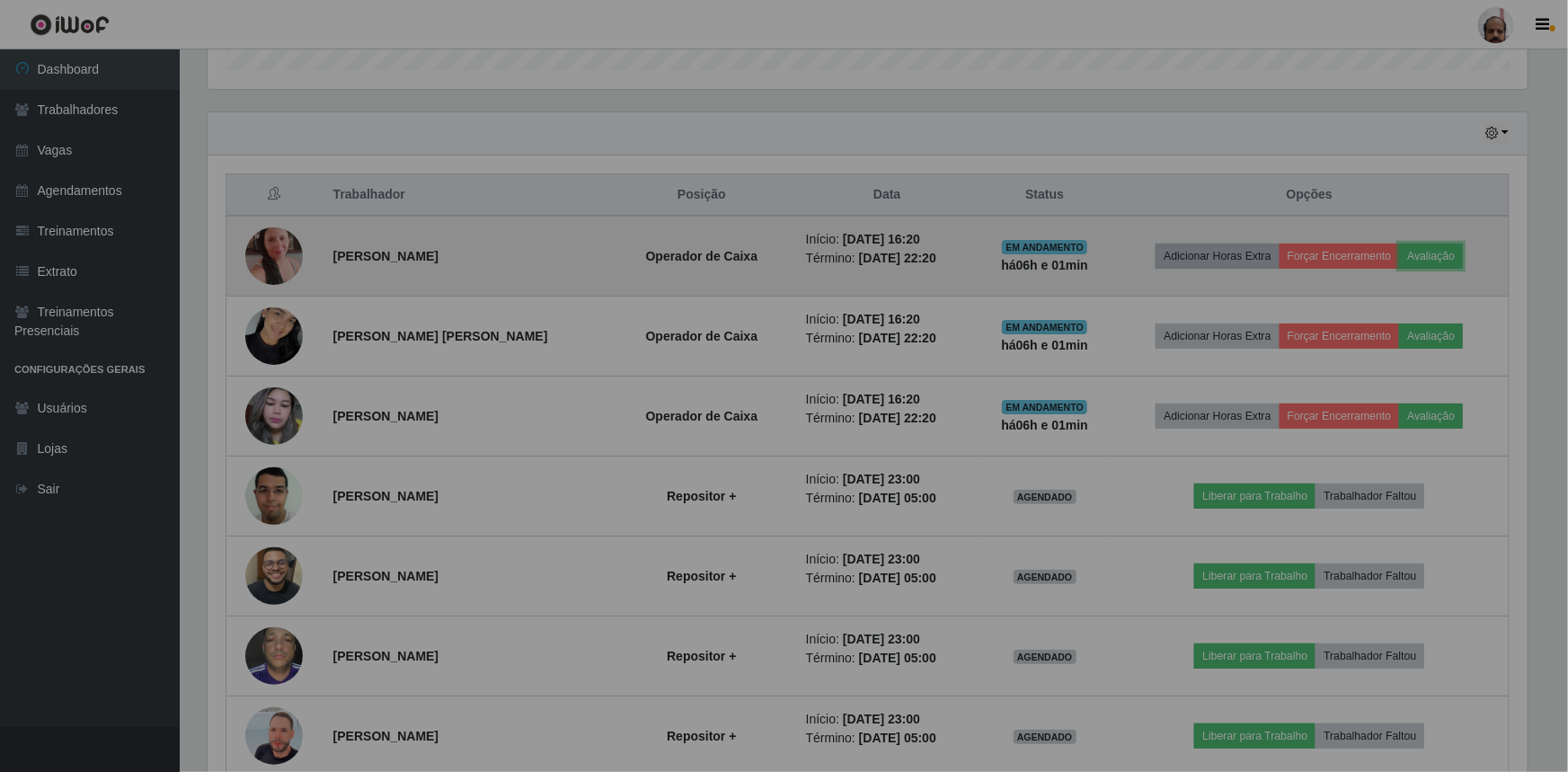
scroll to position [373, 1328]
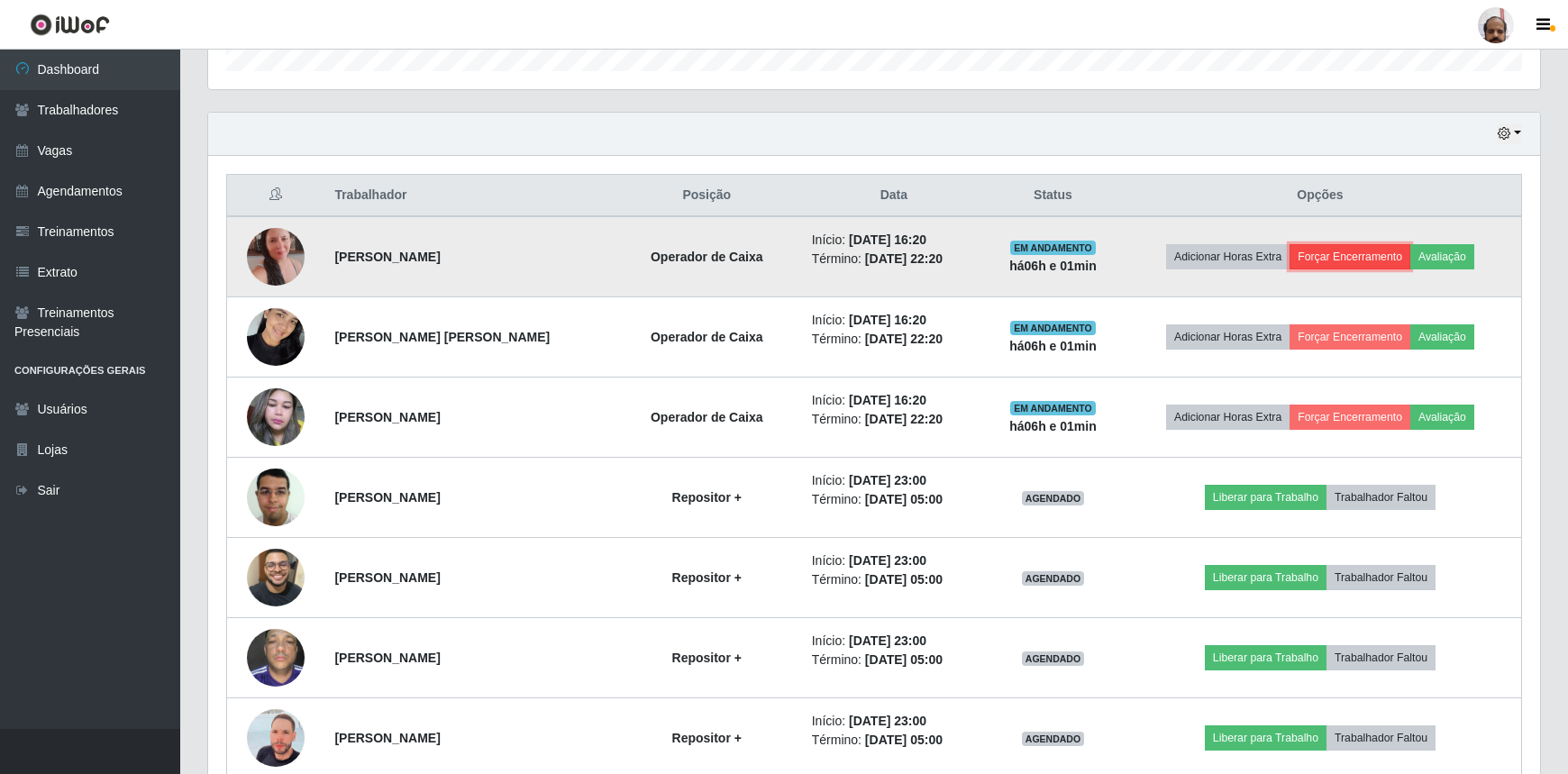
click at [1339, 263] on button "Forçar Encerramento" at bounding box center [1349, 257] width 121 height 25
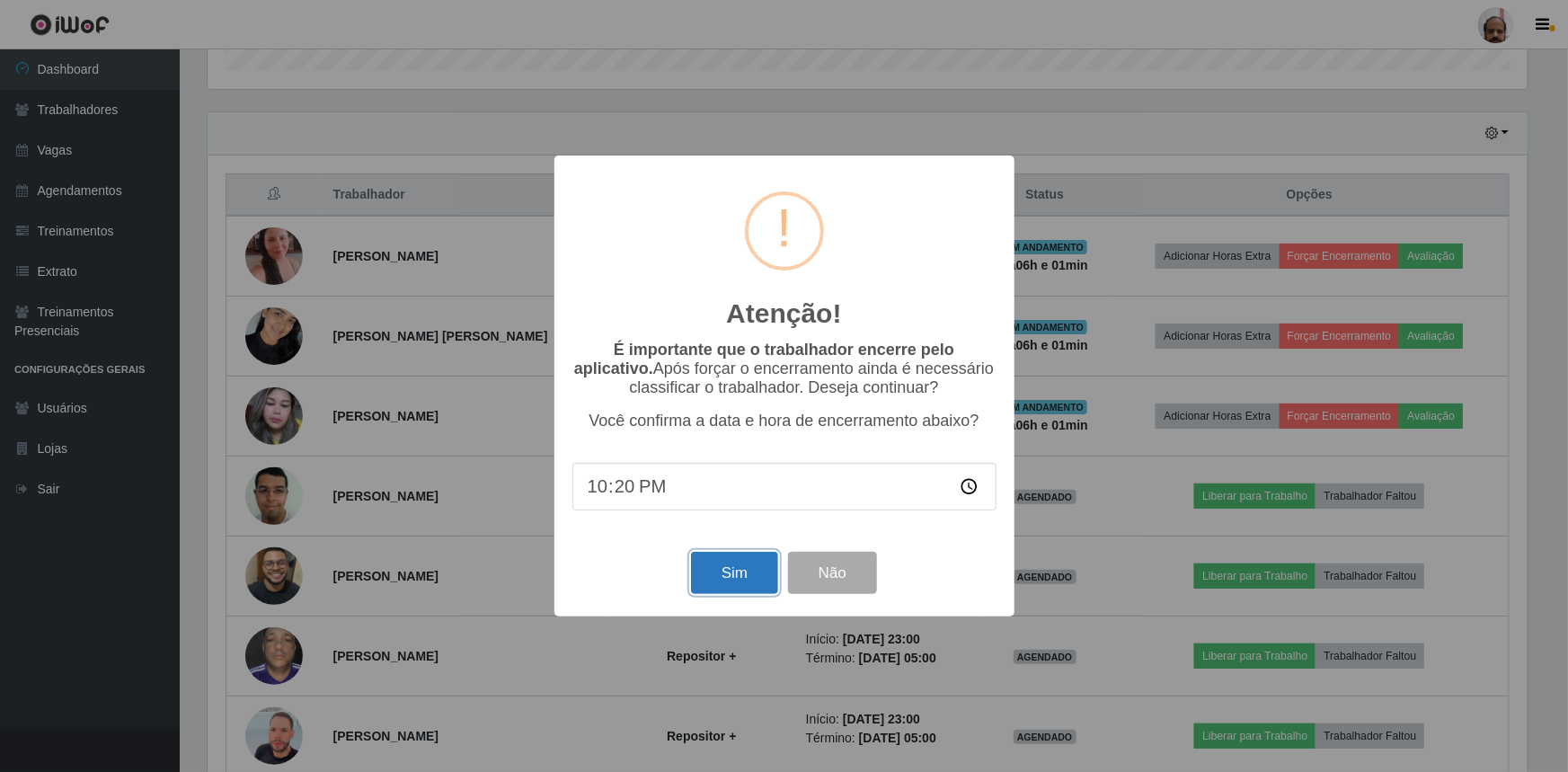
click at [719, 581] on button "Sim" at bounding box center [735, 573] width 87 height 43
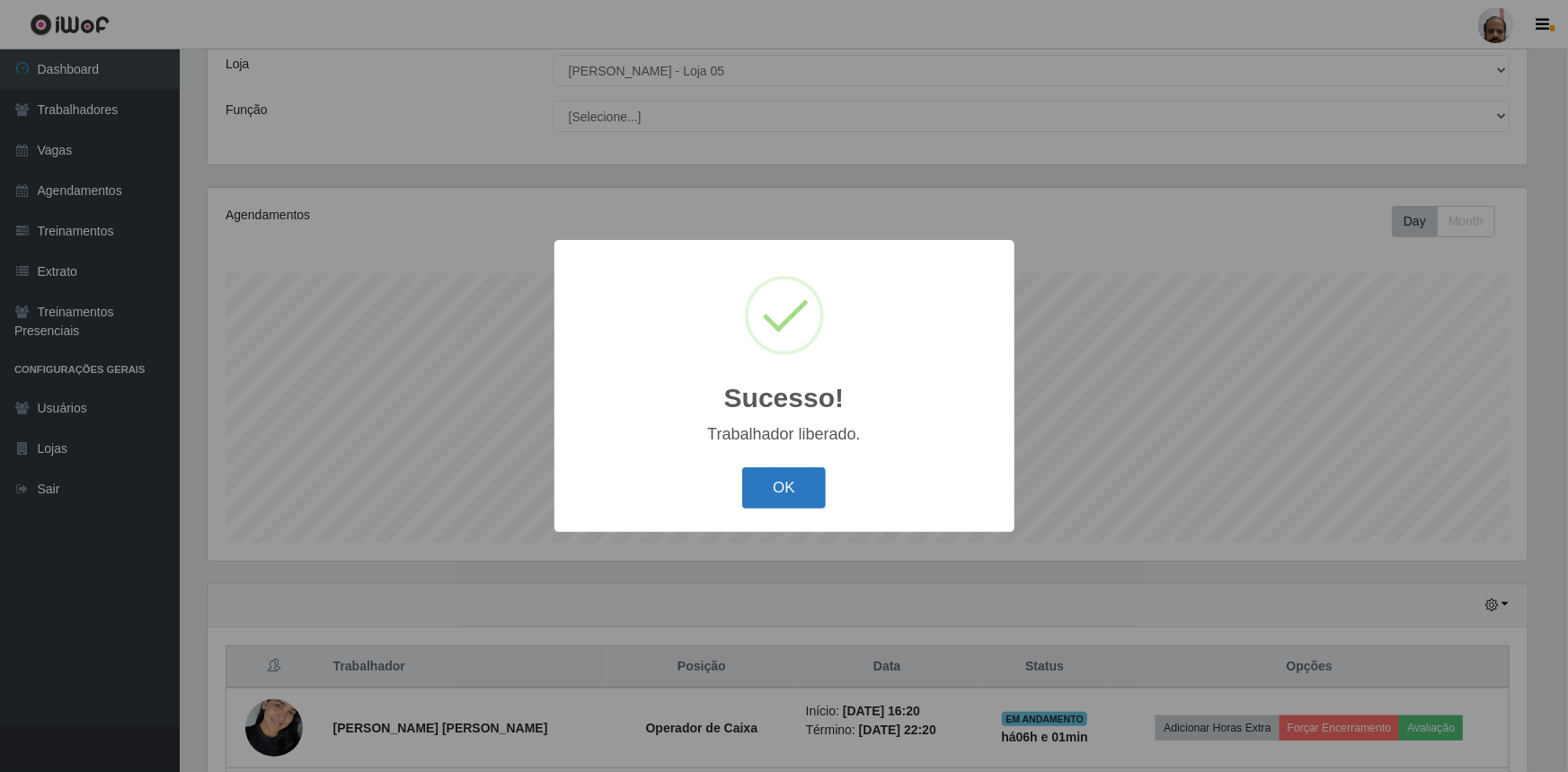
click at [797, 494] on button "OK" at bounding box center [784, 489] width 83 height 43
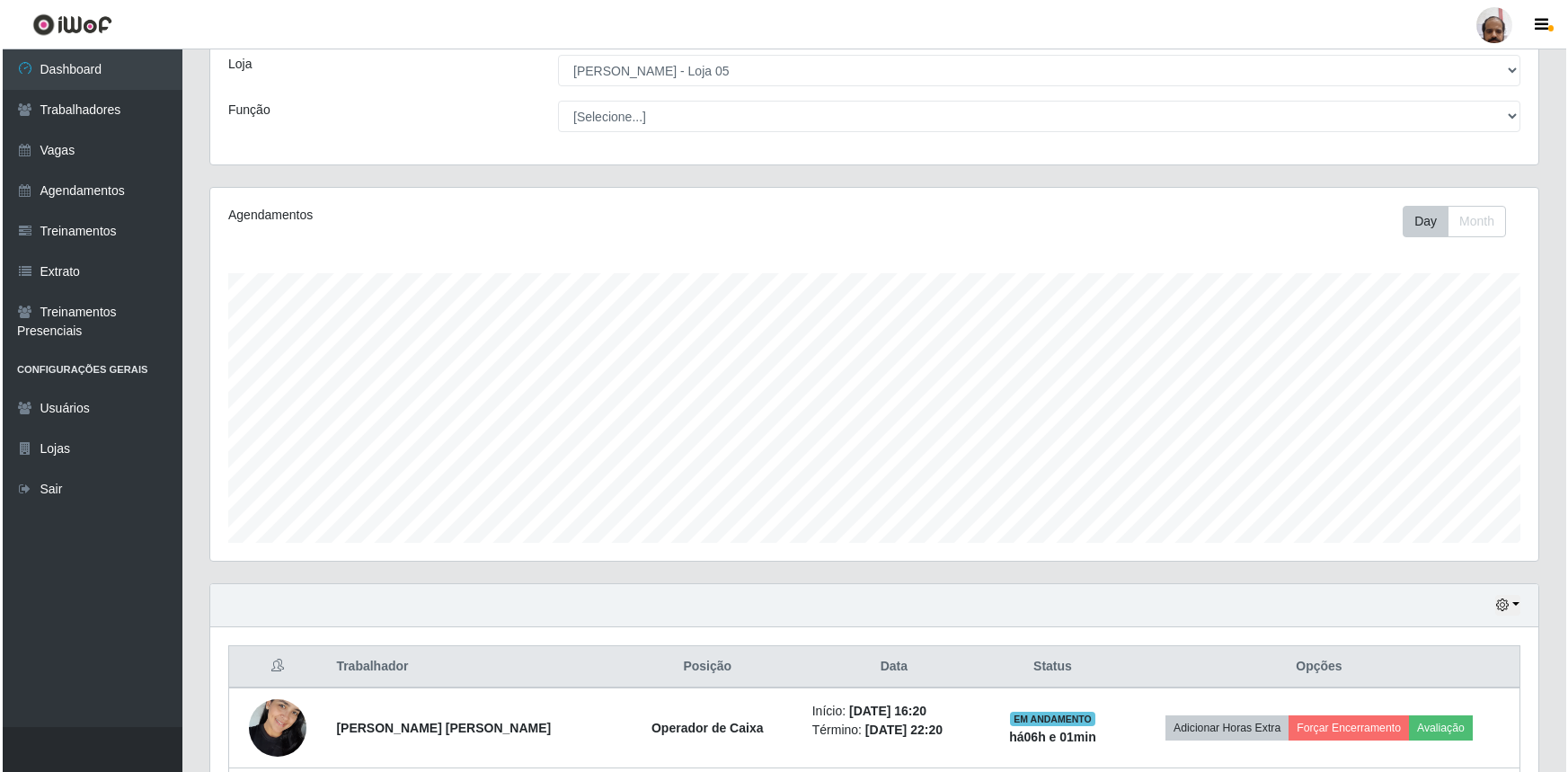
scroll to position [427, 0]
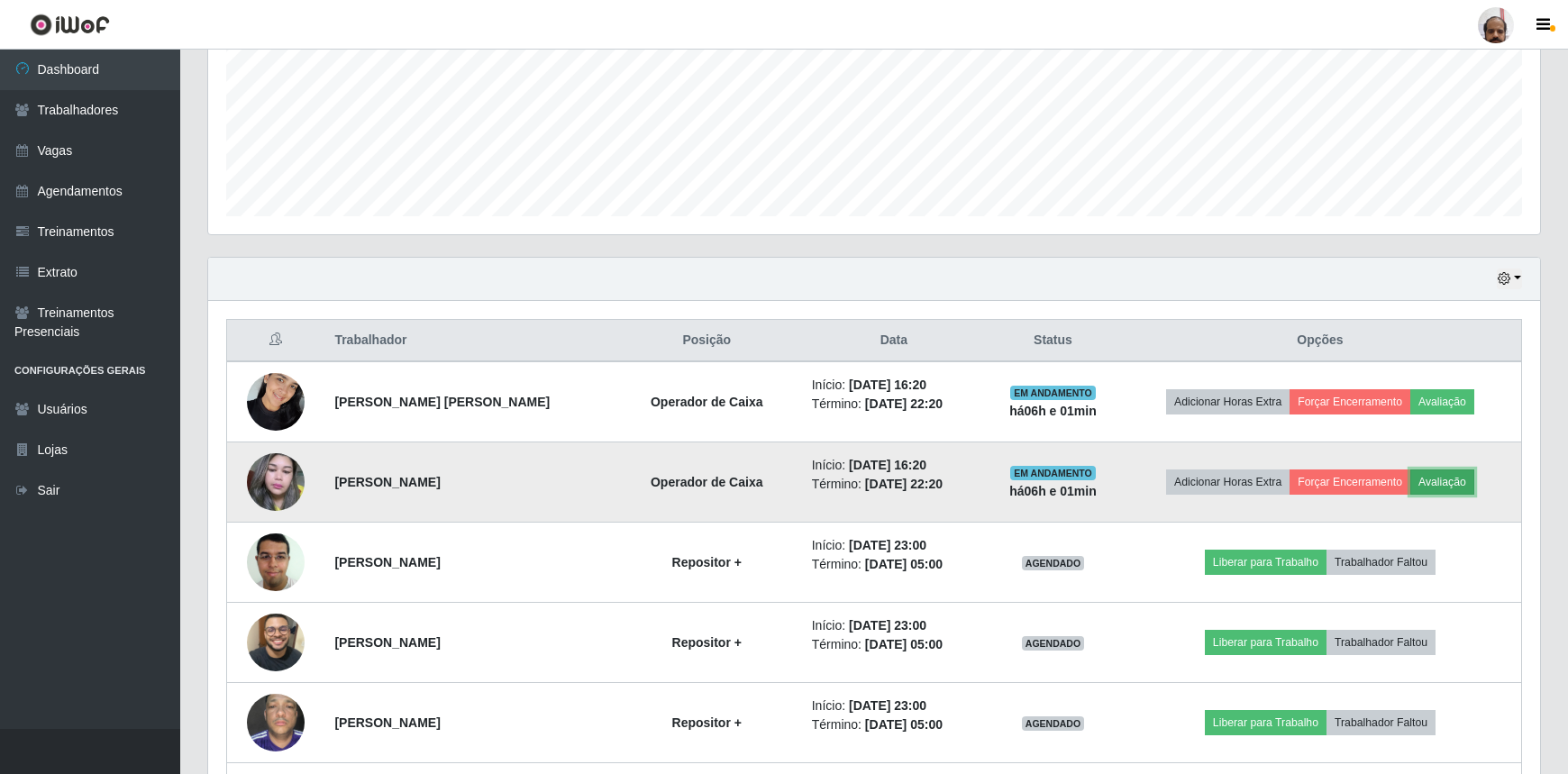
click at [1449, 485] on button "Avaliação" at bounding box center [1442, 482] width 64 height 25
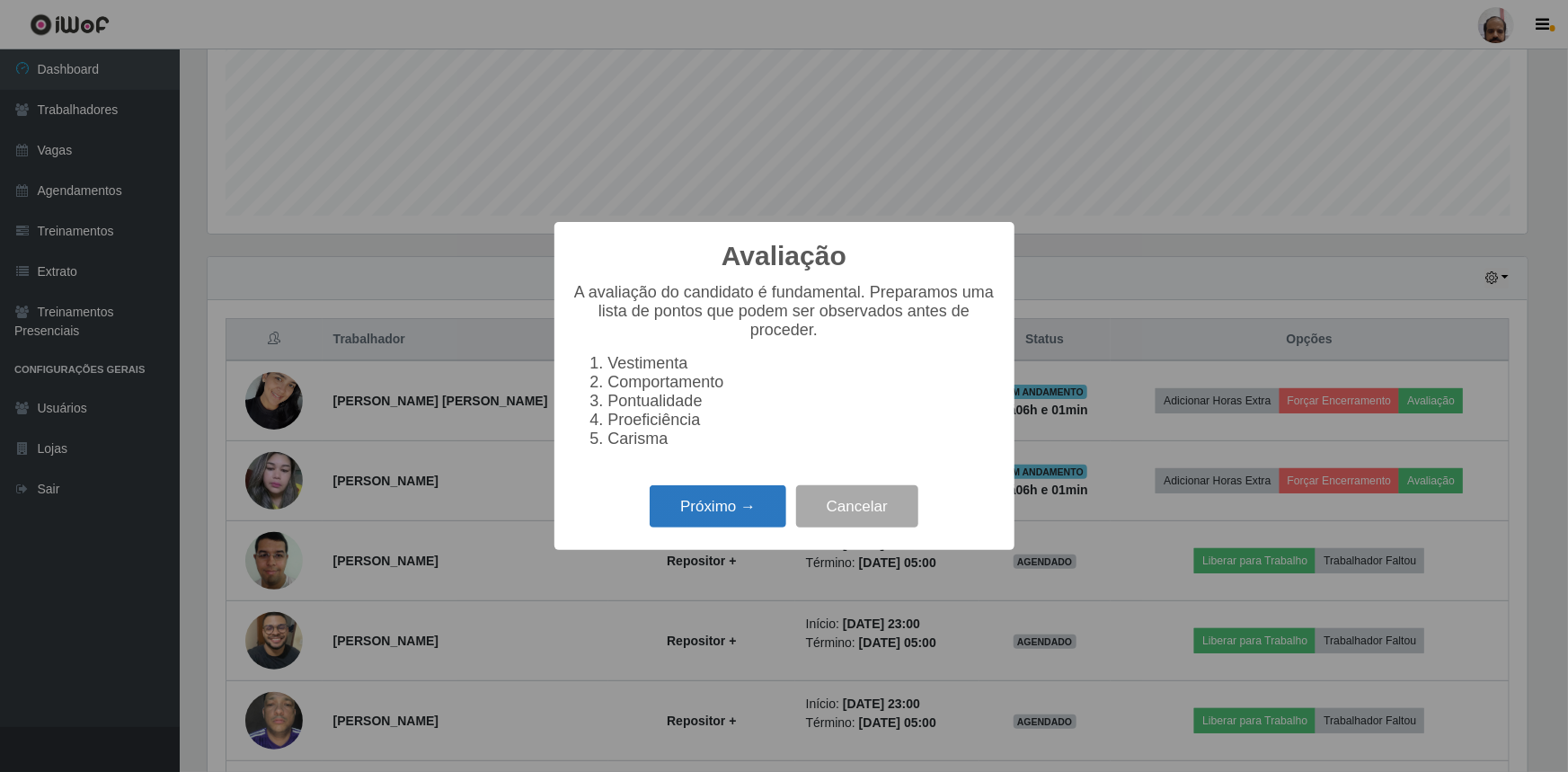
click at [750, 505] on button "Próximo →" at bounding box center [718, 506] width 137 height 43
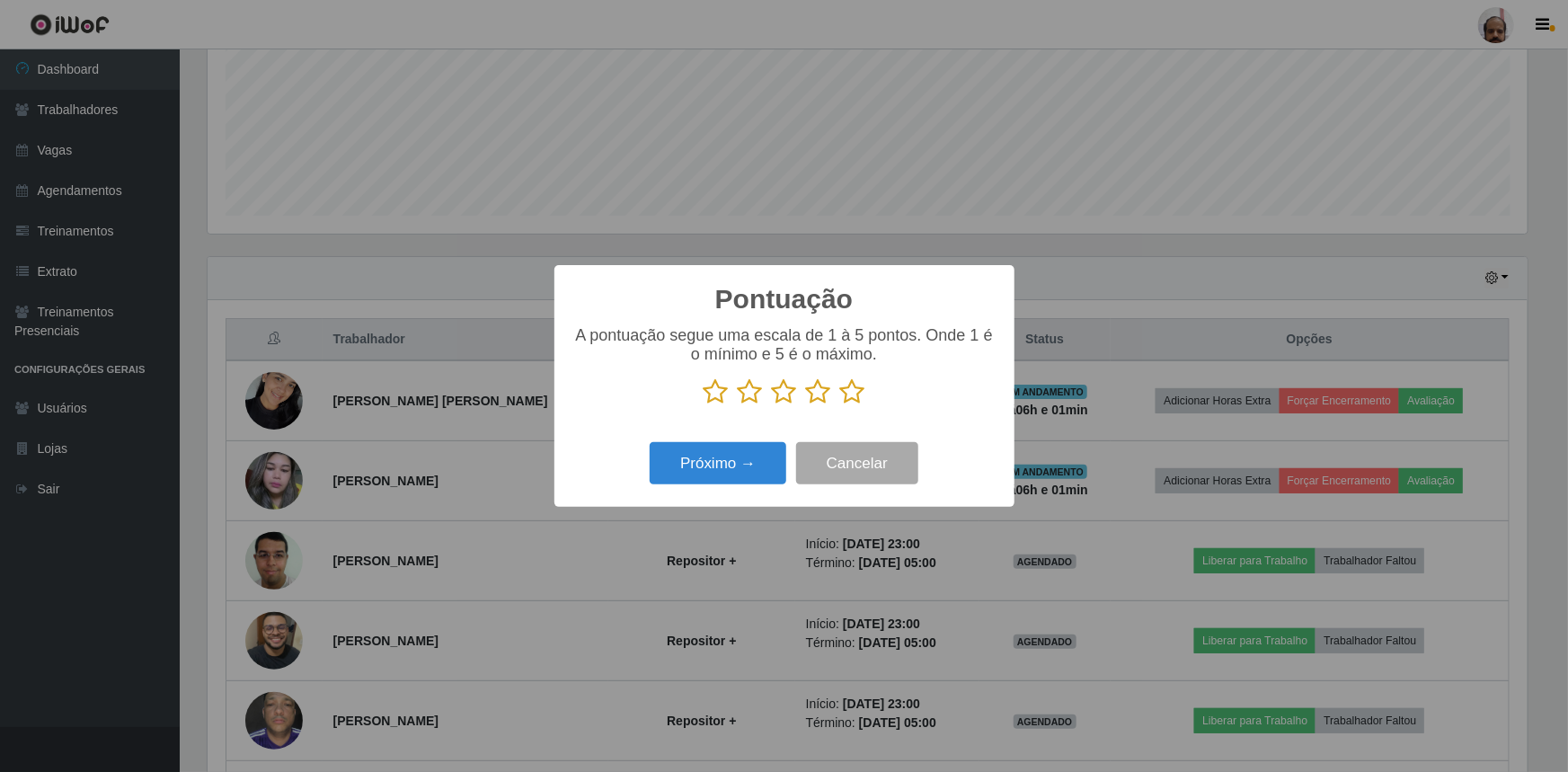
click at [841, 398] on icon at bounding box center [853, 392] width 25 height 27
click at [841, 405] on input "radio" at bounding box center [841, 405] width 0 height 0
click at [765, 456] on button "Próximo →" at bounding box center [718, 464] width 137 height 43
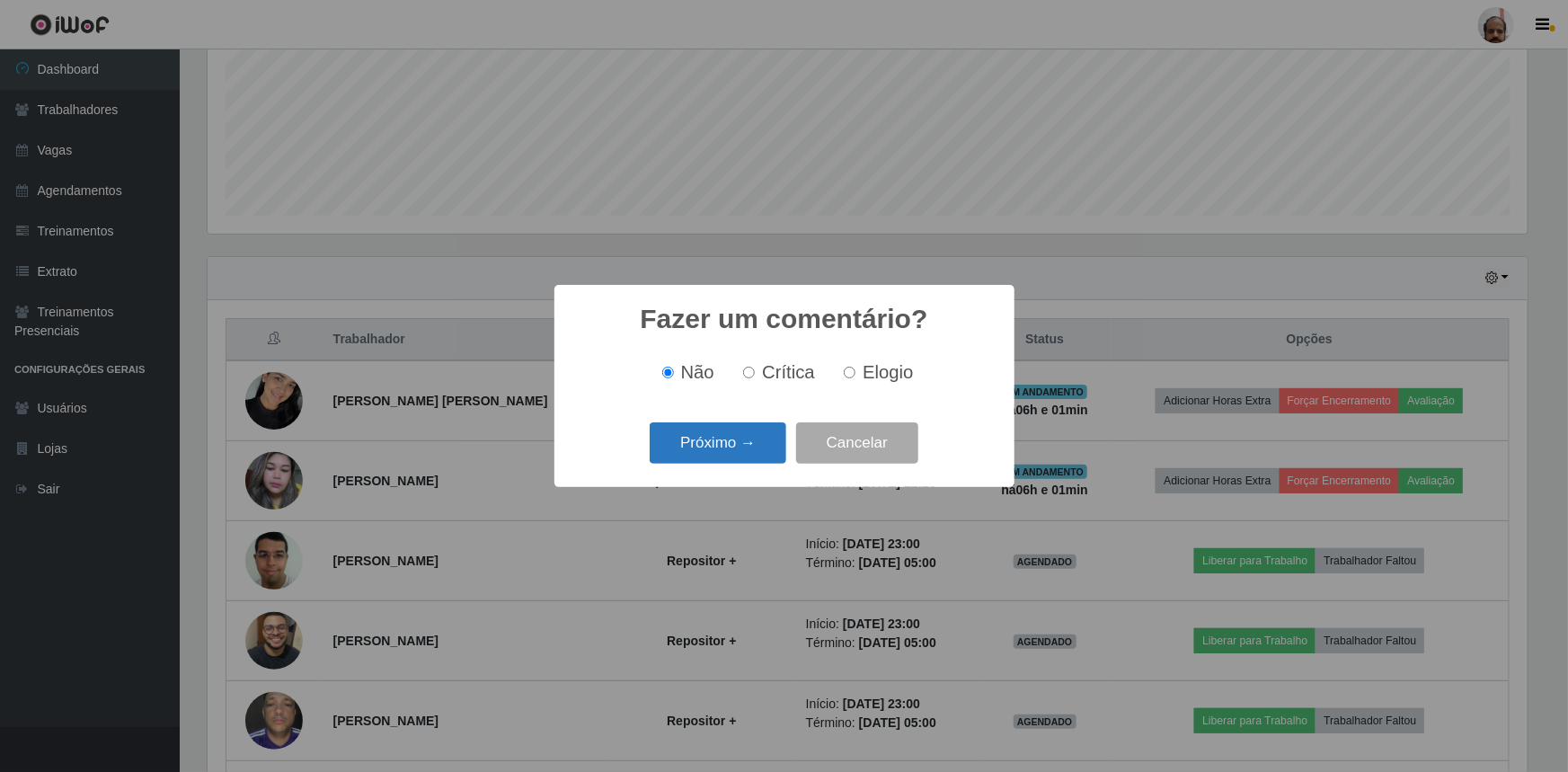
click at [755, 433] on button "Próximo →" at bounding box center [718, 444] width 137 height 43
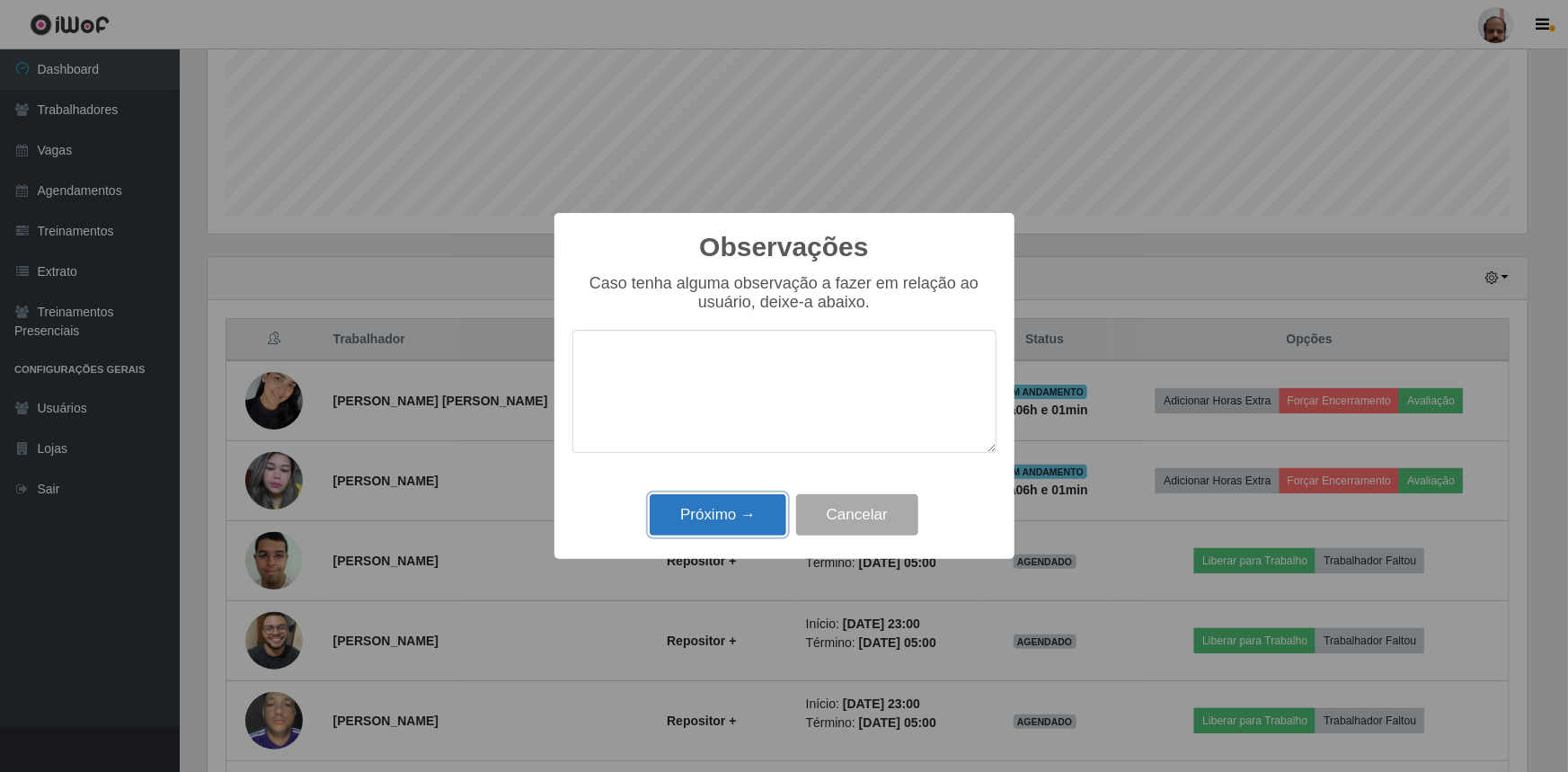
click at [755, 500] on button "Próximo →" at bounding box center [718, 516] width 137 height 43
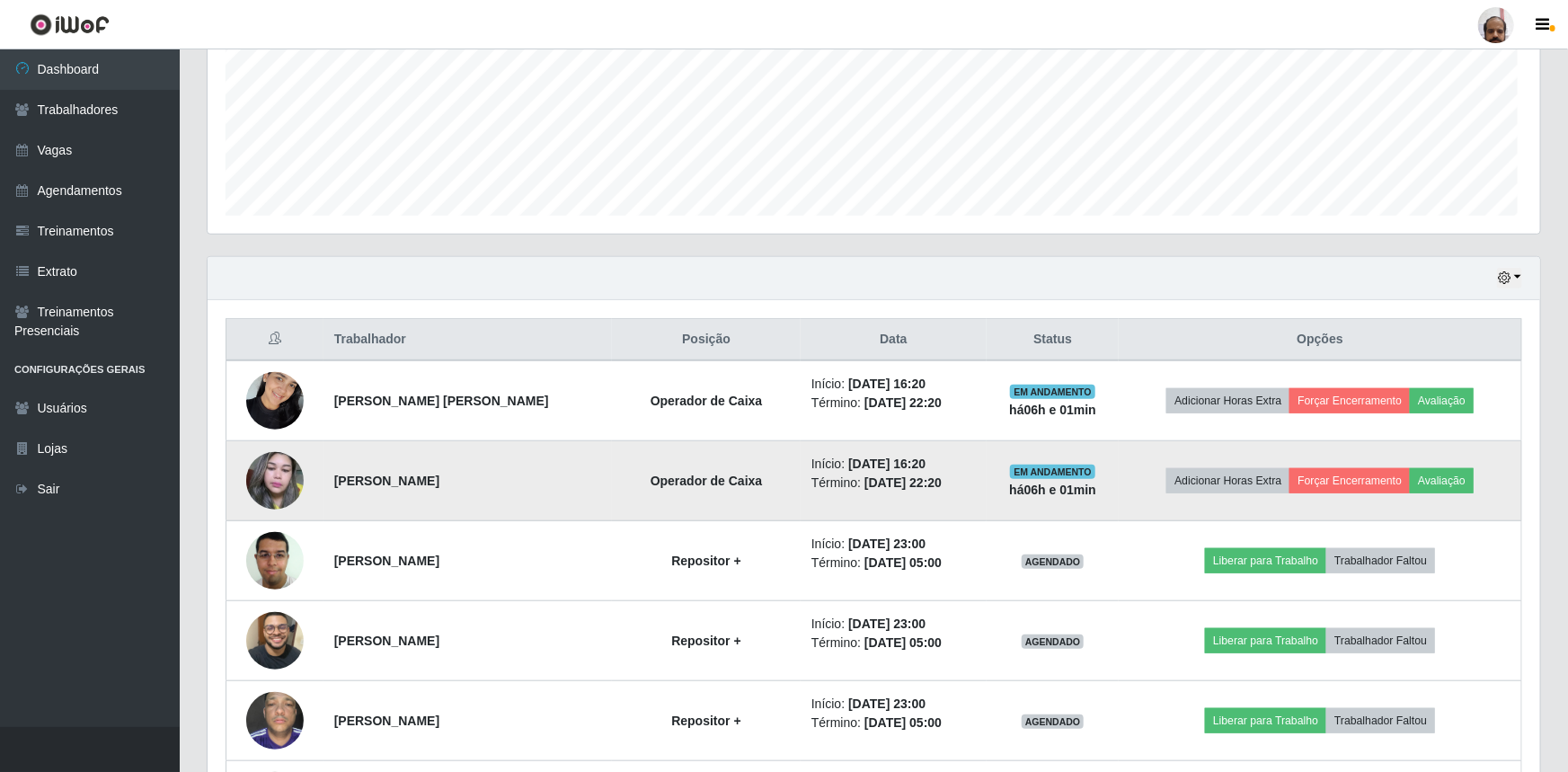
scroll to position [373, 1328]
click at [1367, 485] on button "Forçar Encerramento" at bounding box center [1346, 481] width 120 height 25
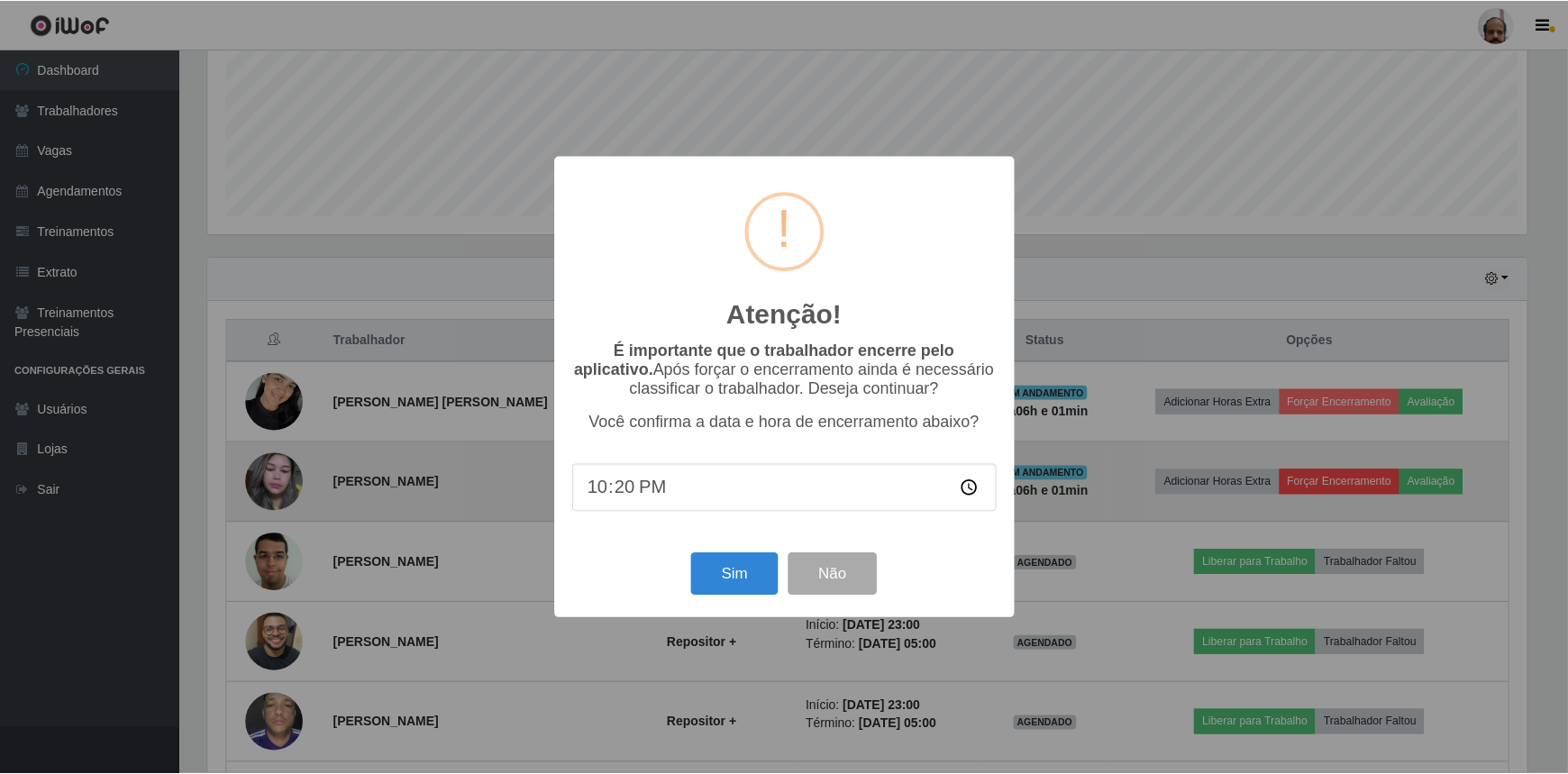
scroll to position [374, 1323]
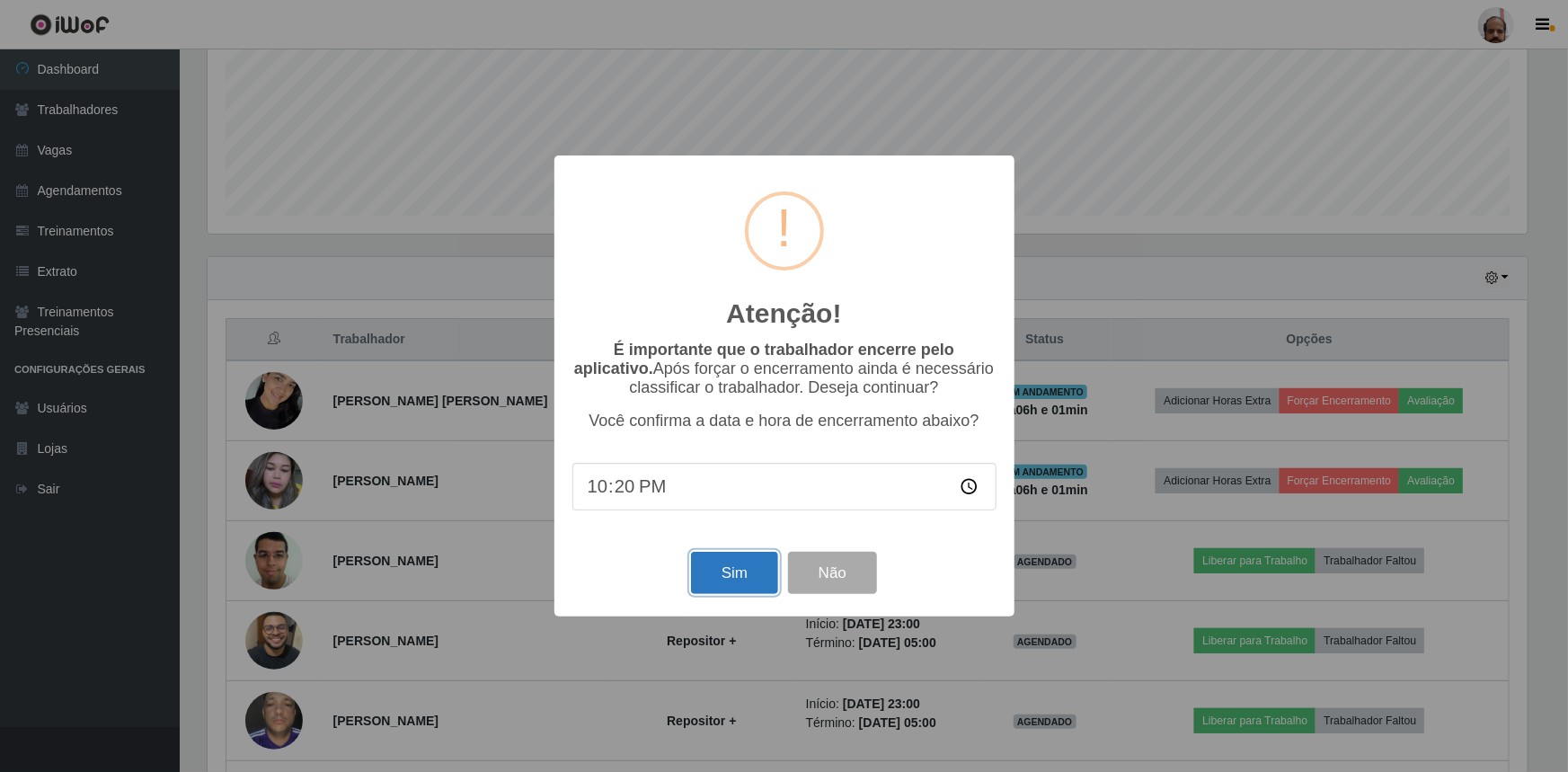
click at [737, 567] on button "Sim" at bounding box center [735, 573] width 87 height 43
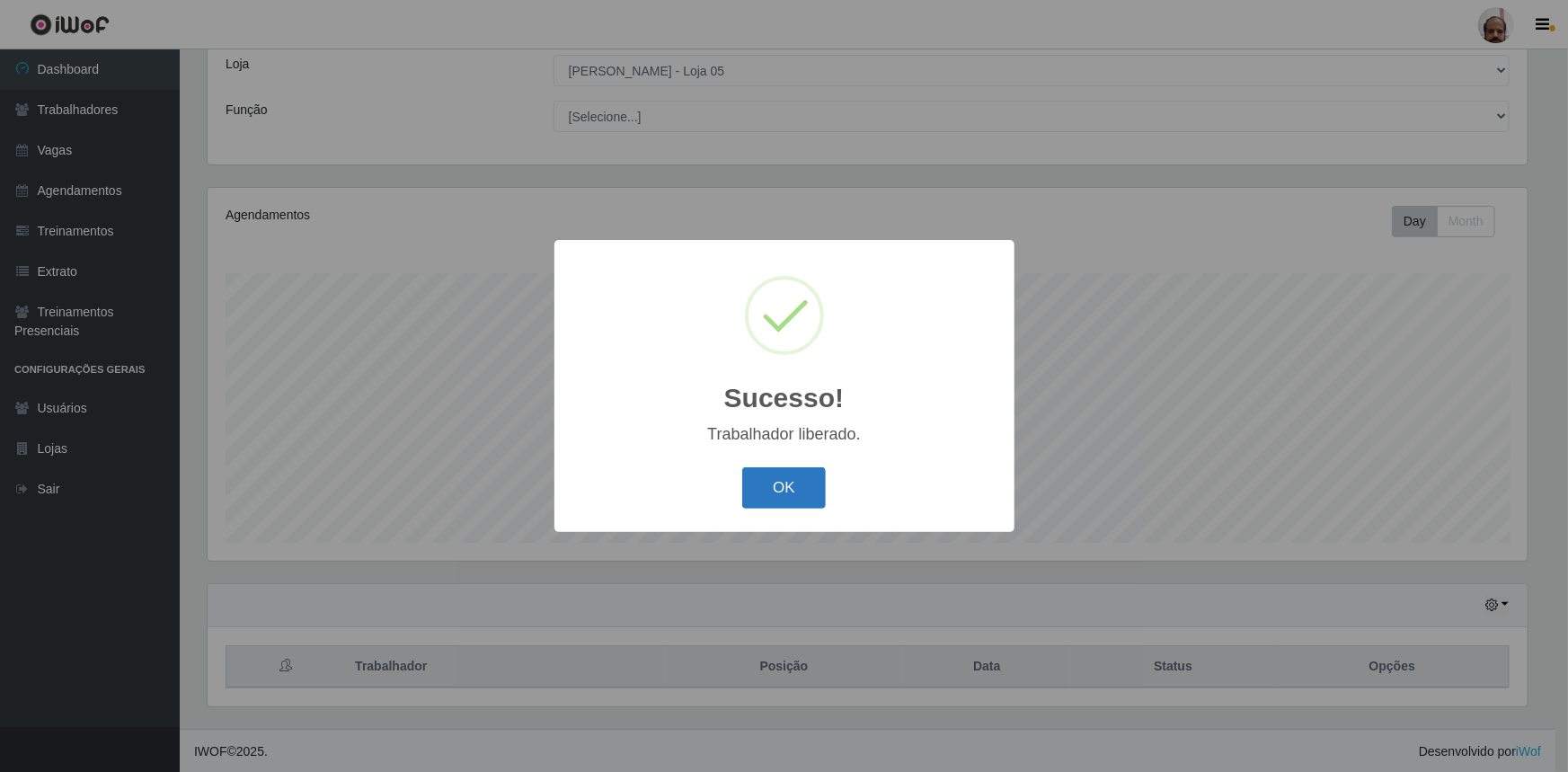
click at [772, 490] on button "OK" at bounding box center [784, 489] width 83 height 43
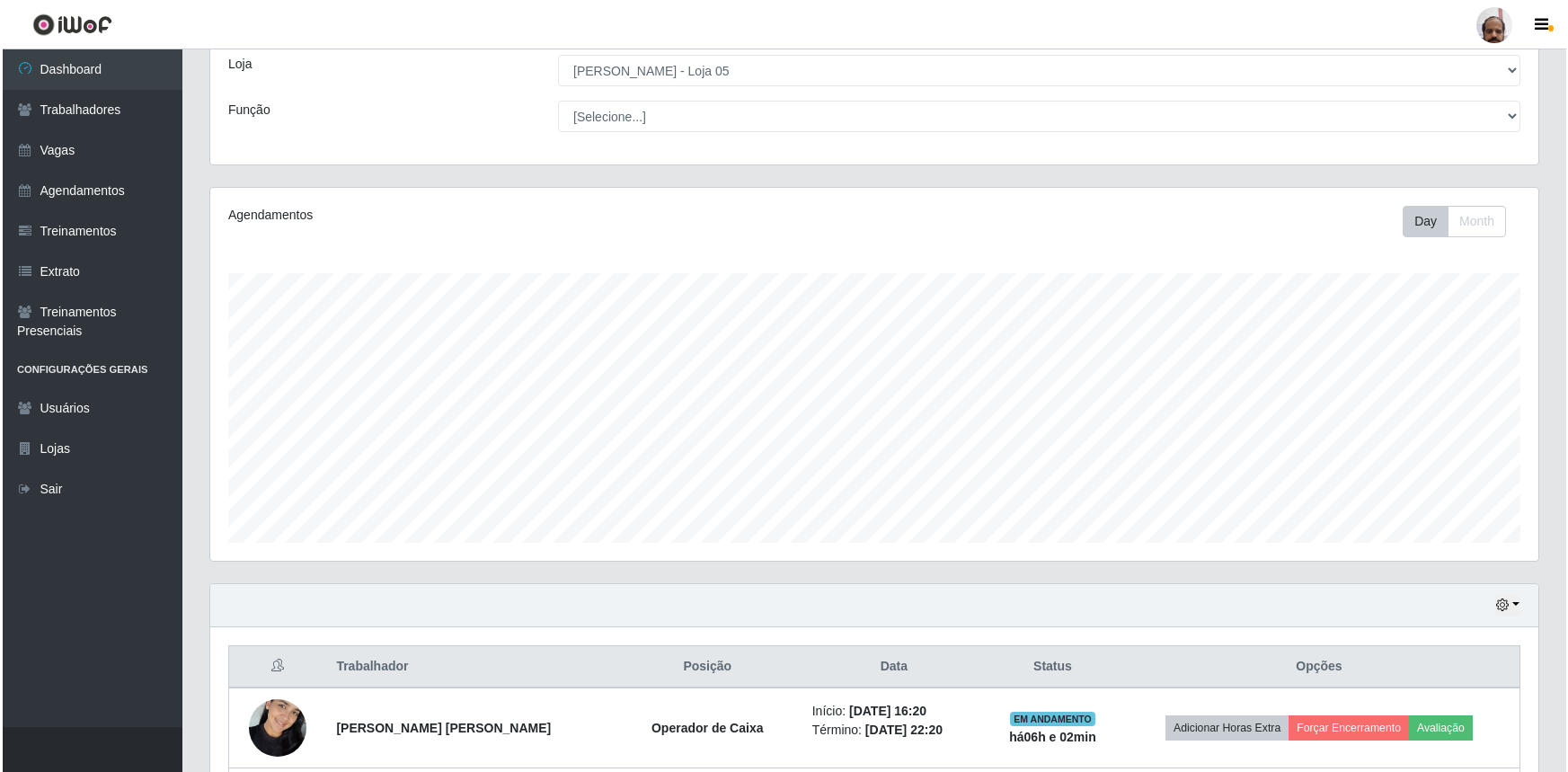
scroll to position [373, 1328]
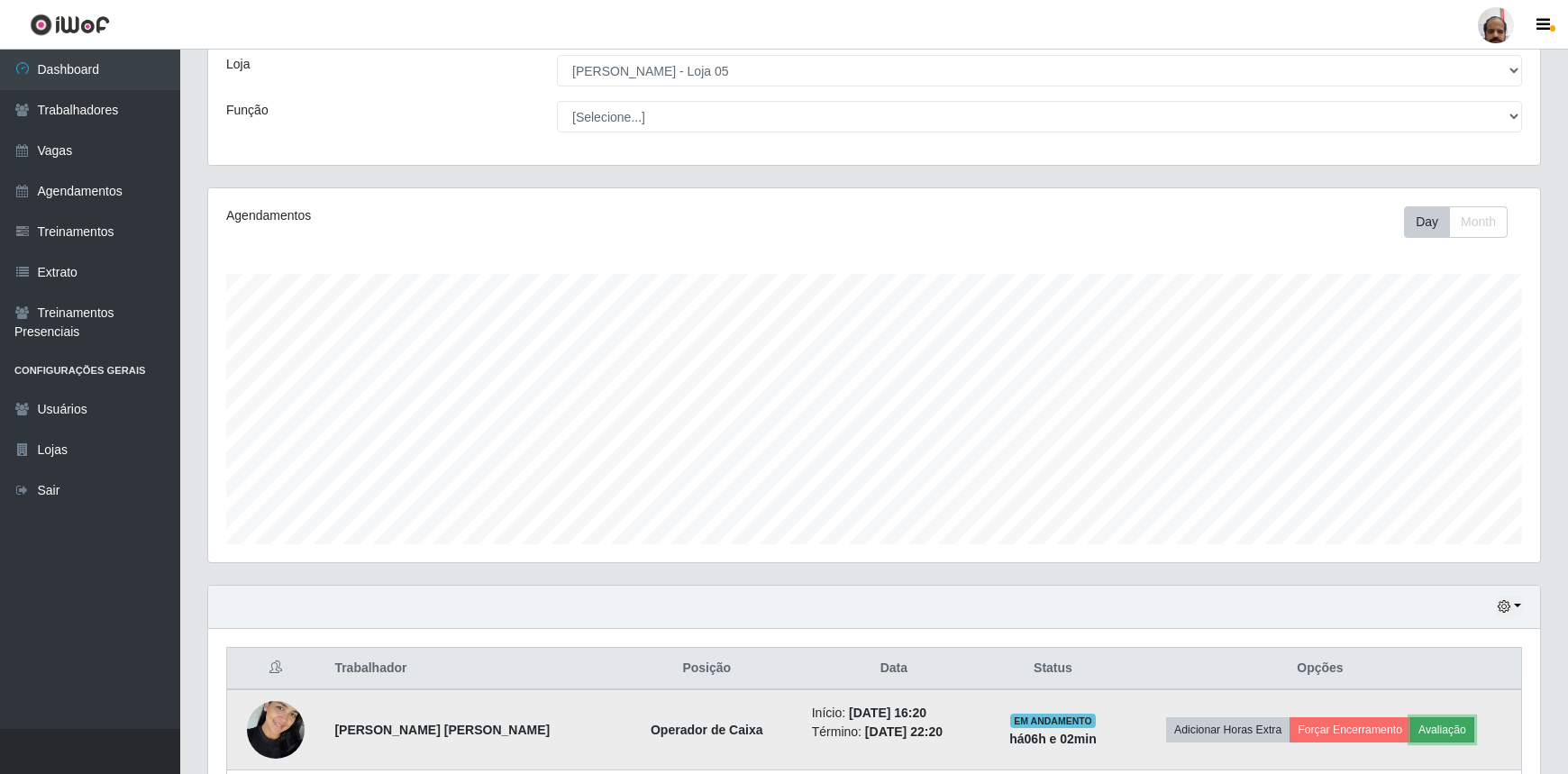
click at [1442, 733] on button "Avaliação" at bounding box center [1442, 730] width 64 height 25
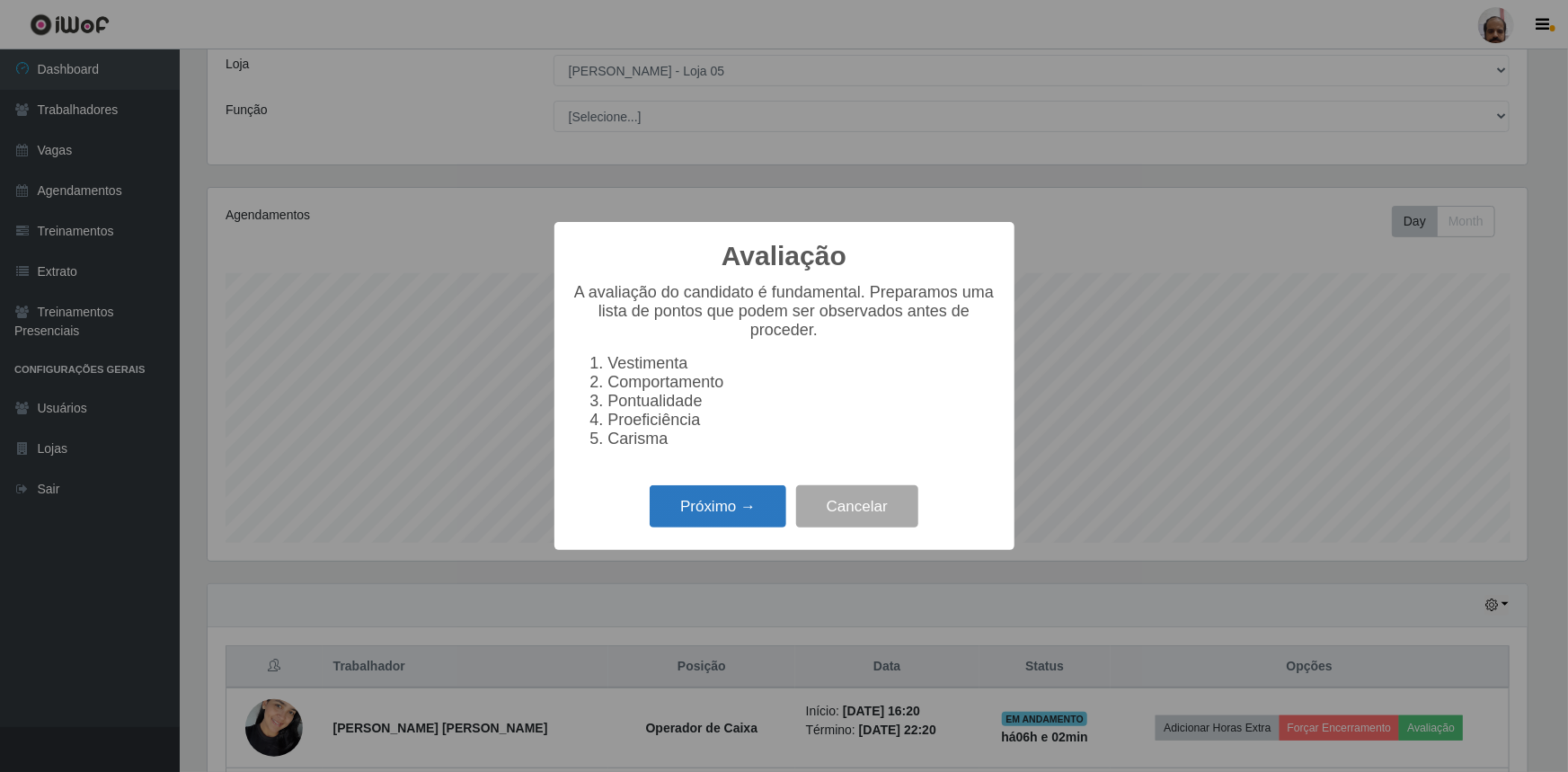
click at [755, 503] on button "Próximo →" at bounding box center [718, 506] width 137 height 43
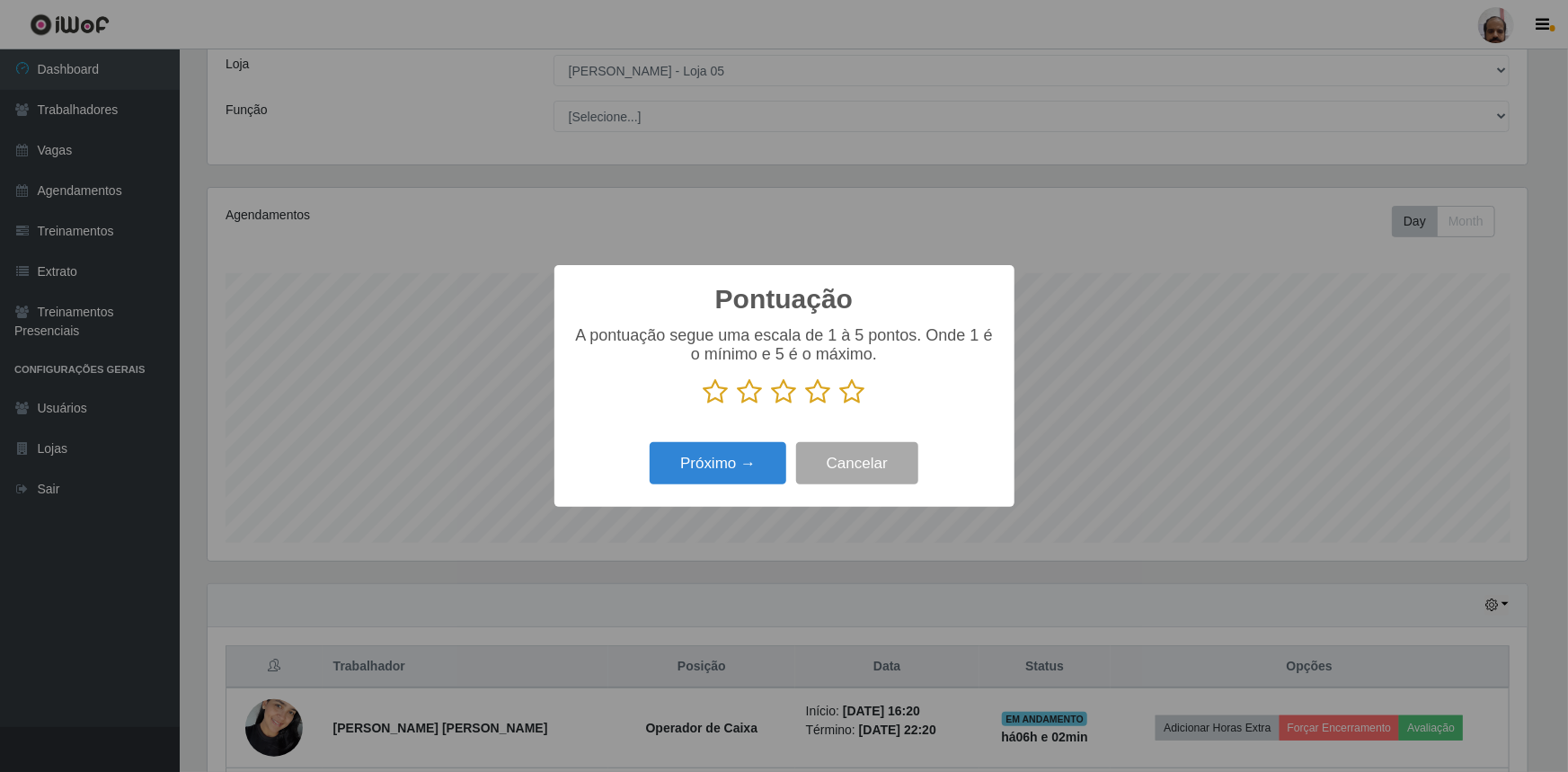
click at [853, 395] on icon at bounding box center [853, 392] width 25 height 27
click at [841, 405] on input "radio" at bounding box center [841, 405] width 0 height 0
click at [719, 471] on button "Próximo →" at bounding box center [718, 464] width 137 height 43
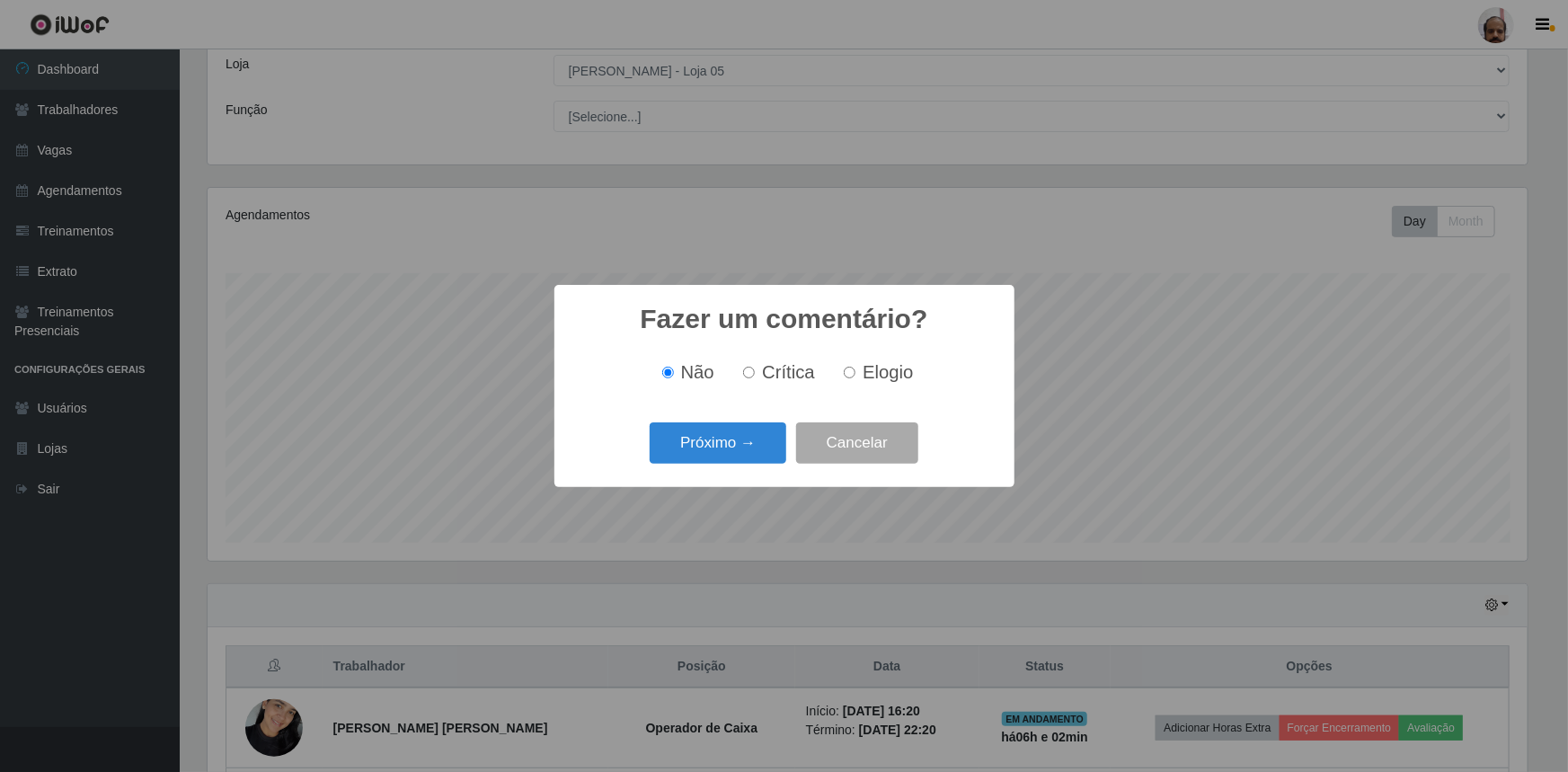
click at [723, 464] on div "Próximo → Cancelar" at bounding box center [784, 442] width 424 height 51
click at [737, 465] on button "Próximo →" at bounding box center [718, 444] width 137 height 43
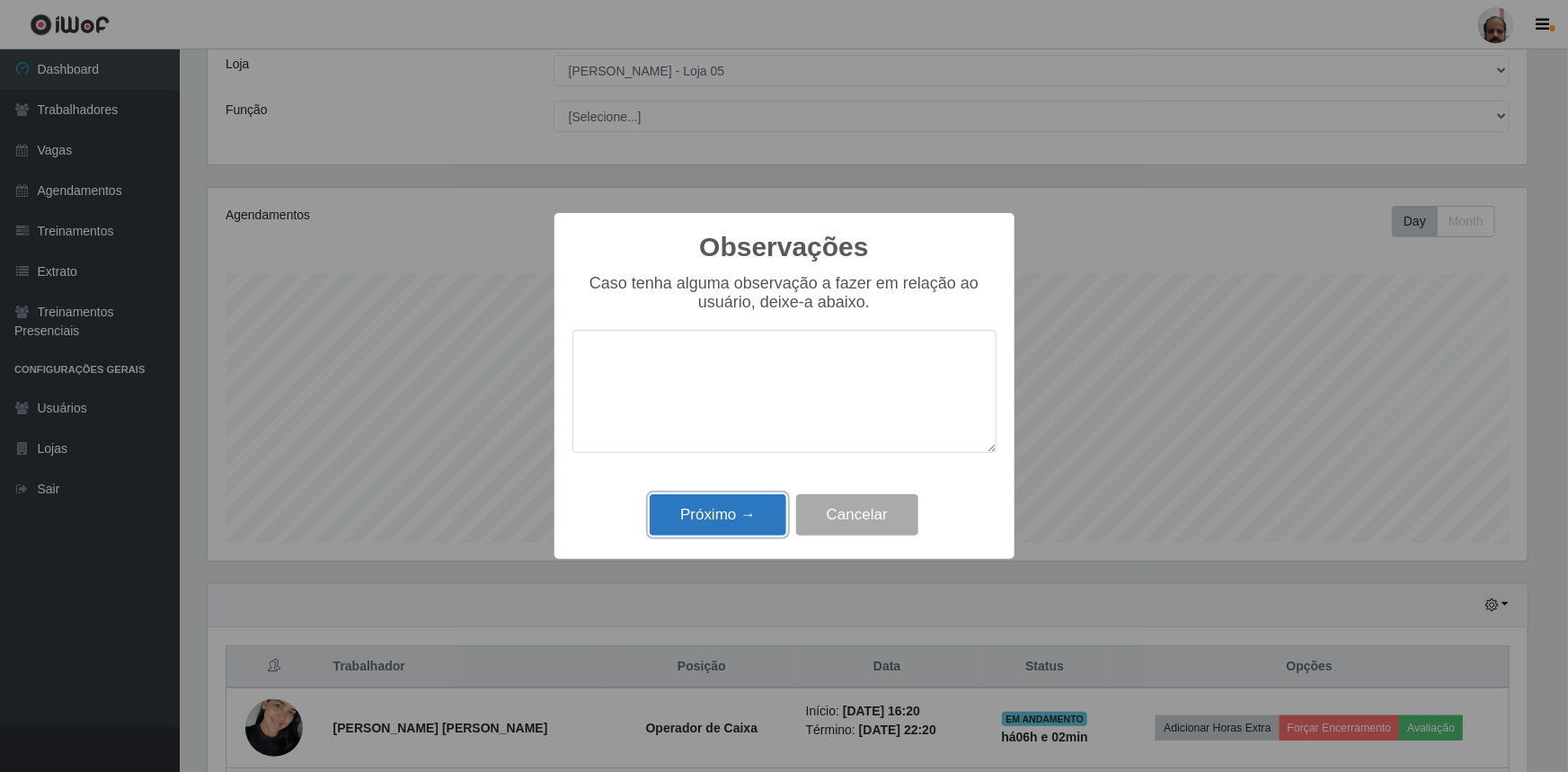
click at [730, 503] on button "Próximo →" at bounding box center [718, 516] width 137 height 43
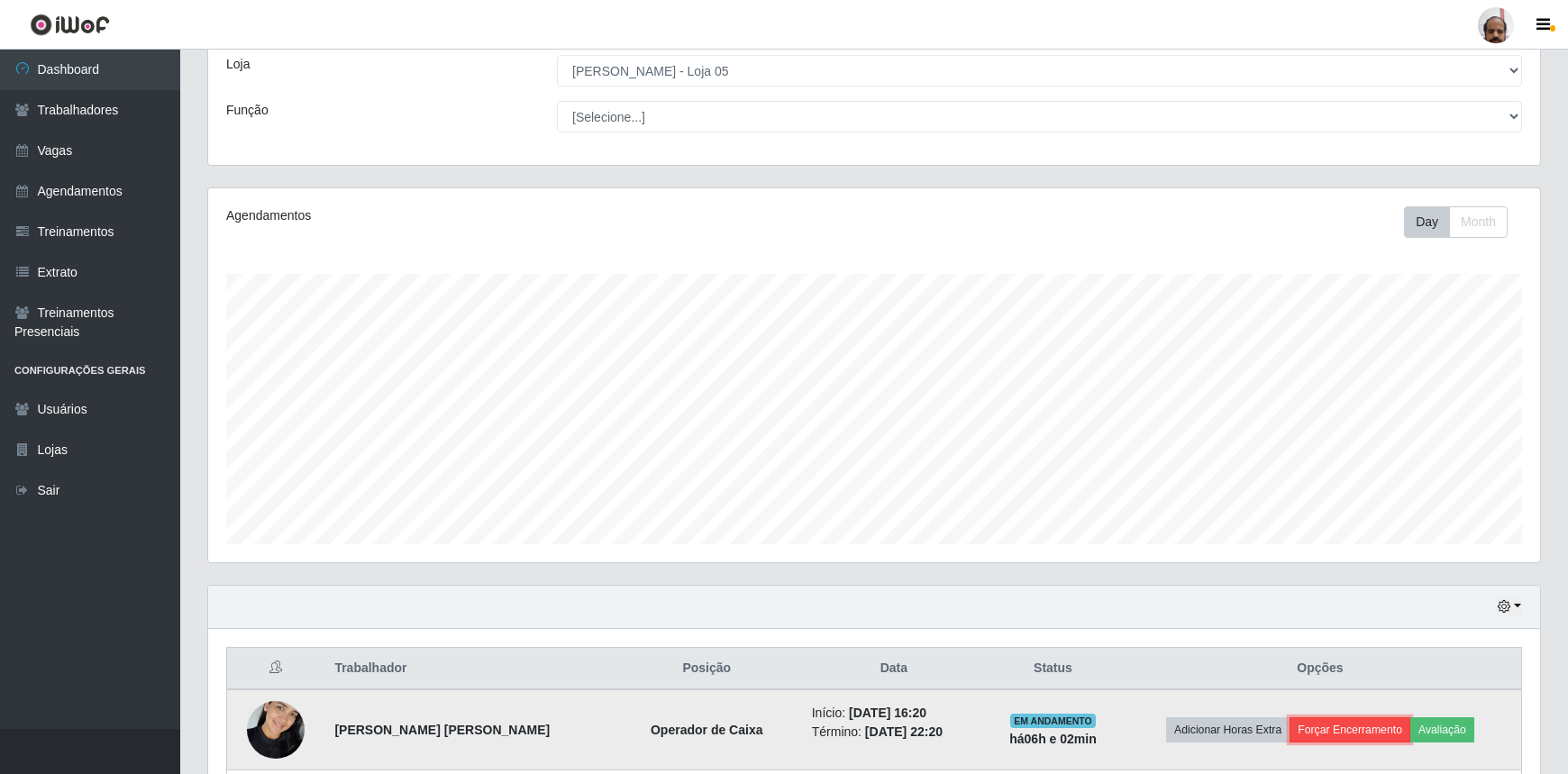
click at [1373, 736] on button "Forçar Encerramento" at bounding box center [1349, 730] width 121 height 25
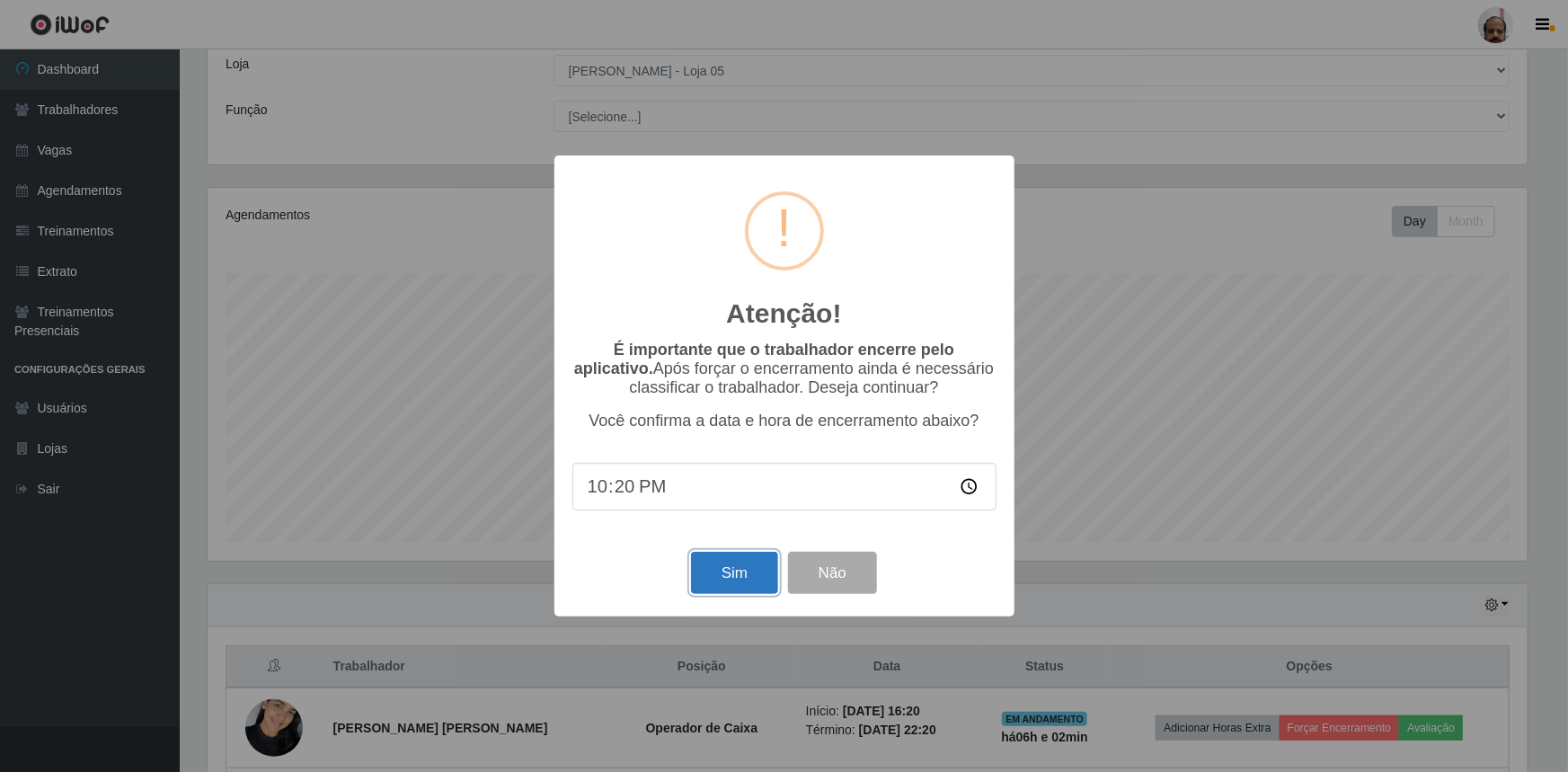
click at [730, 564] on button "Sim" at bounding box center [735, 573] width 87 height 43
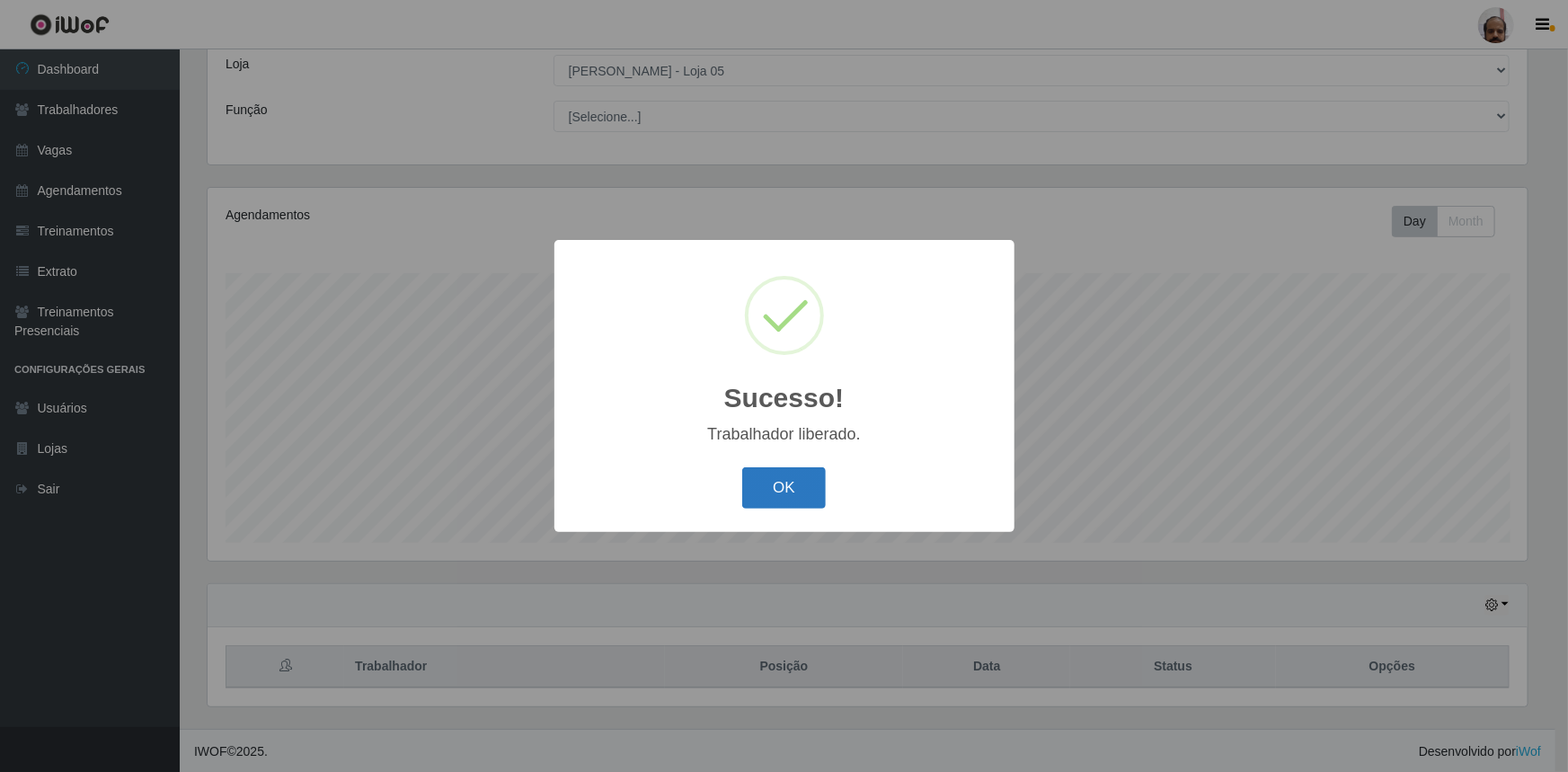
click at [778, 491] on button "OK" at bounding box center [784, 489] width 83 height 43
